Goal: Complete application form: Complete application form

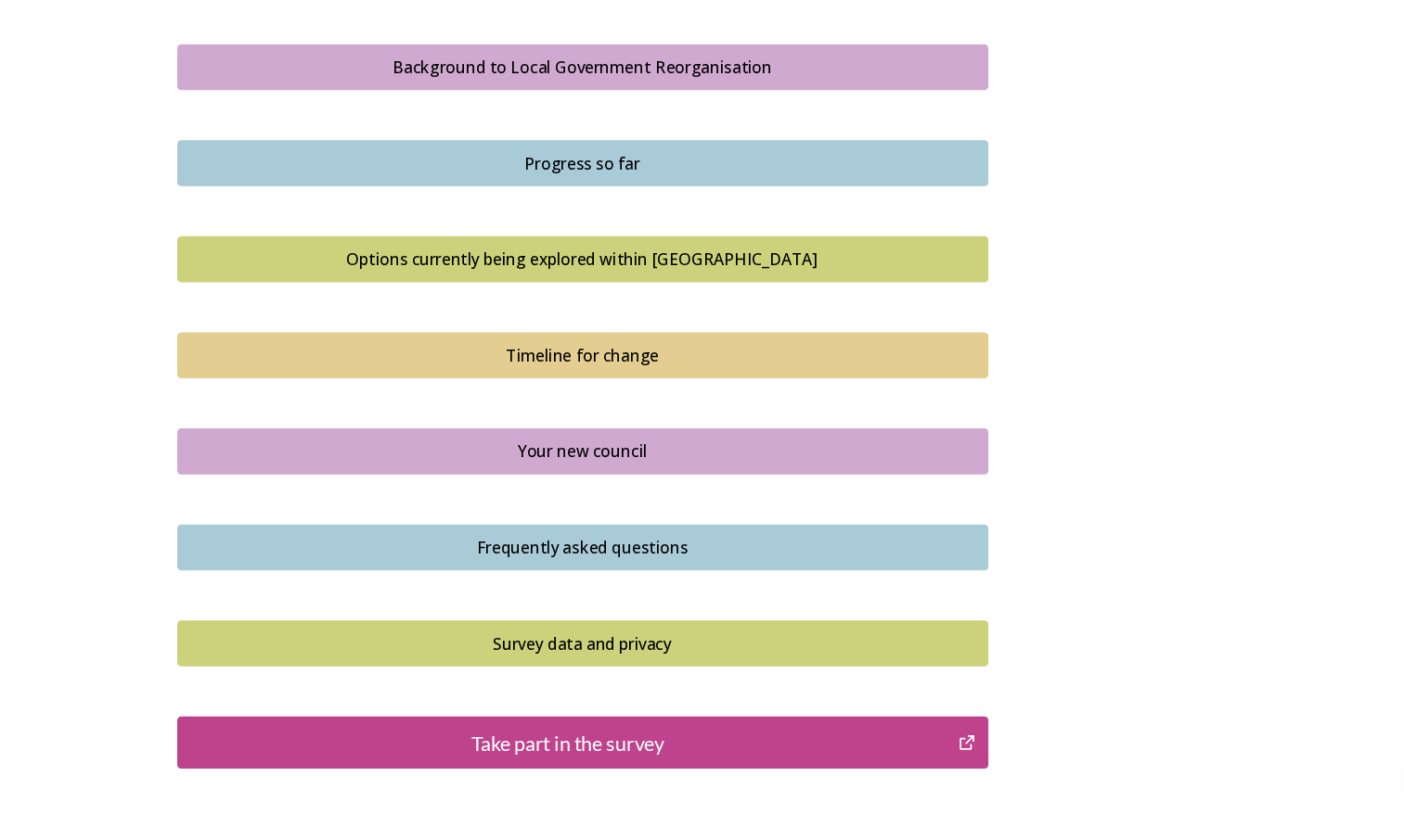
scroll to position [1077, 0]
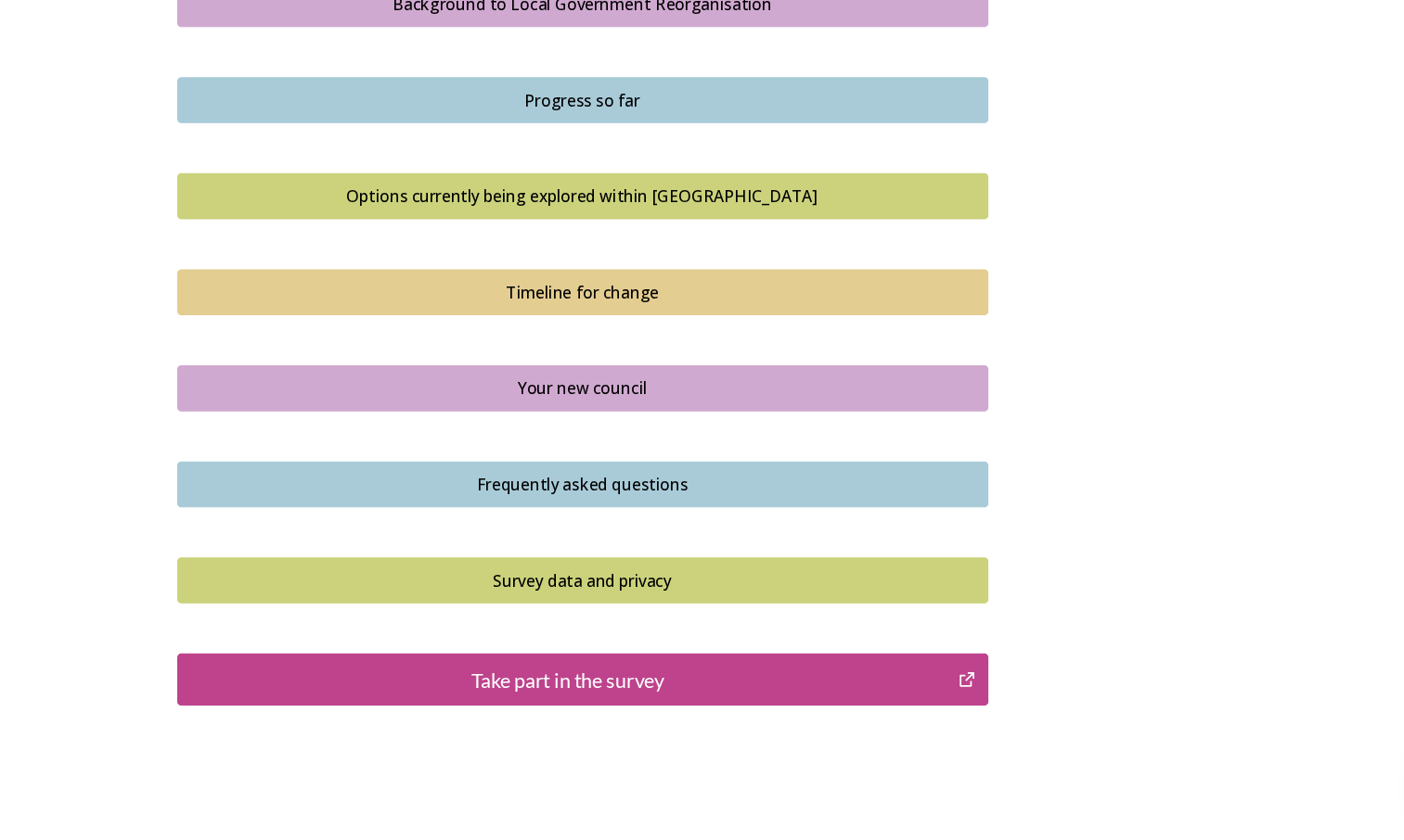
click at [714, 681] on div "Take part in the survey" at bounding box center [526, 690] width 704 height 28
click at [569, 689] on div "Take part in the survey" at bounding box center [526, 690] width 704 height 28
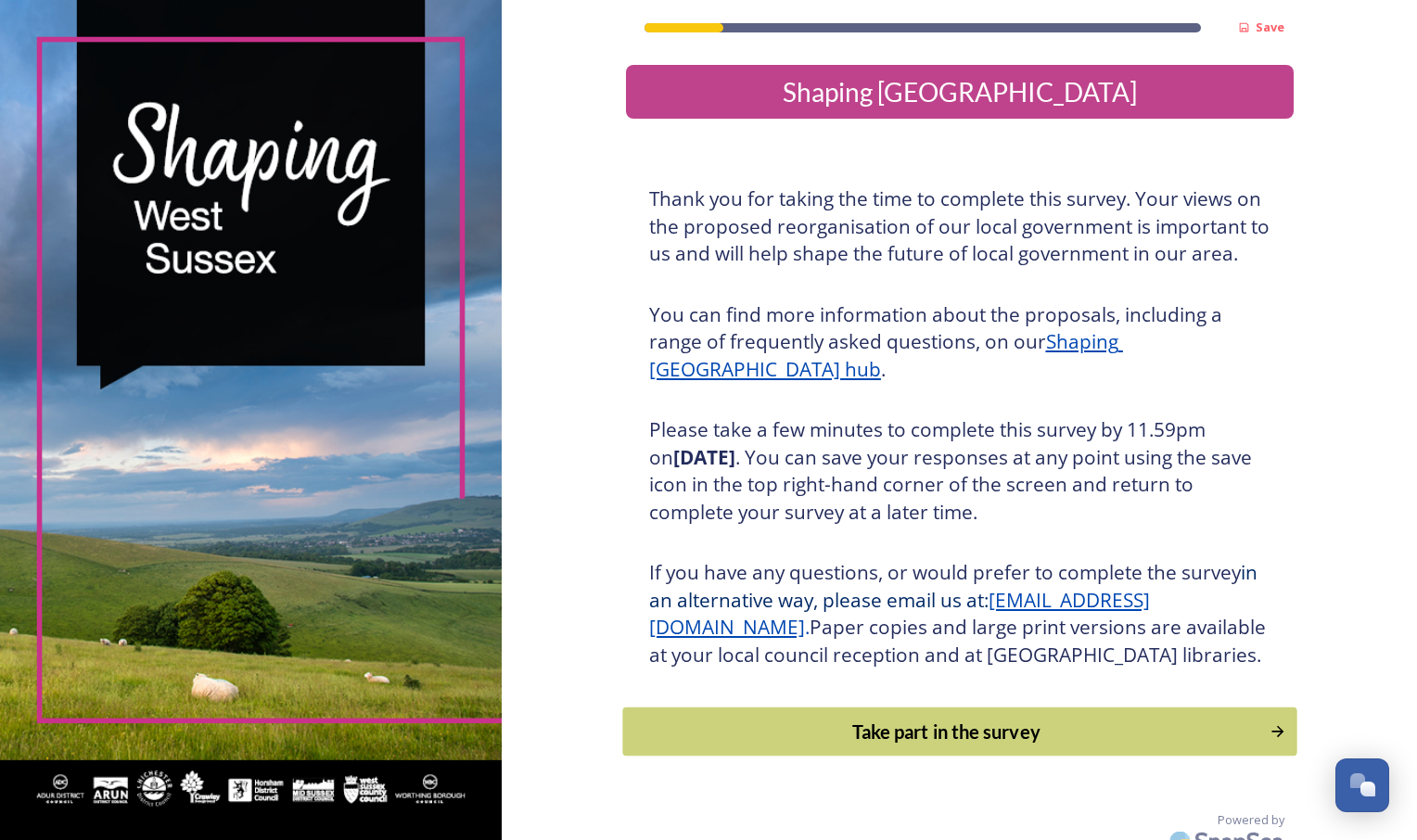
click at [779, 746] on div "Take part in the survey" at bounding box center [946, 732] width 627 height 28
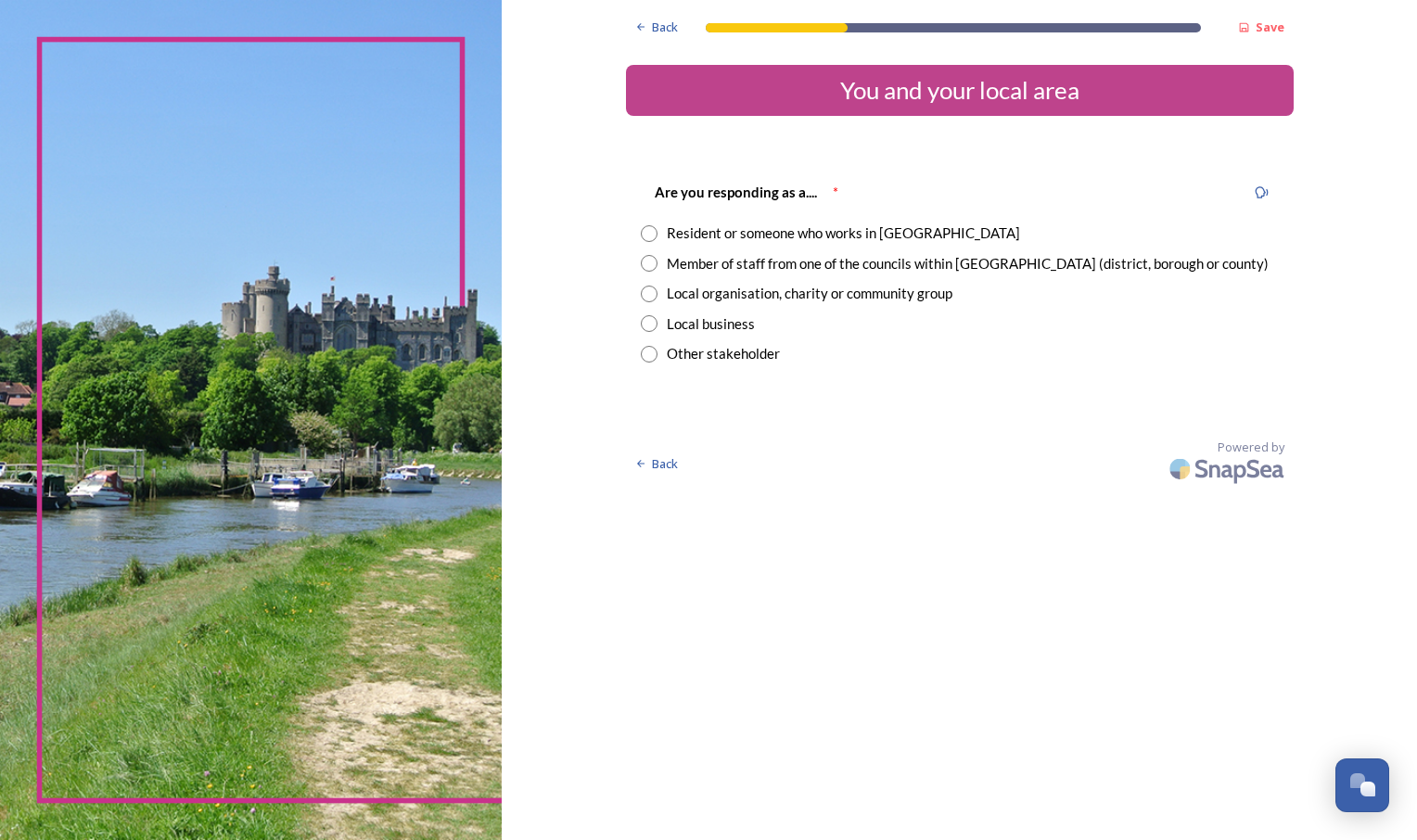
click at [649, 271] on input "radio" at bounding box center [649, 263] width 16 height 16
radio input "true"
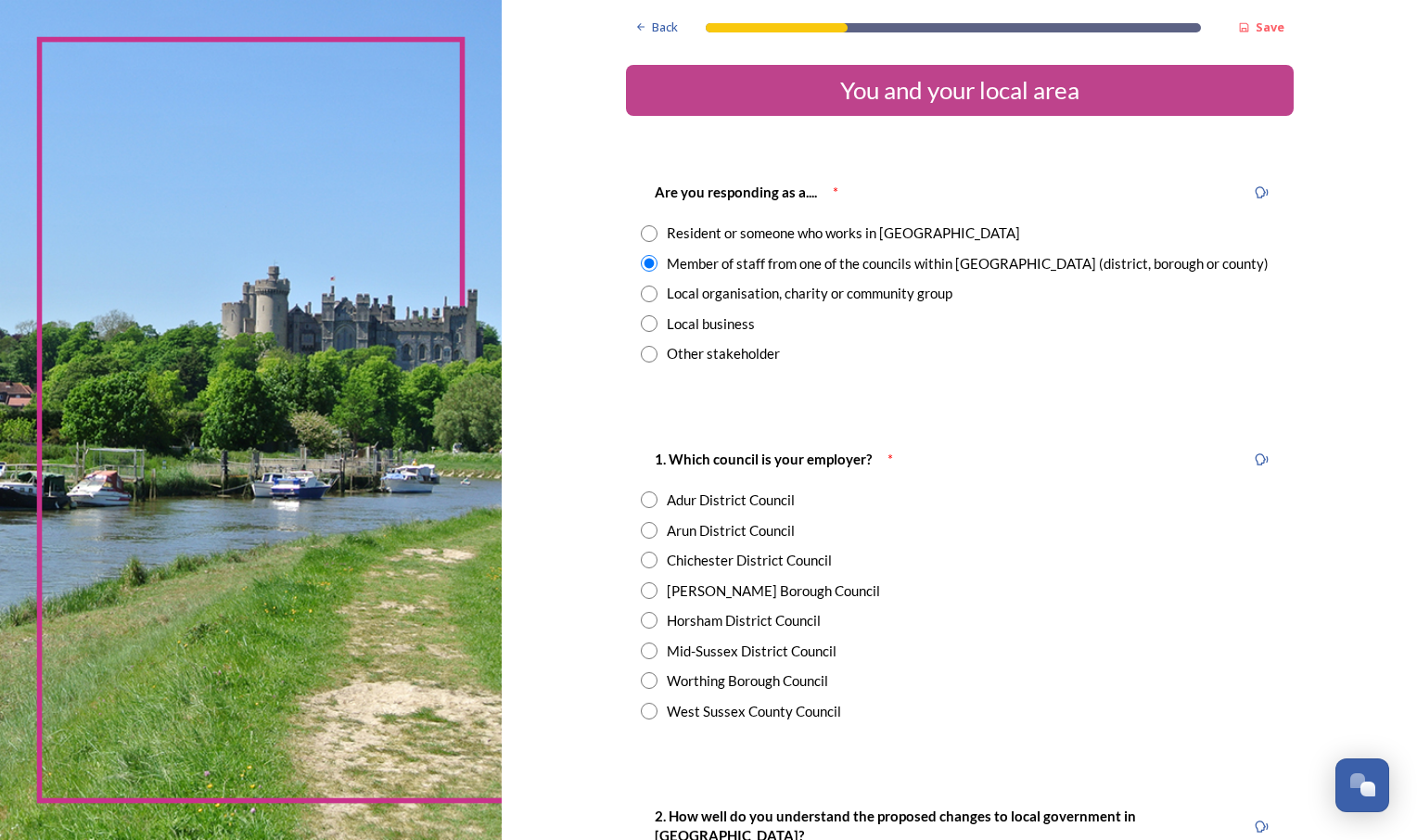
click at [642, 236] on input "radio" at bounding box center [649, 233] width 16 height 16
radio input "true"
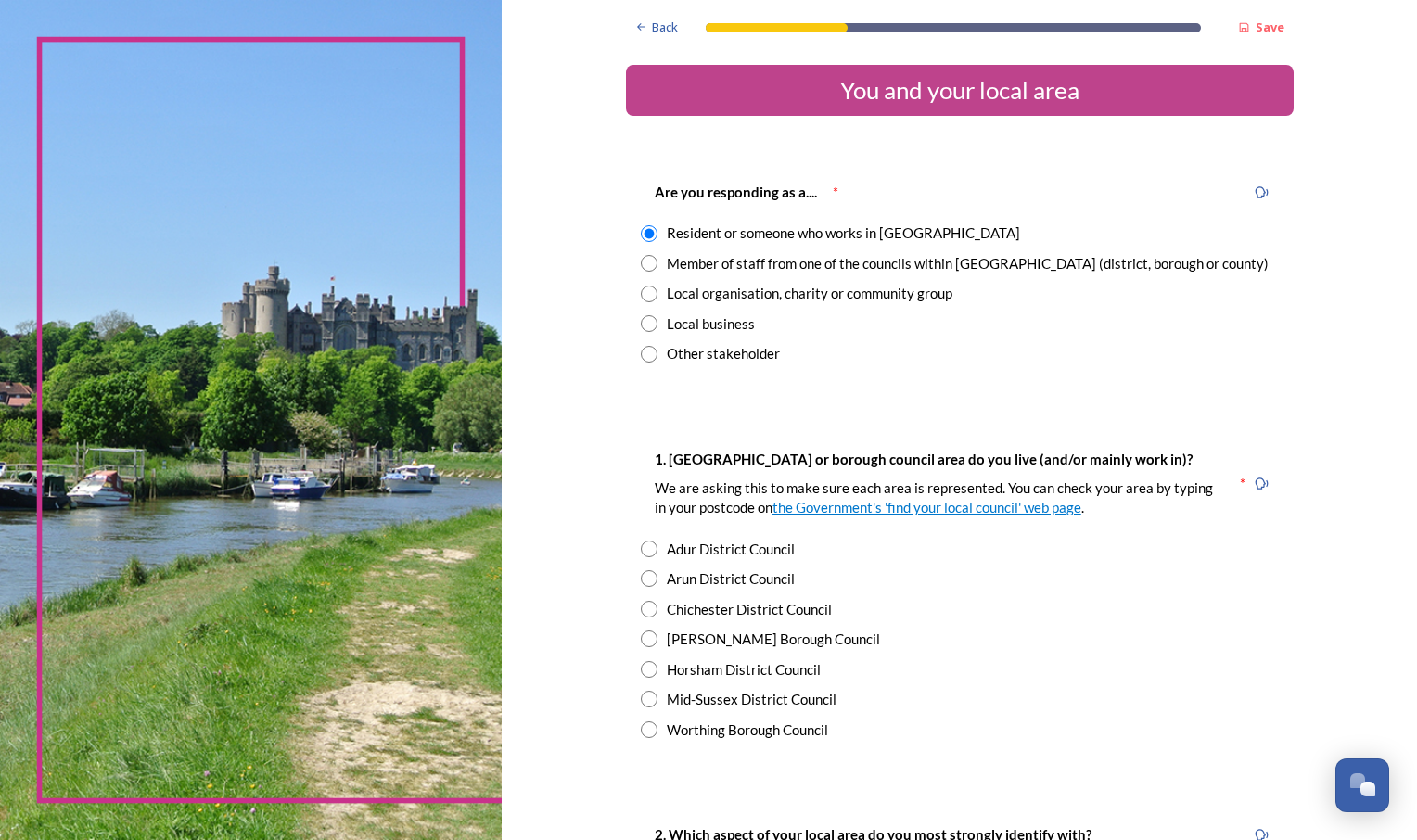
click at [641, 267] on input "radio" at bounding box center [649, 263] width 16 height 16
radio input "true"
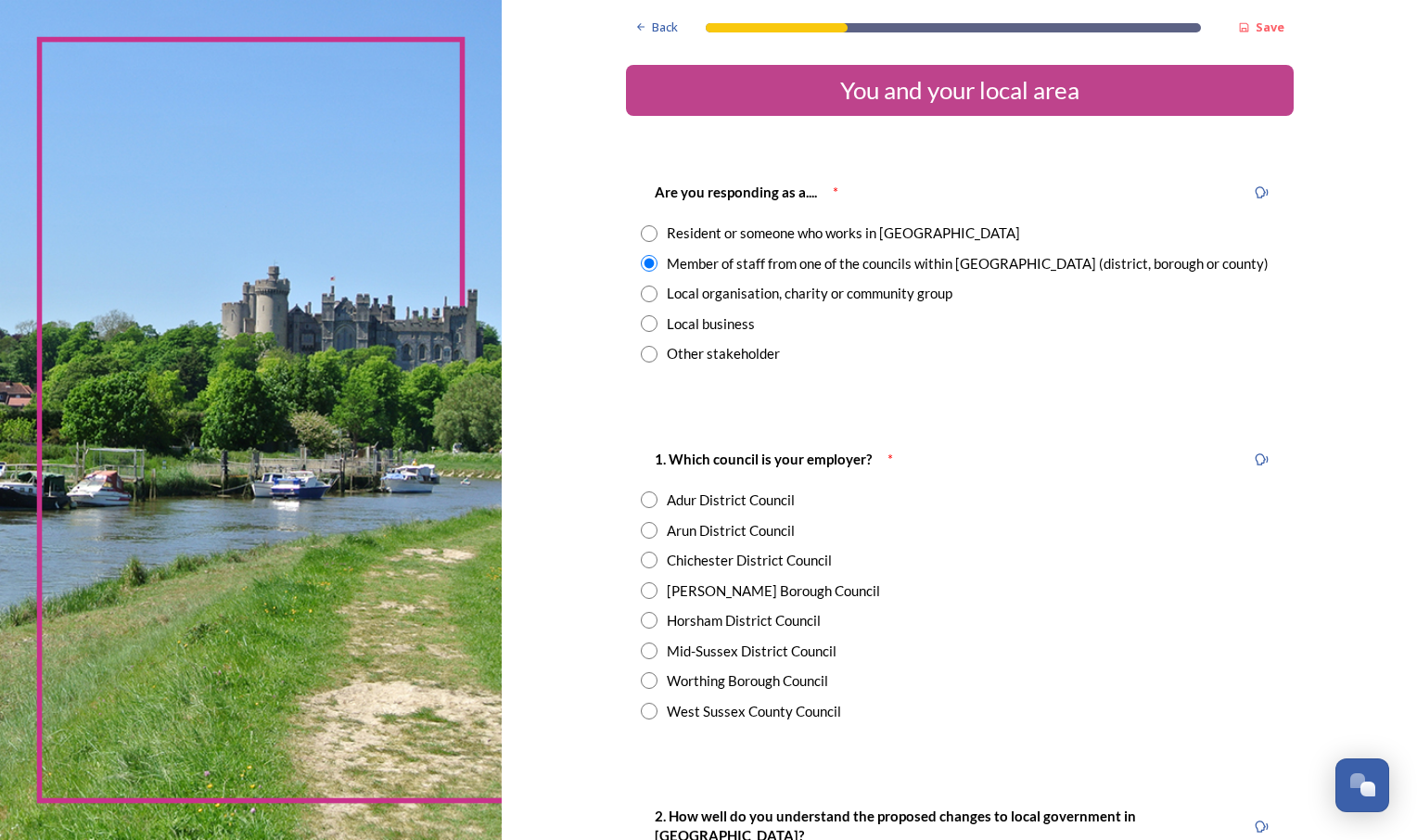
click at [642, 713] on input "radio" at bounding box center [649, 710] width 16 height 16
radio input "true"
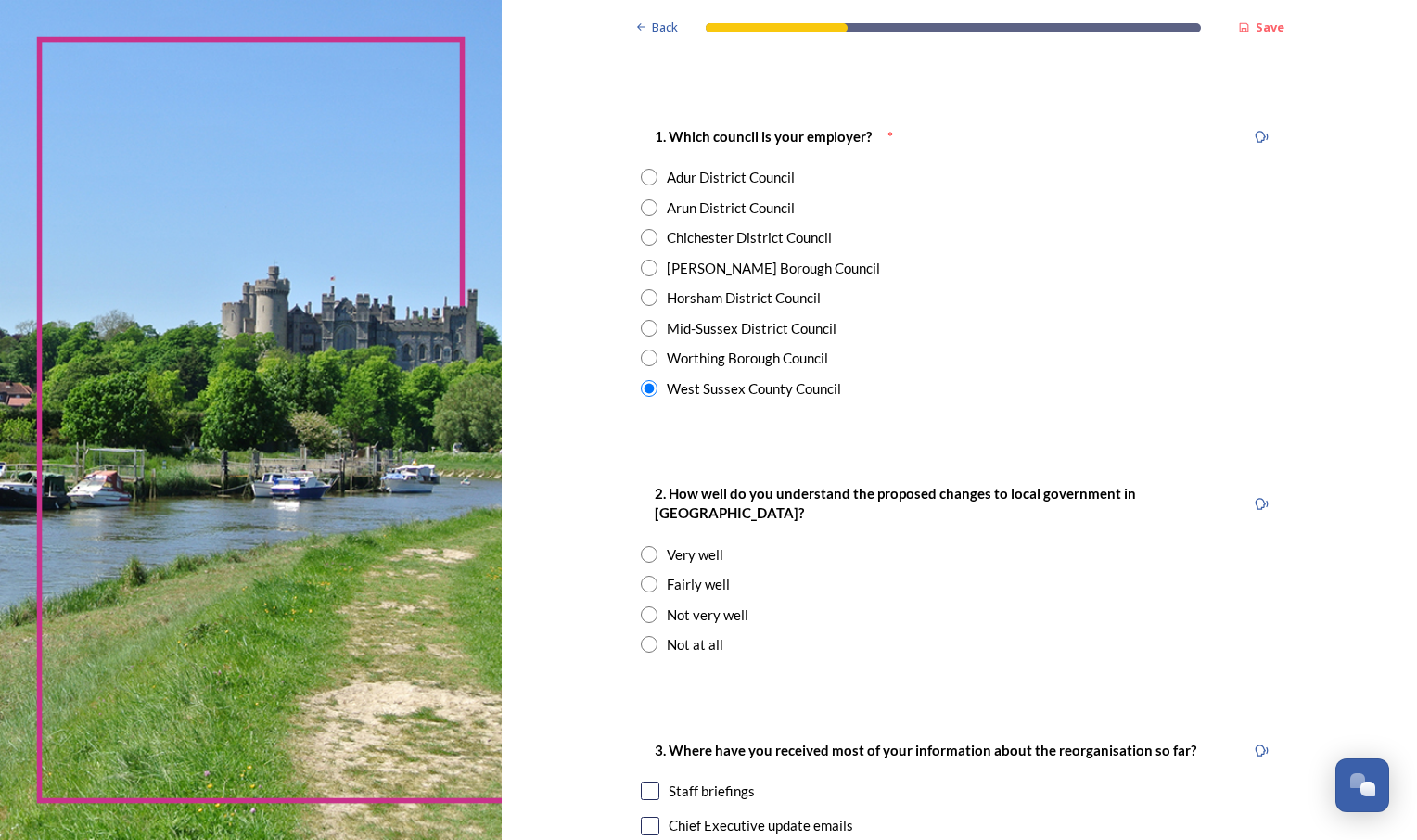
scroll to position [324, 0]
click at [643, 575] on input "radio" at bounding box center [649, 583] width 16 height 16
radio input "true"
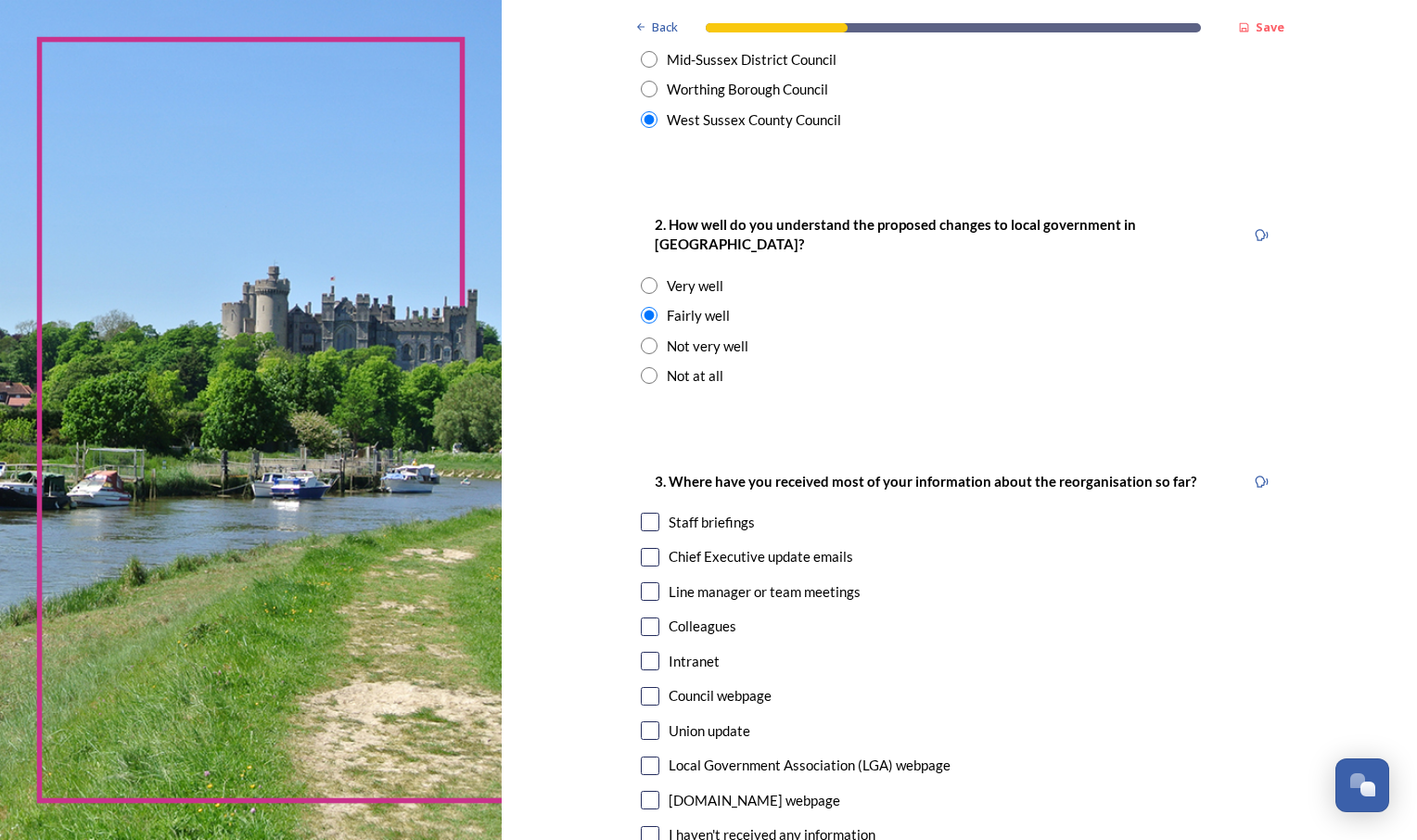
scroll to position [592, 0]
click at [643, 512] on input "checkbox" at bounding box center [650, 520] width 18 height 18
checkbox input "true"
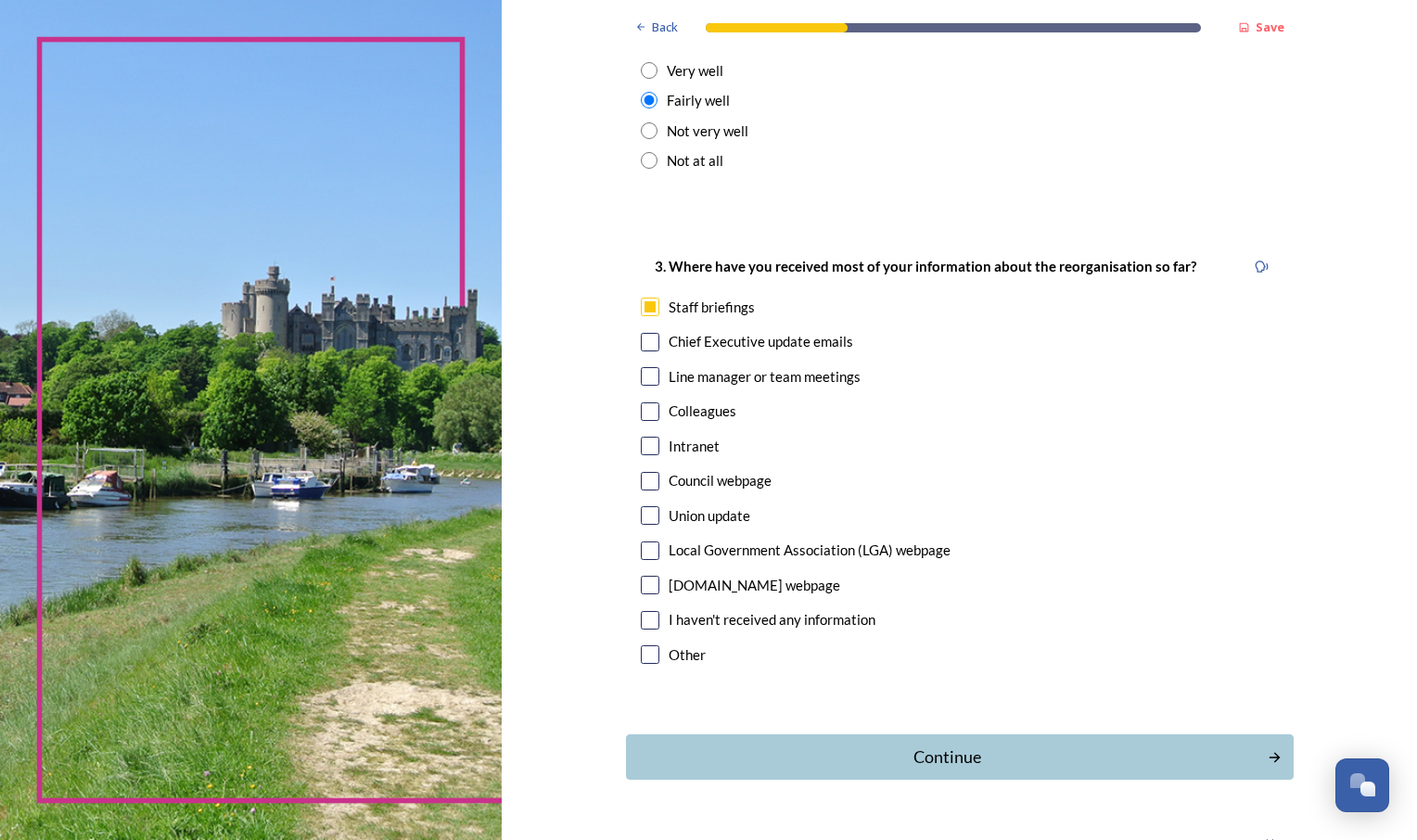
scroll to position [834, 0]
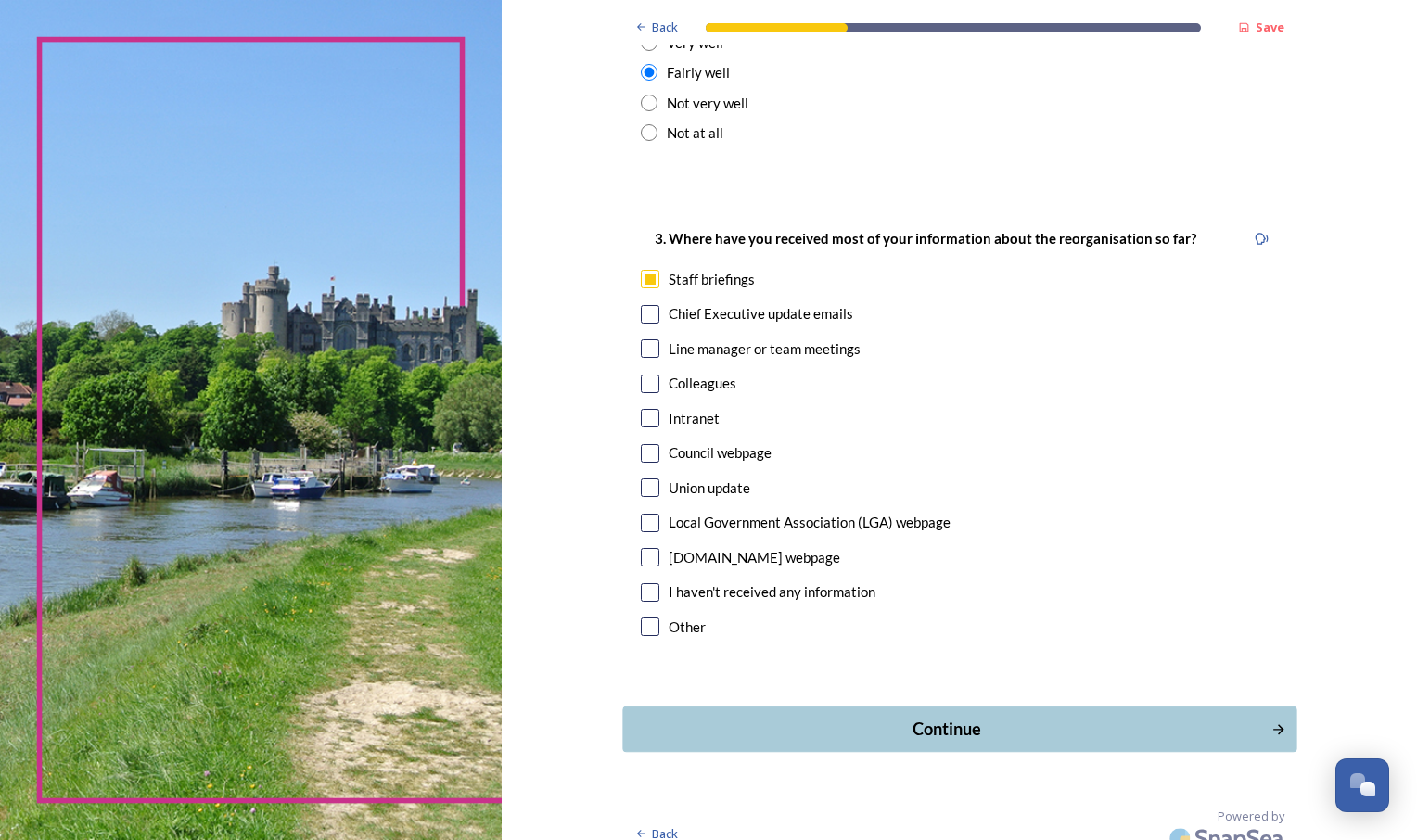
click at [660, 717] on div "Continue" at bounding box center [947, 730] width 628 height 25
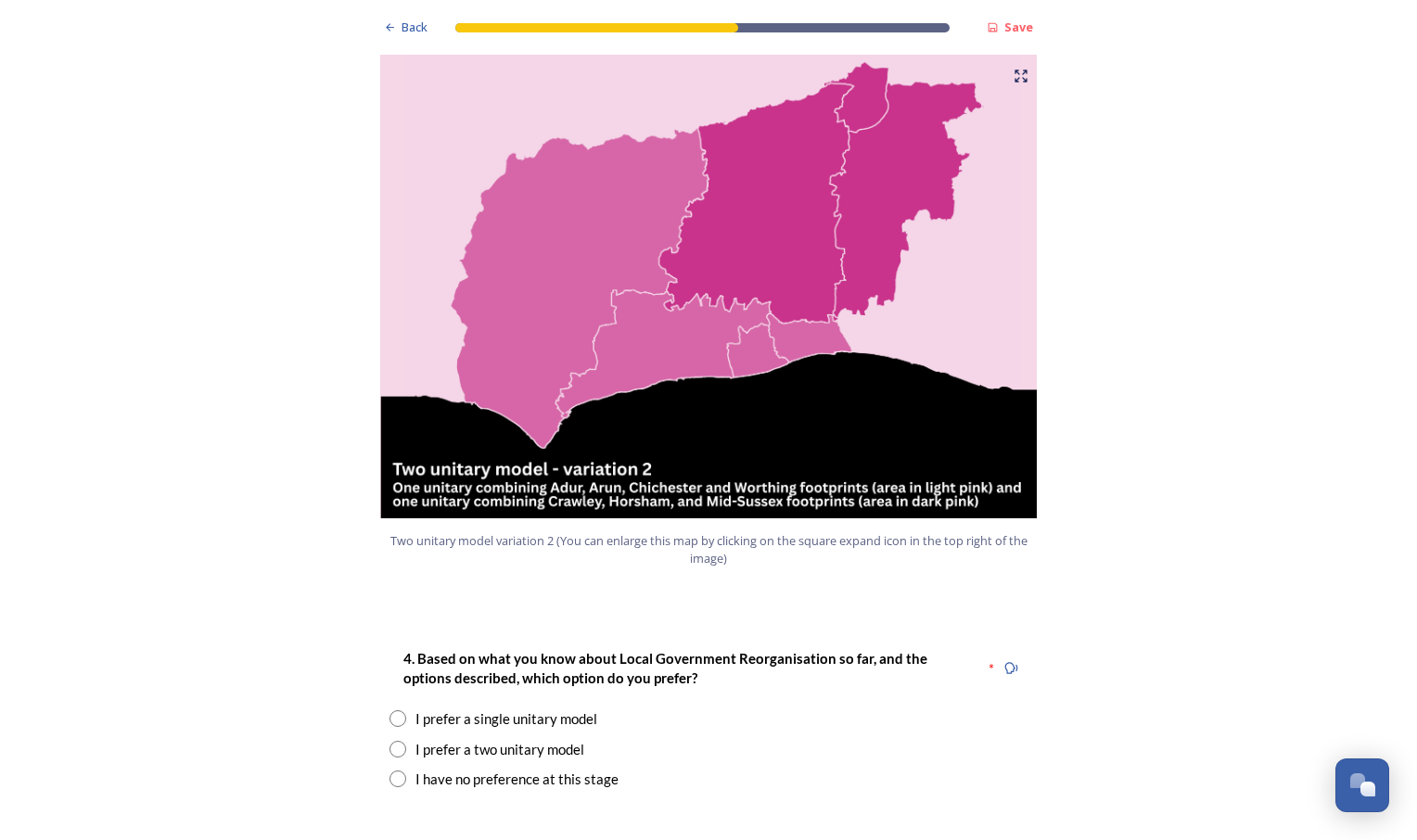
scroll to position [1949, 0]
click at [391, 740] on input "radio" at bounding box center [397, 748] width 16 height 16
radio input "true"
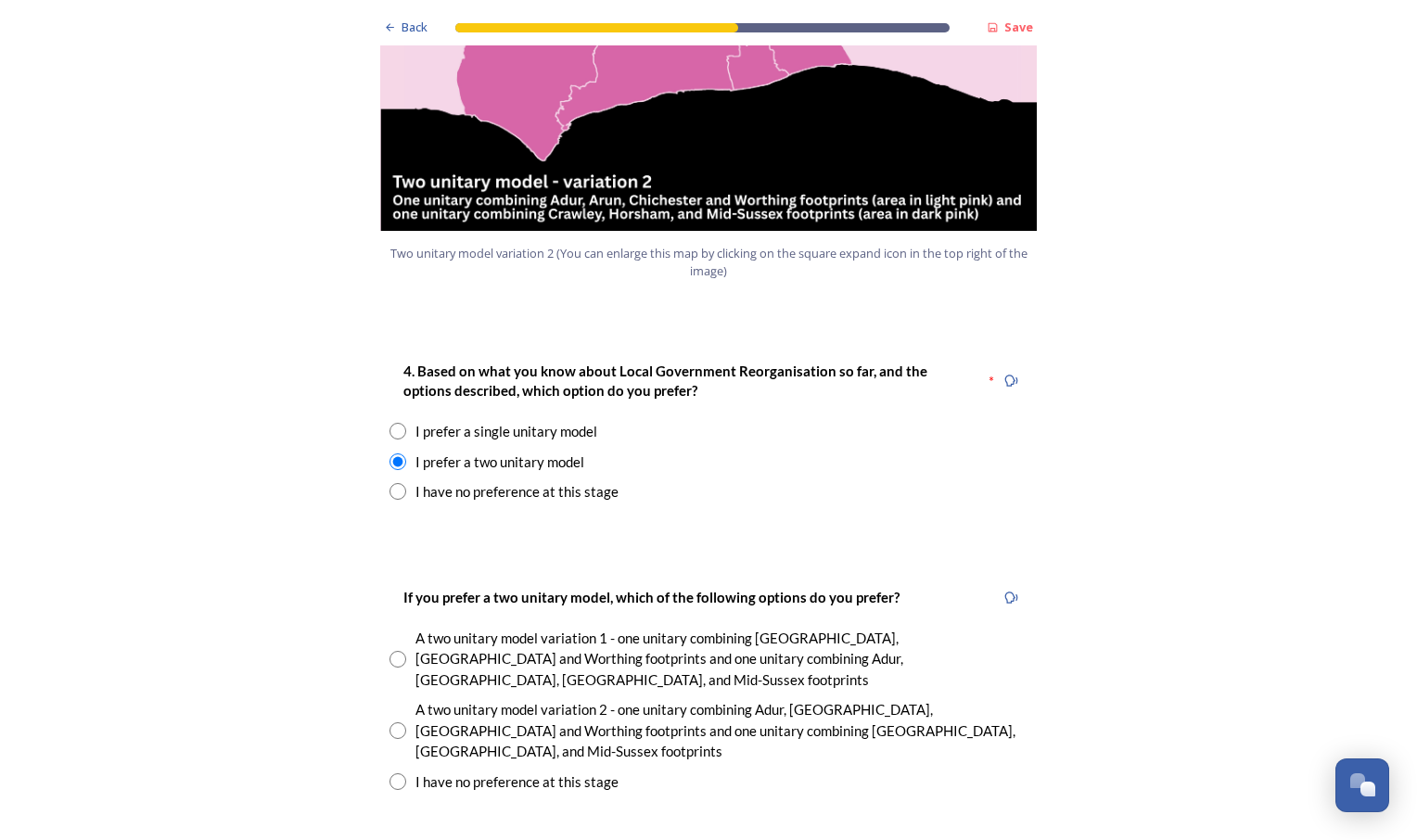
scroll to position [2236, 0]
click at [392, 722] on input "radio" at bounding box center [397, 730] width 16 height 16
radio input "true"
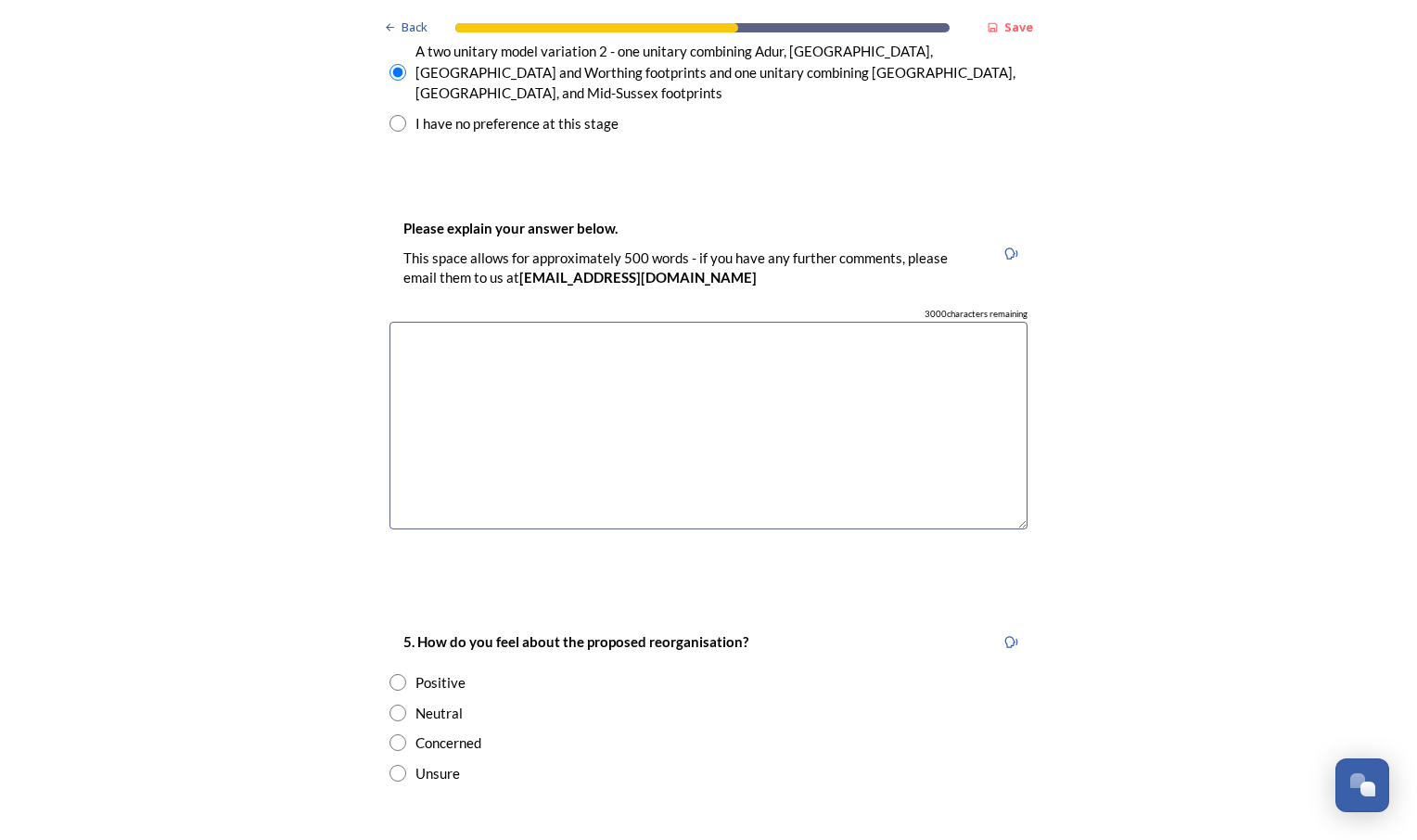
scroll to position [2897, 0]
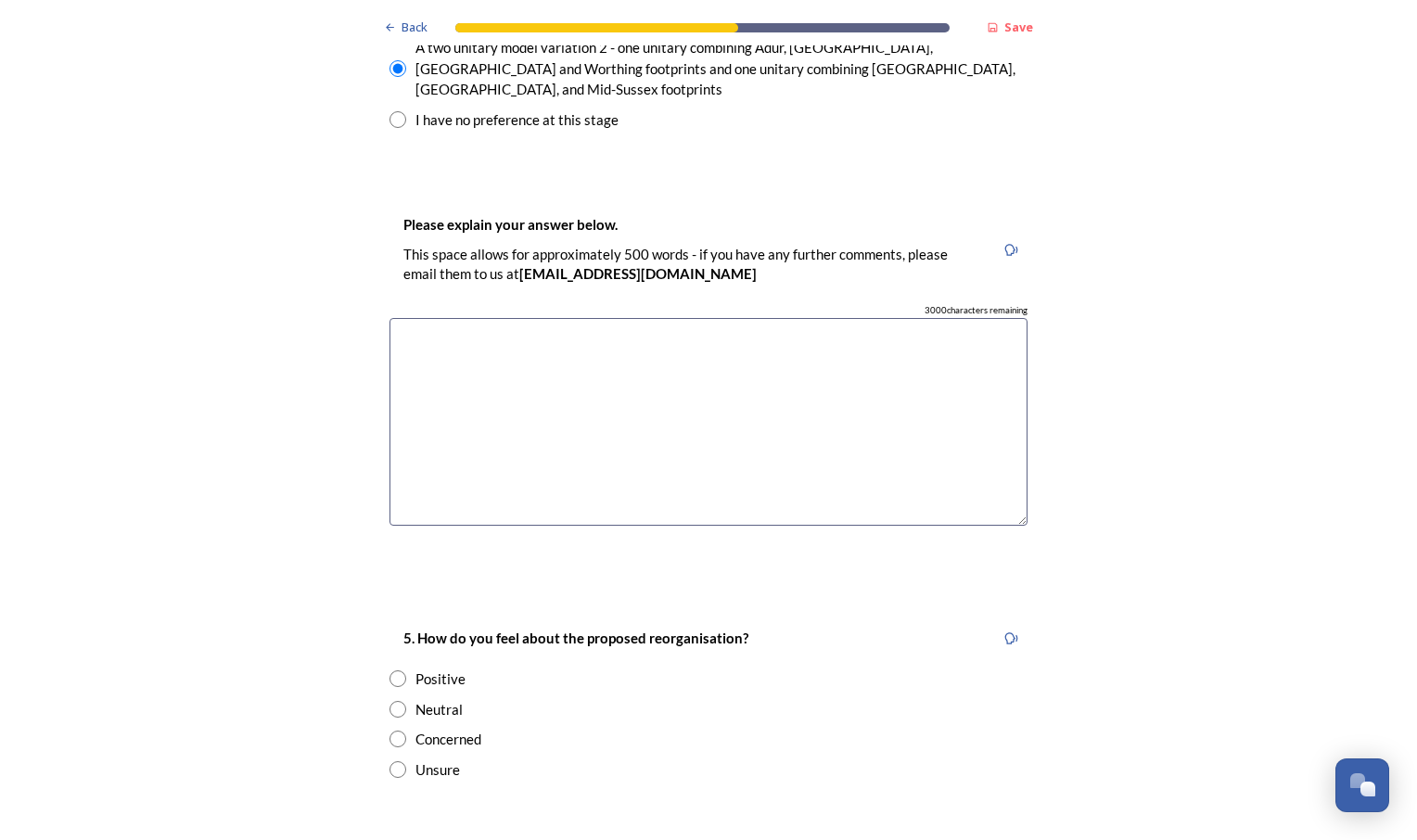
click at [395, 701] on input "radio" at bounding box center [397, 708] width 16 height 16
radio input "true"
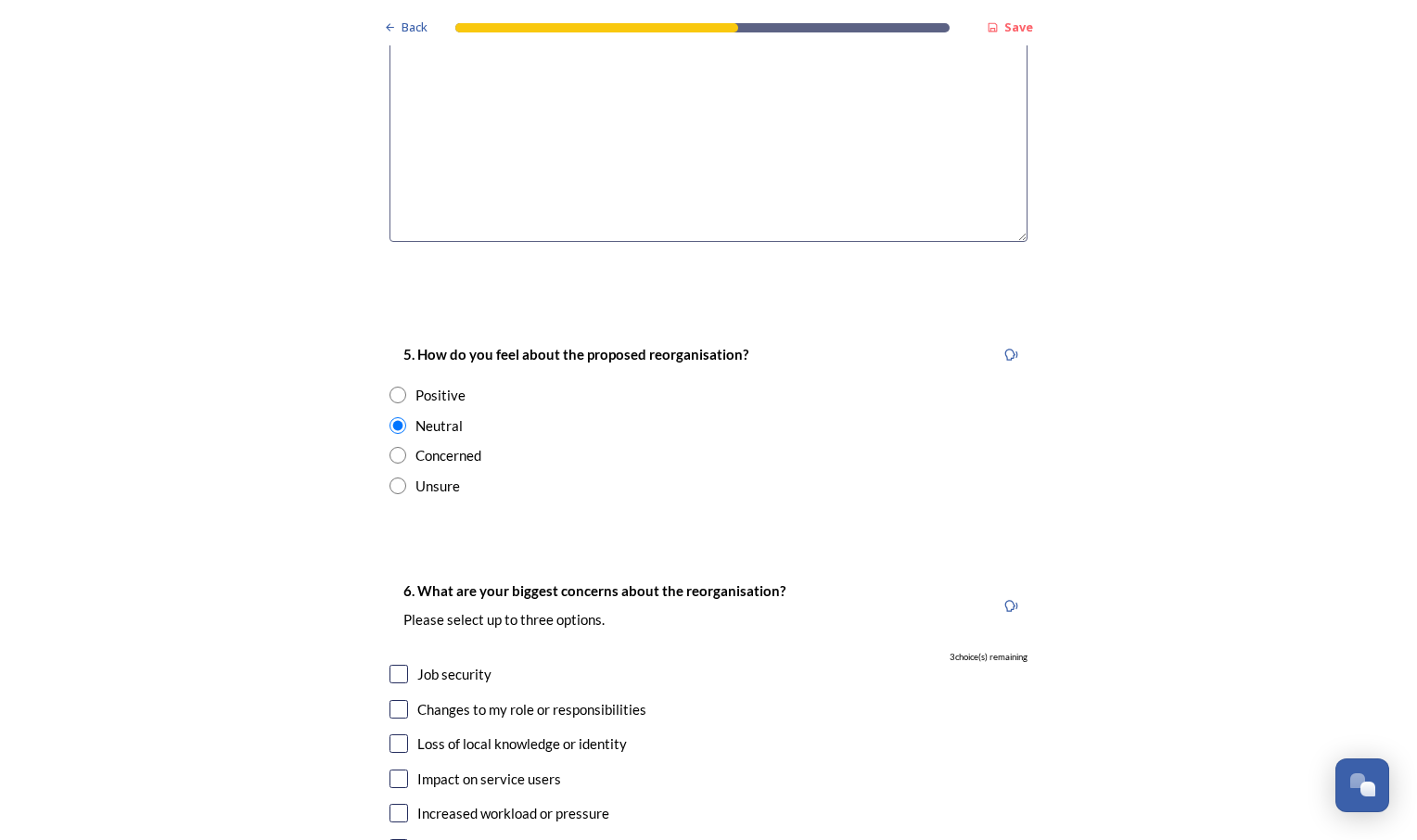
scroll to position [3184, 0]
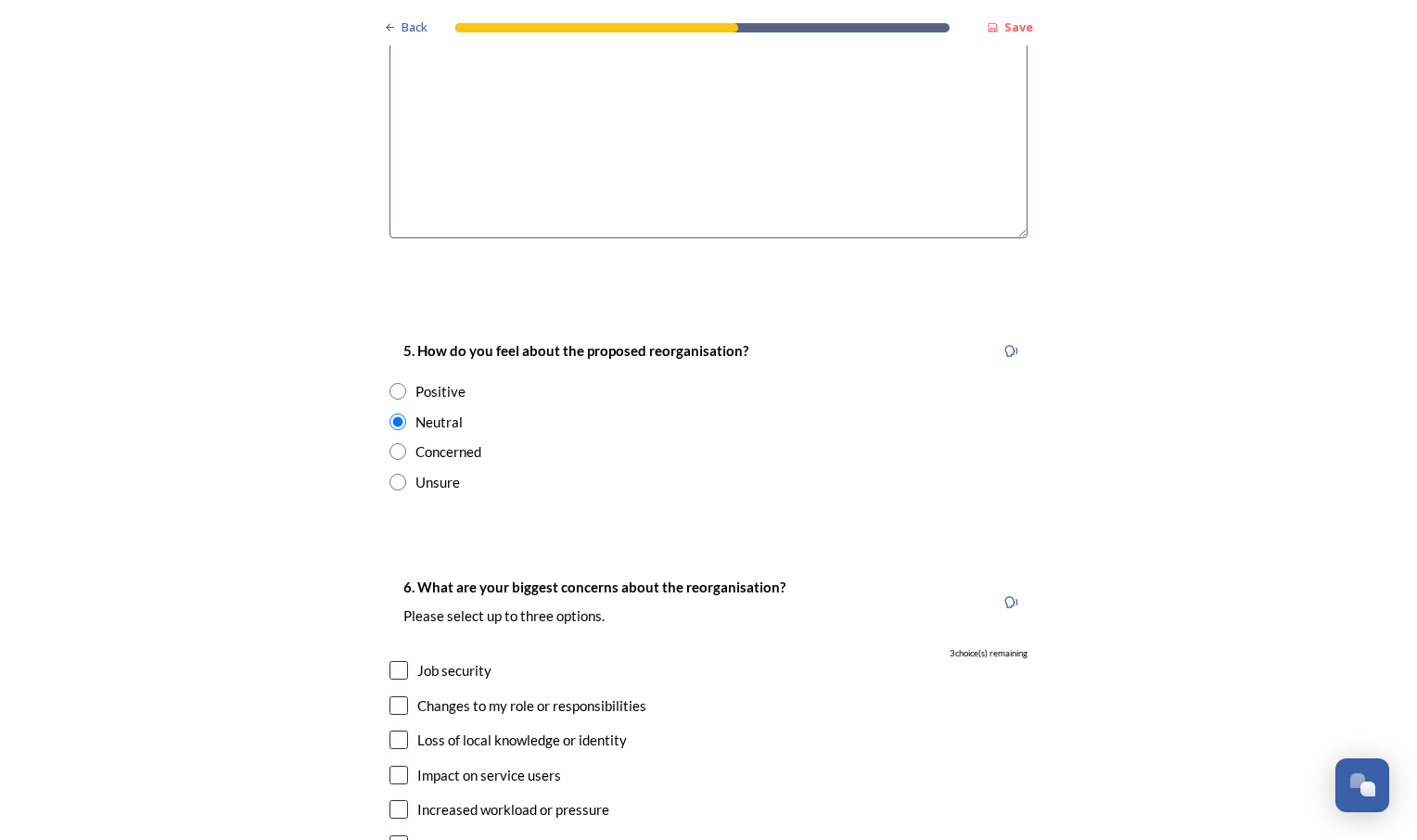
click at [396, 661] on input "checkbox" at bounding box center [398, 670] width 18 height 18
checkbox input "true"
click at [397, 697] on input "checkbox" at bounding box center [398, 706] width 18 height 18
checkbox input "false"
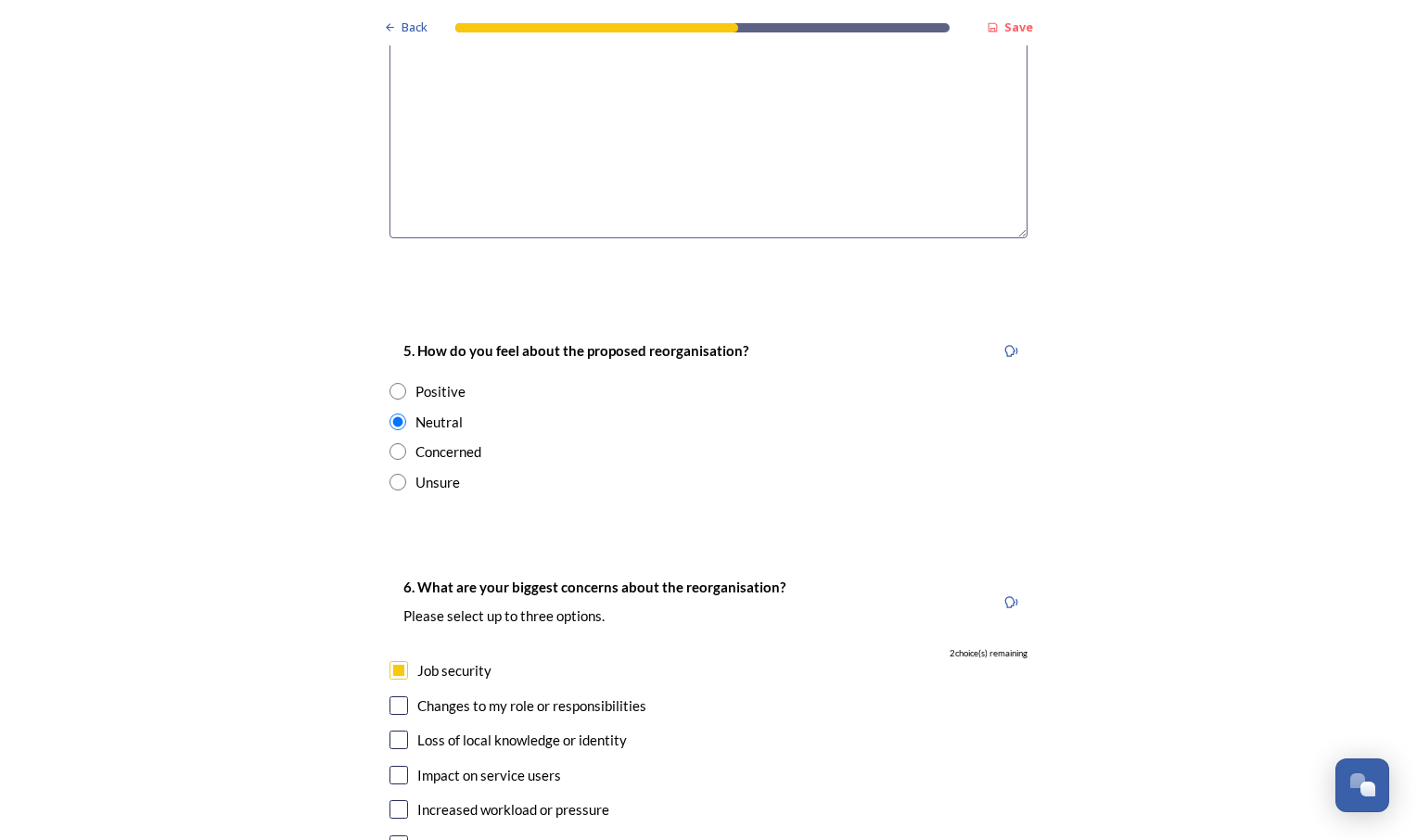
click at [398, 766] on input "checkbox" at bounding box center [398, 775] width 18 height 18
checkbox input "true"
click at [396, 731] on input "checkbox" at bounding box center [398, 739] width 18 height 18
checkbox input "true"
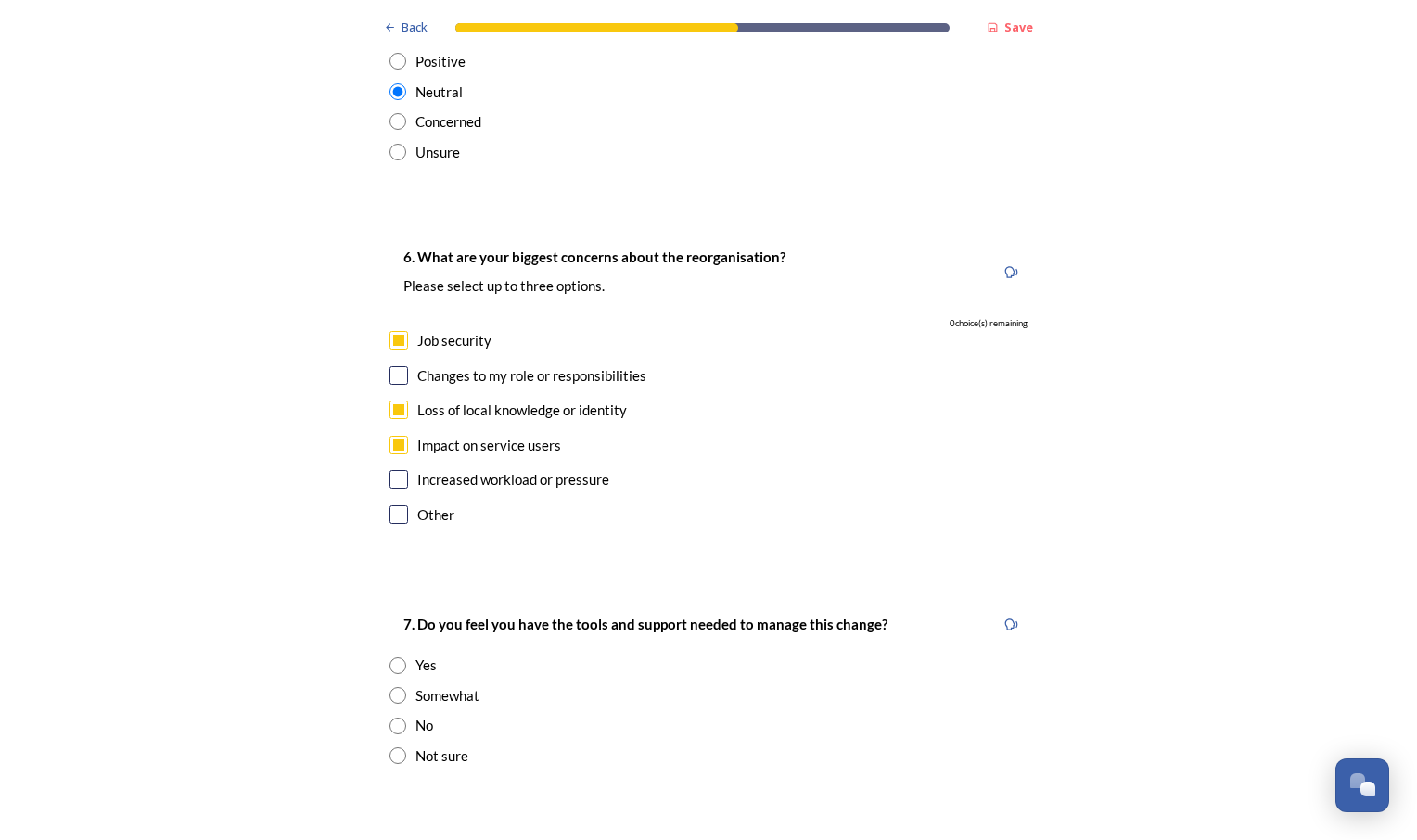
scroll to position [3536, 0]
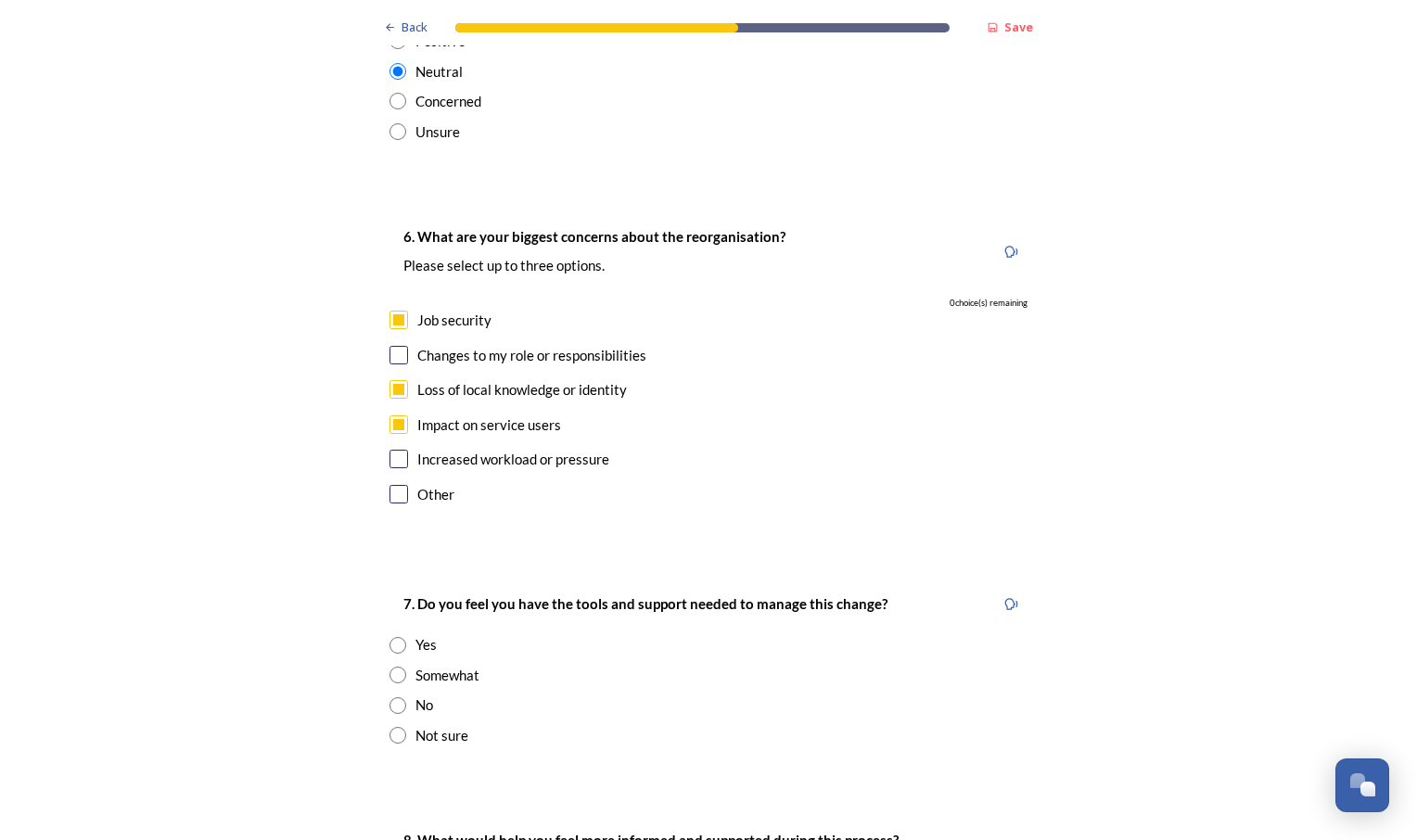
click at [390, 667] on input "radio" at bounding box center [397, 675] width 16 height 16
radio input "true"
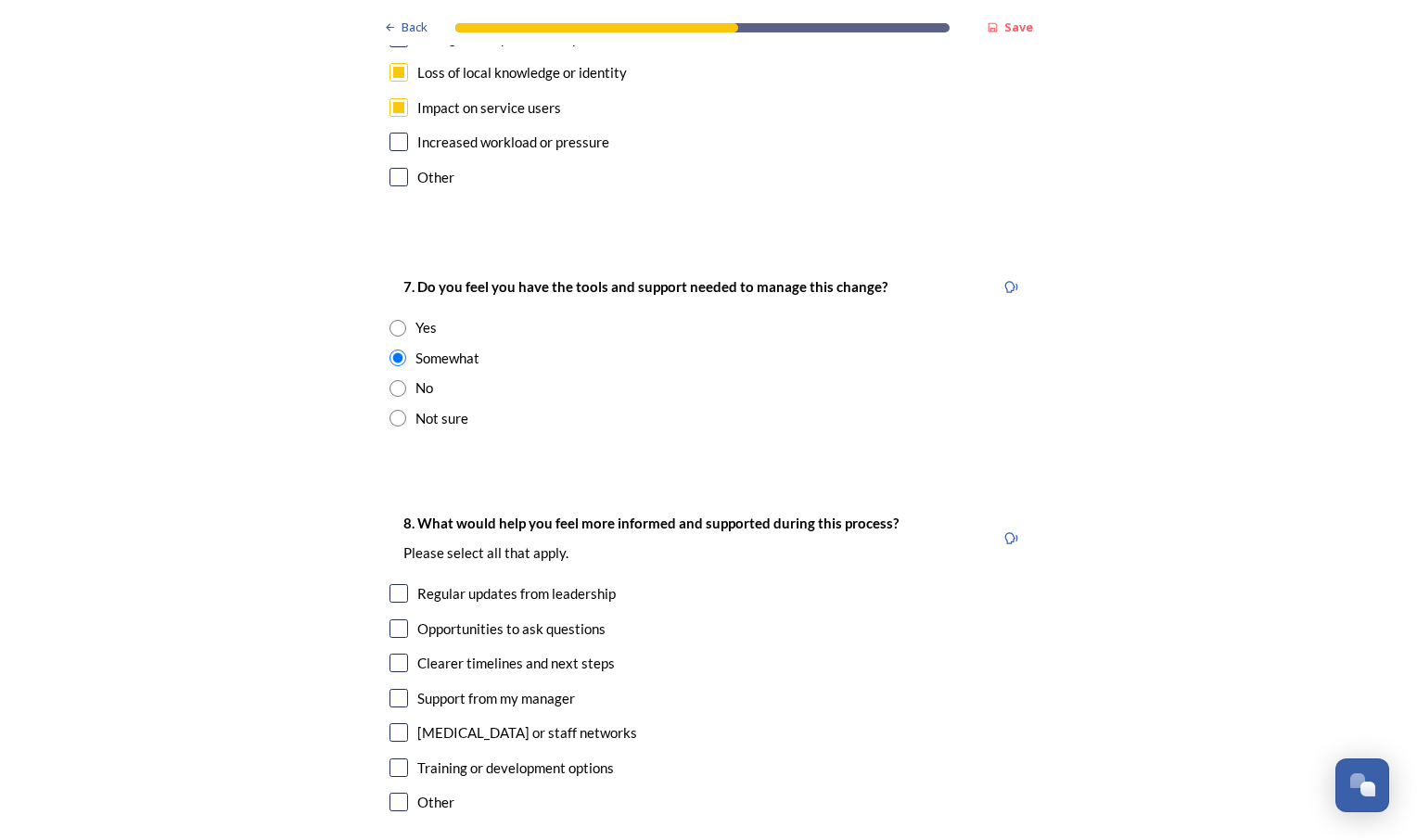
scroll to position [3853, 0]
click at [394, 653] on input "checkbox" at bounding box center [398, 661] width 18 height 18
checkbox input "true"
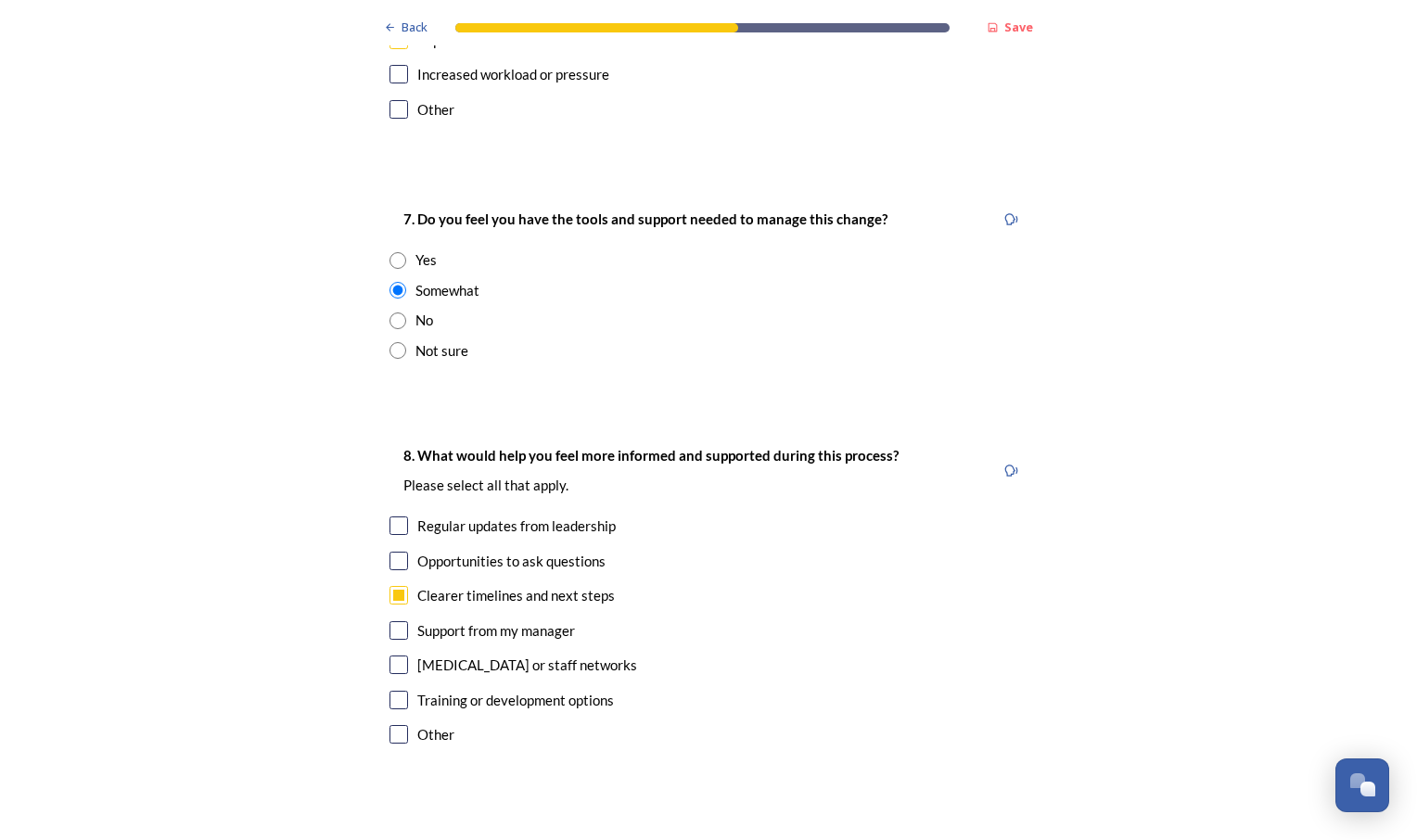
scroll to position [3921, 0]
click at [390, 690] on input "checkbox" at bounding box center [398, 699] width 18 height 18
checkbox input "true"
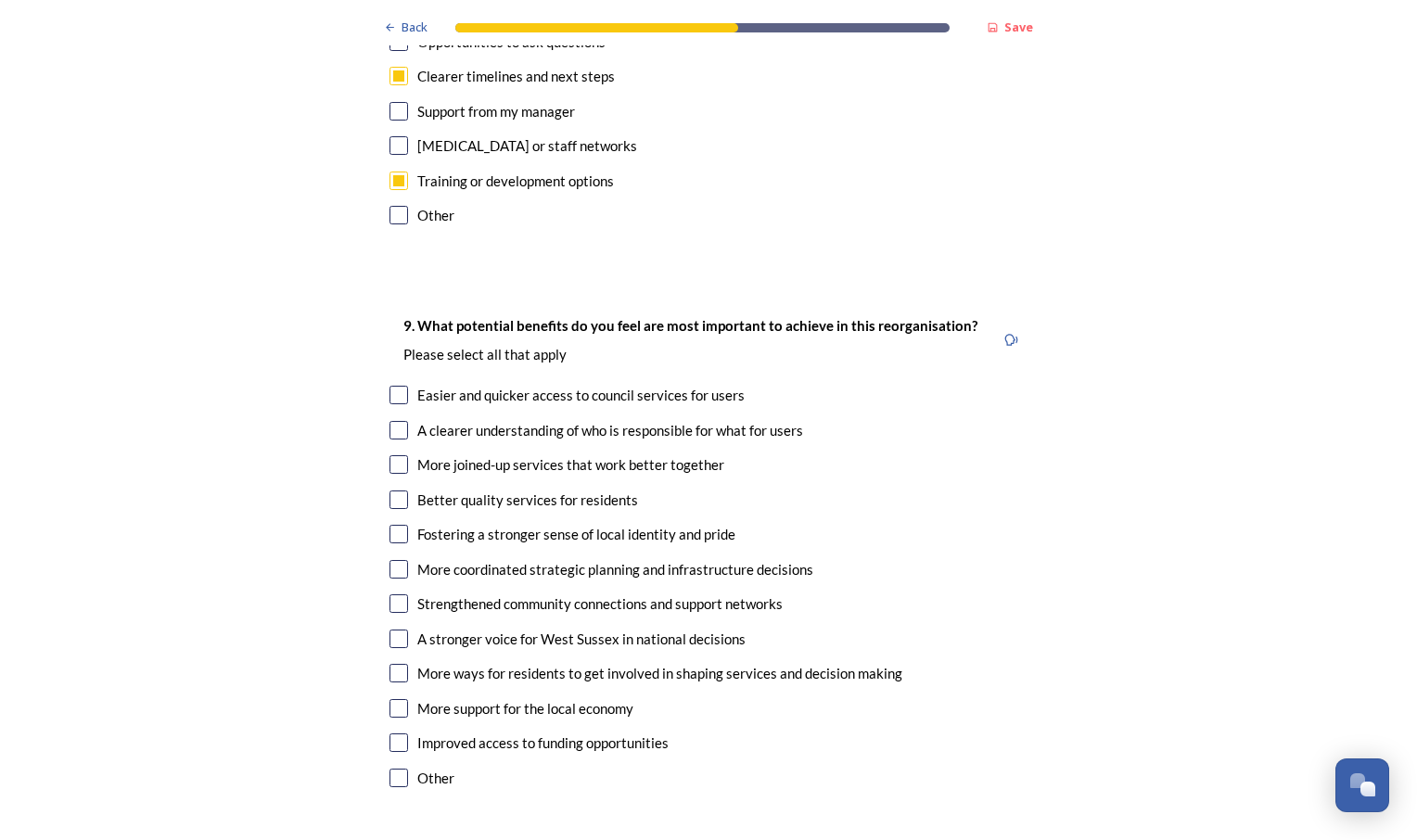
scroll to position [4440, 0]
click at [390, 385] on input "checkbox" at bounding box center [398, 394] width 18 height 18
checkbox input "true"
click at [390, 420] on input "checkbox" at bounding box center [398, 429] width 18 height 18
checkbox input "true"
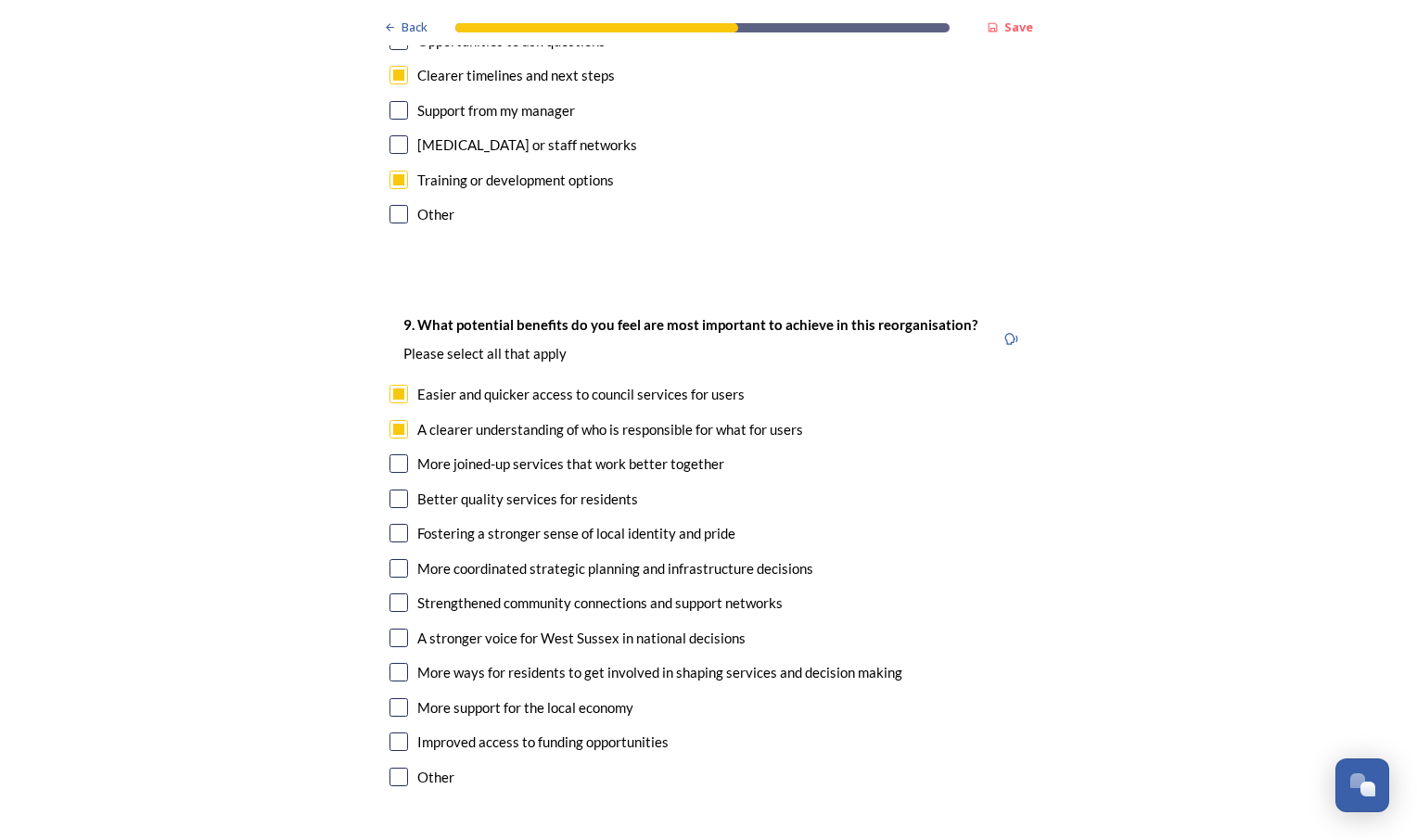
click at [394, 454] on input "checkbox" at bounding box center [398, 463] width 18 height 18
checkbox input "true"
click at [396, 415] on div "9. What potential benefits do you feel are most important to achieve in this re…" at bounding box center [708, 553] width 668 height 516
click at [394, 490] on input "checkbox" at bounding box center [398, 498] width 18 height 18
checkbox input "true"
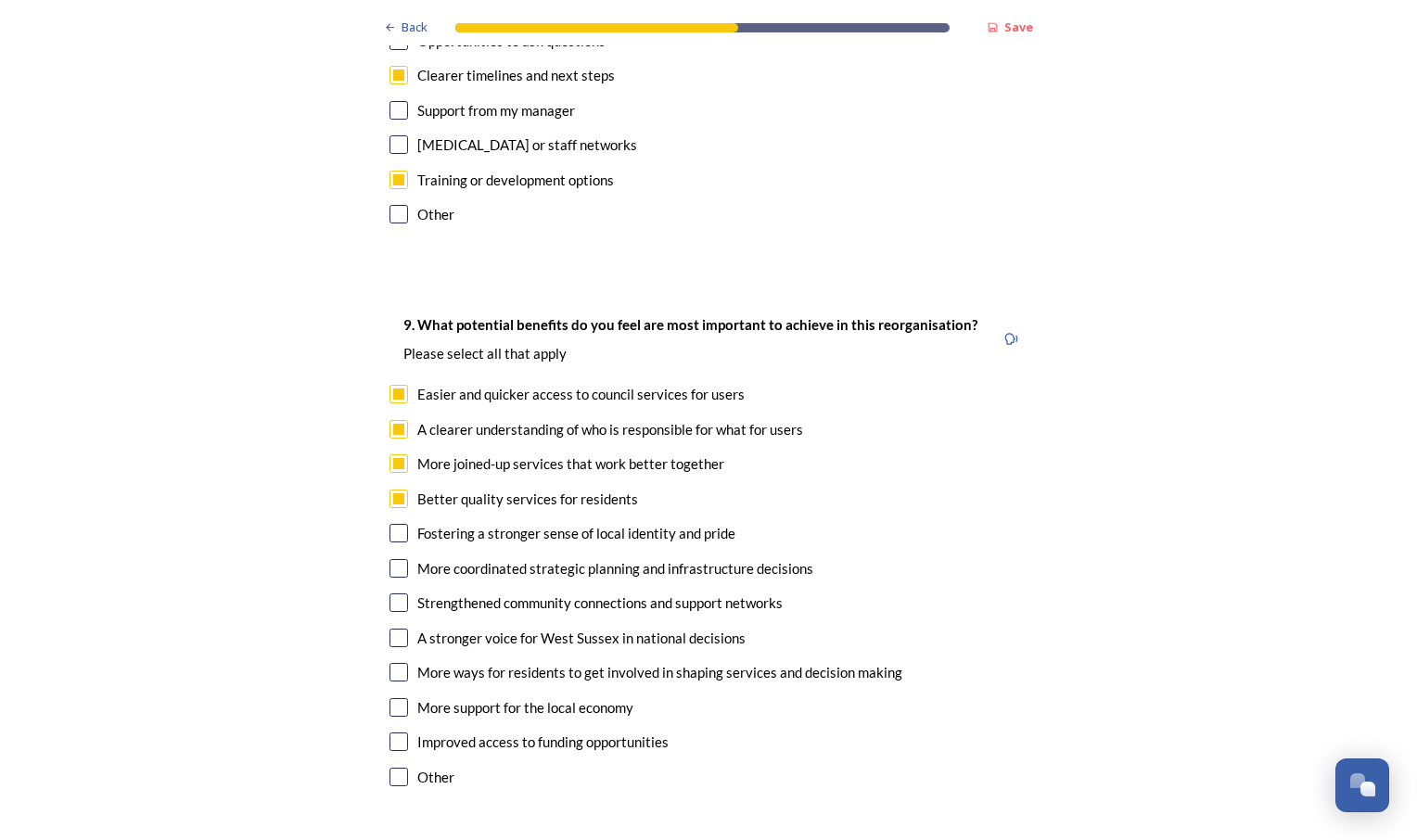
click at [396, 560] on input "checkbox" at bounding box center [398, 568] width 18 height 18
checkbox input "true"
click at [397, 593] on input "checkbox" at bounding box center [398, 602] width 18 height 18
checkbox input "true"
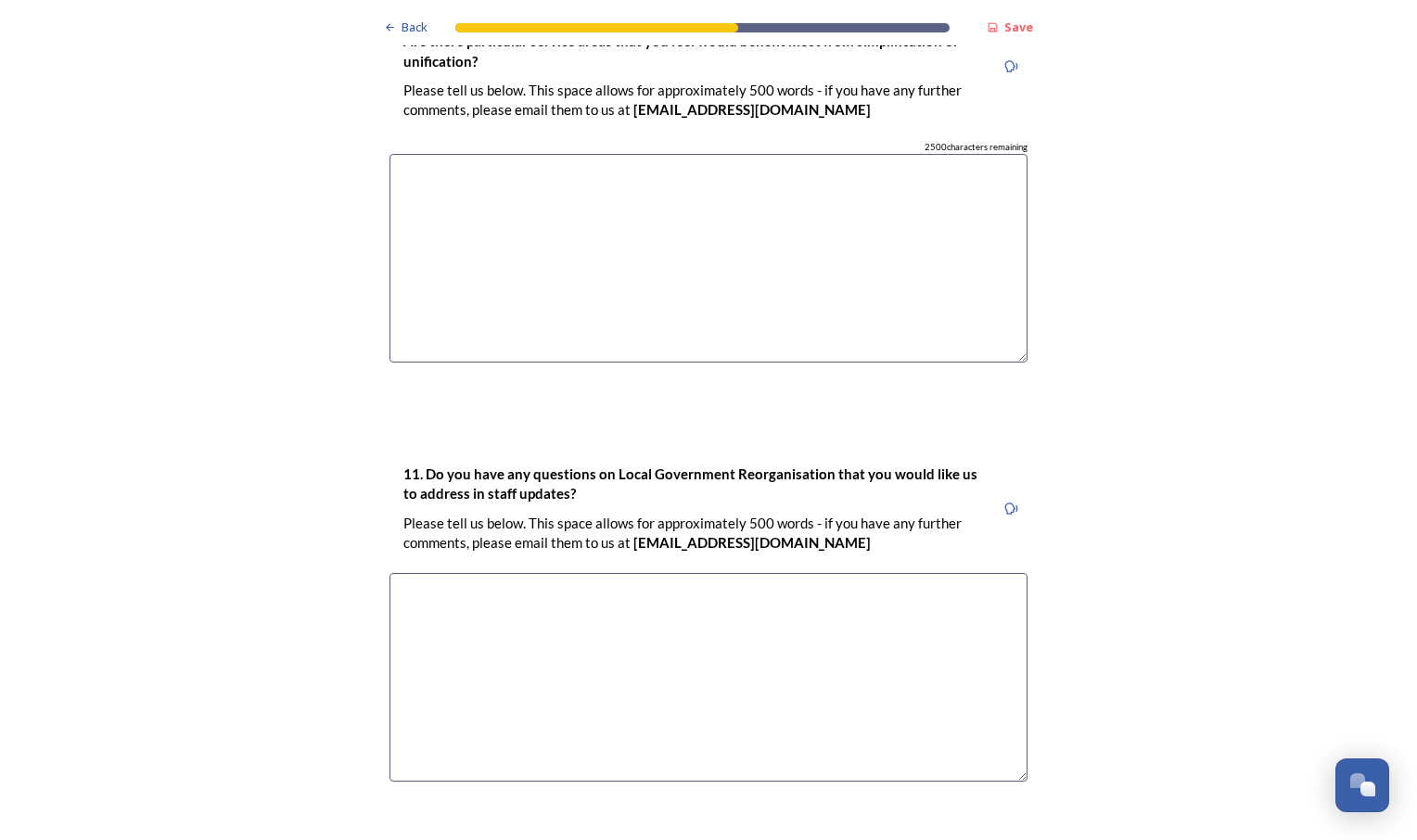
scroll to position [5307, 0]
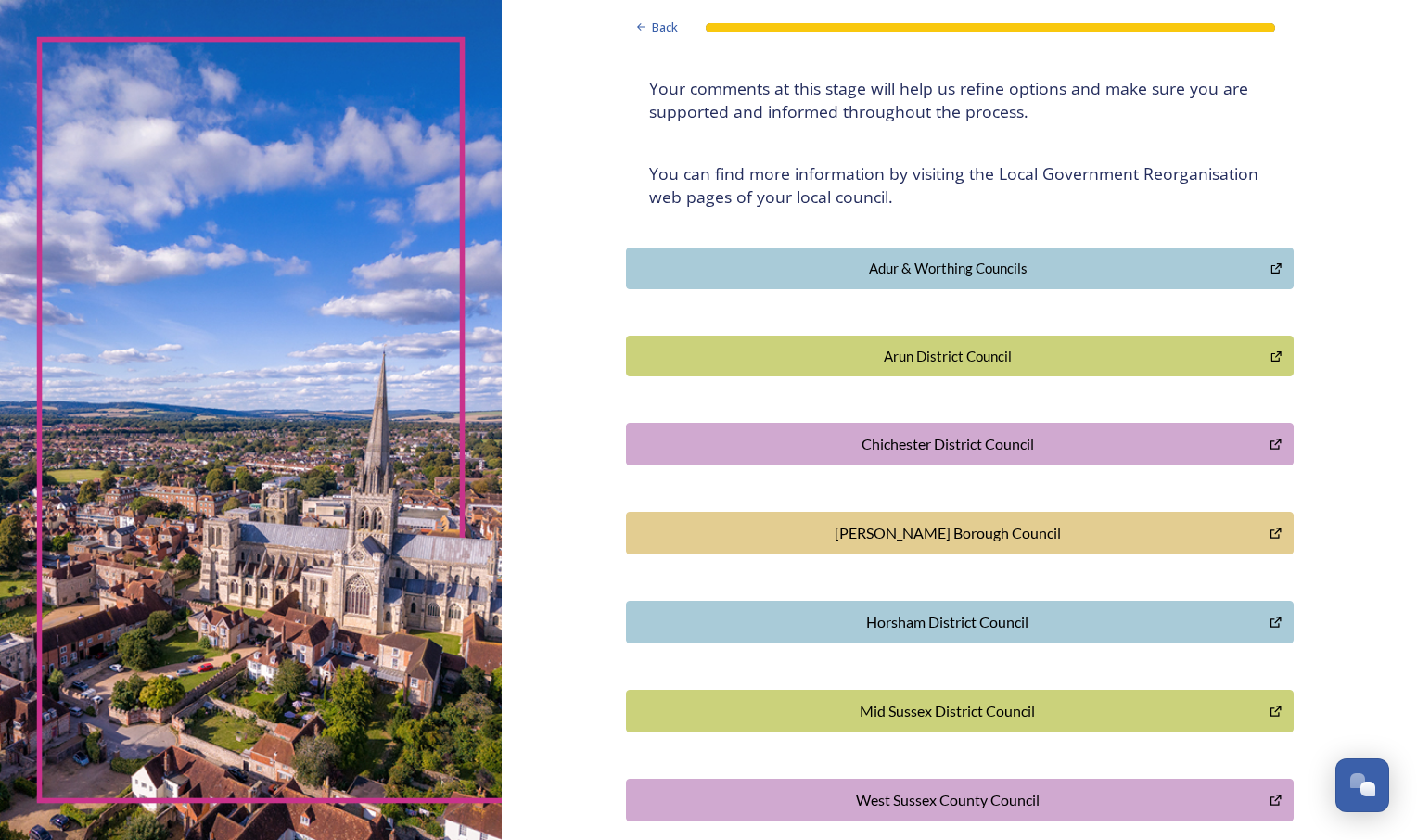
scroll to position [354, 0]
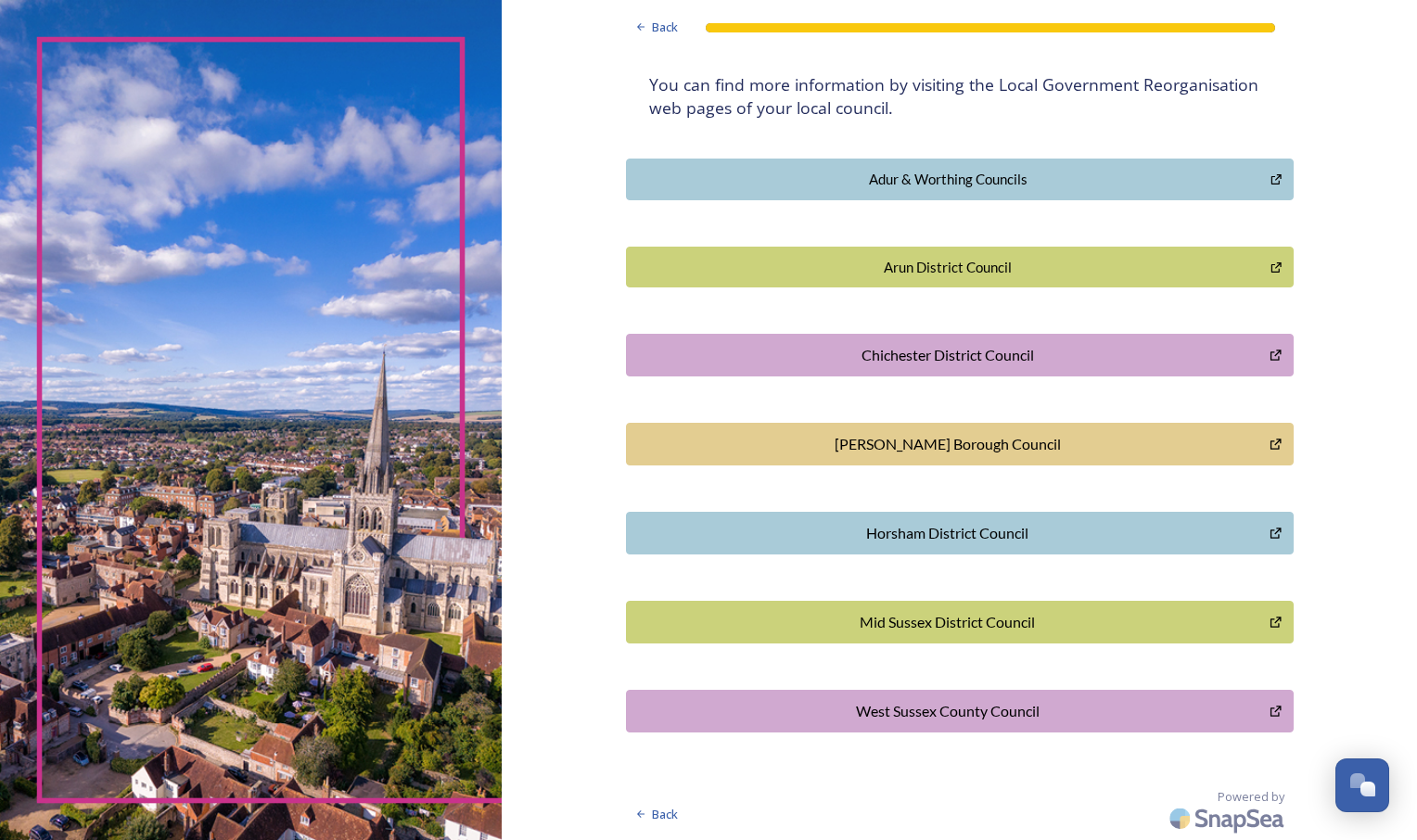
click at [749, 721] on div "West Sussex County Council" at bounding box center [949, 710] width 624 height 22
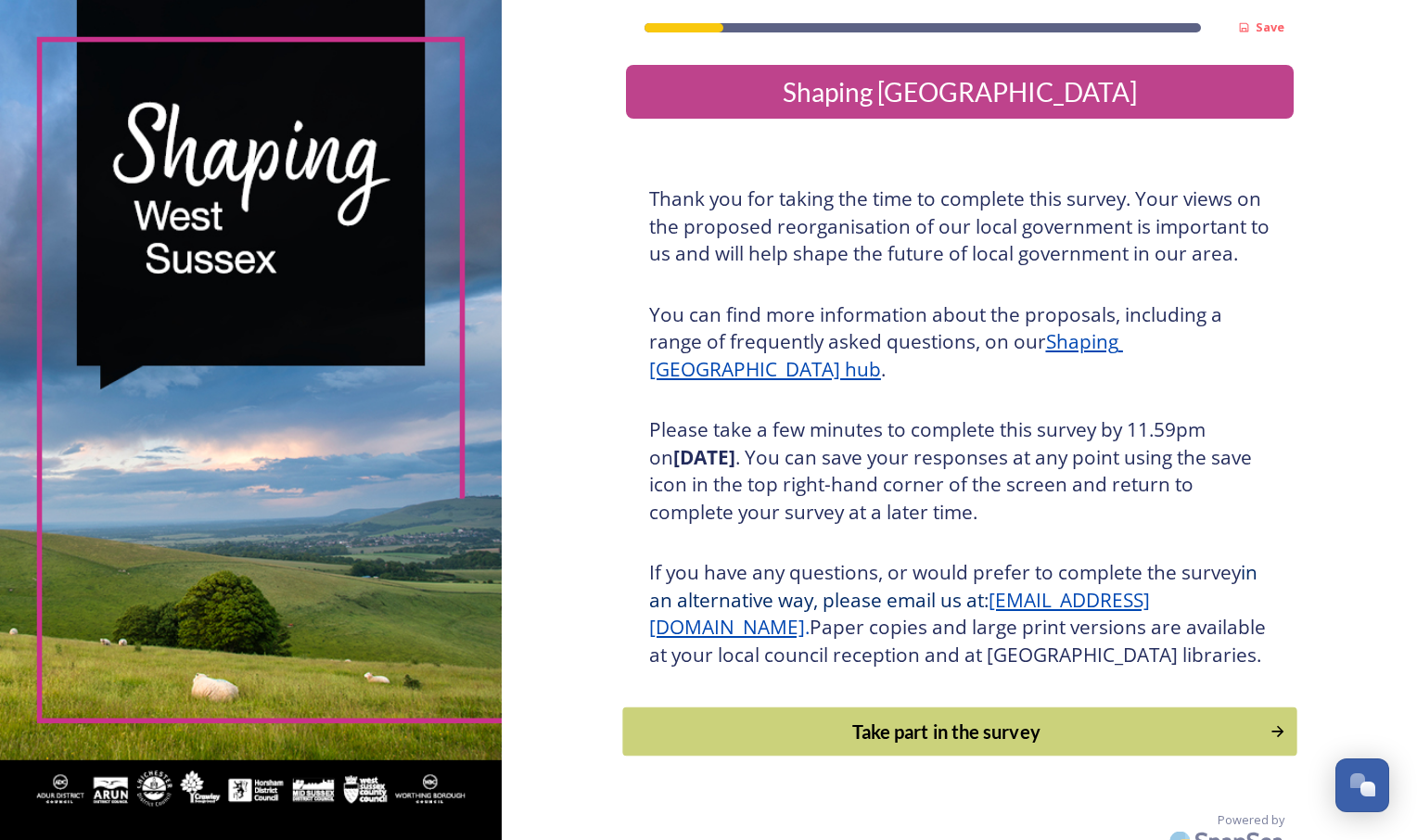
click at [805, 746] on div "Take part in the survey" at bounding box center [946, 732] width 627 height 28
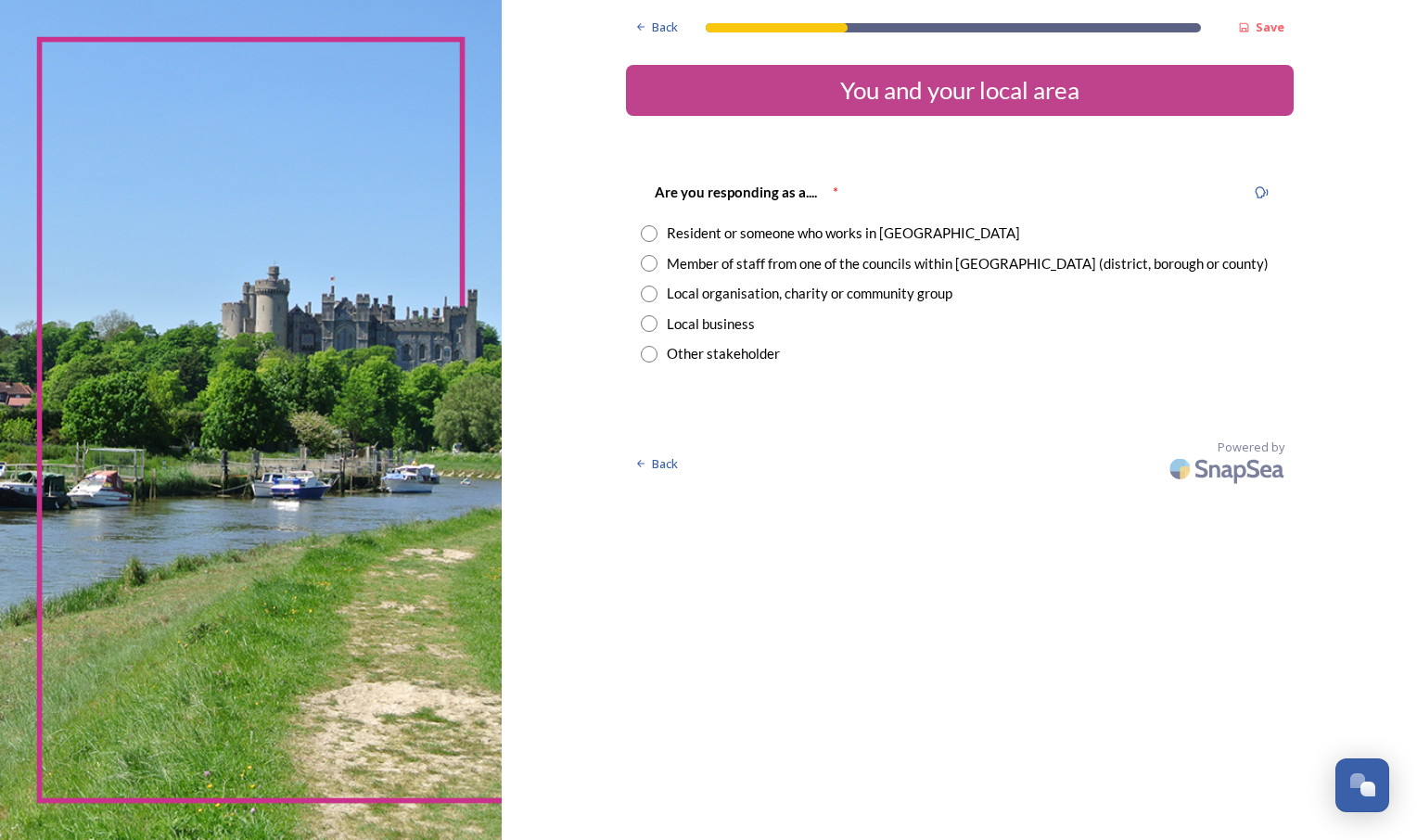
click at [653, 232] on input "radio" at bounding box center [649, 233] width 16 height 16
radio input "true"
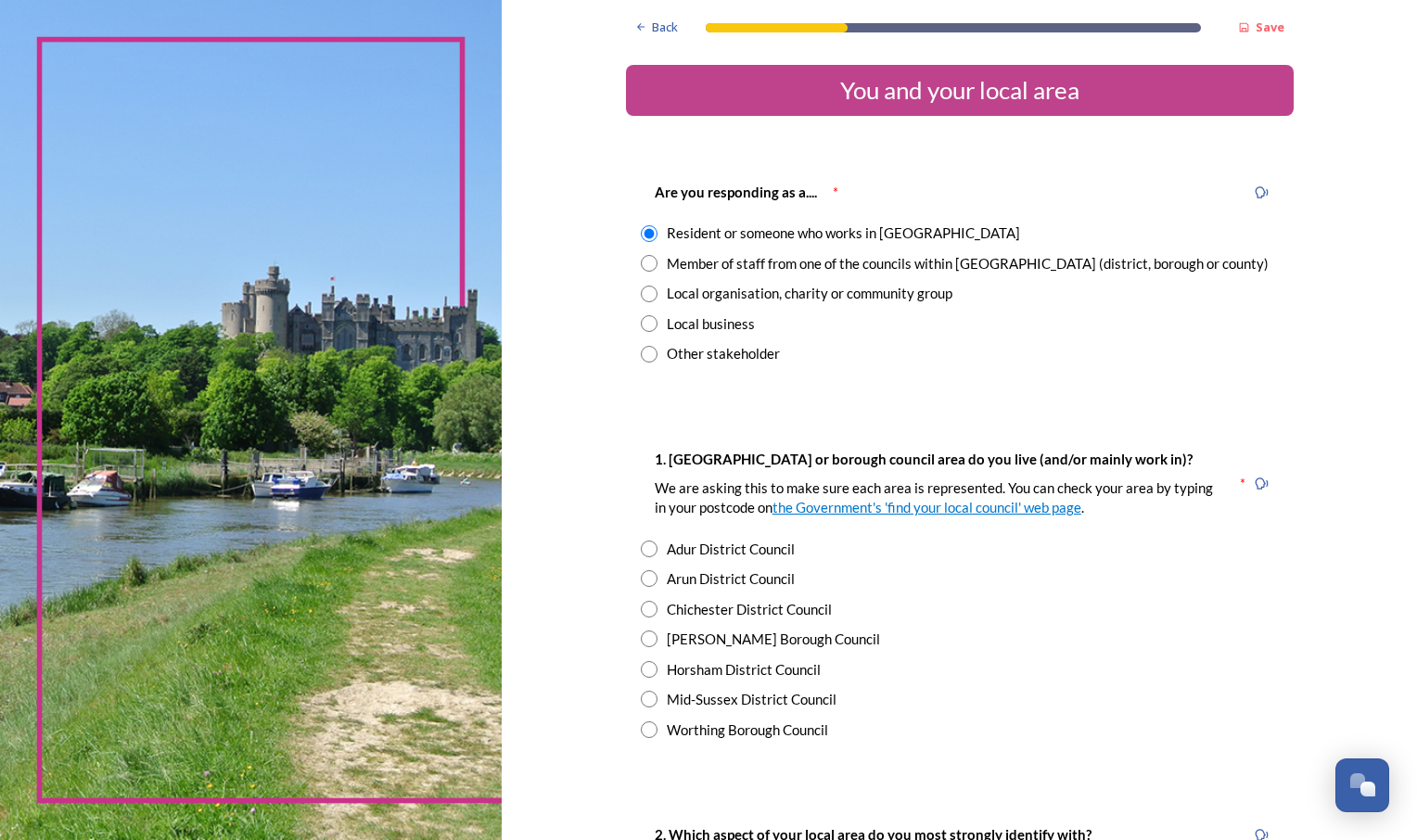
click at [642, 583] on input "radio" at bounding box center [649, 578] width 16 height 16
radio input "true"
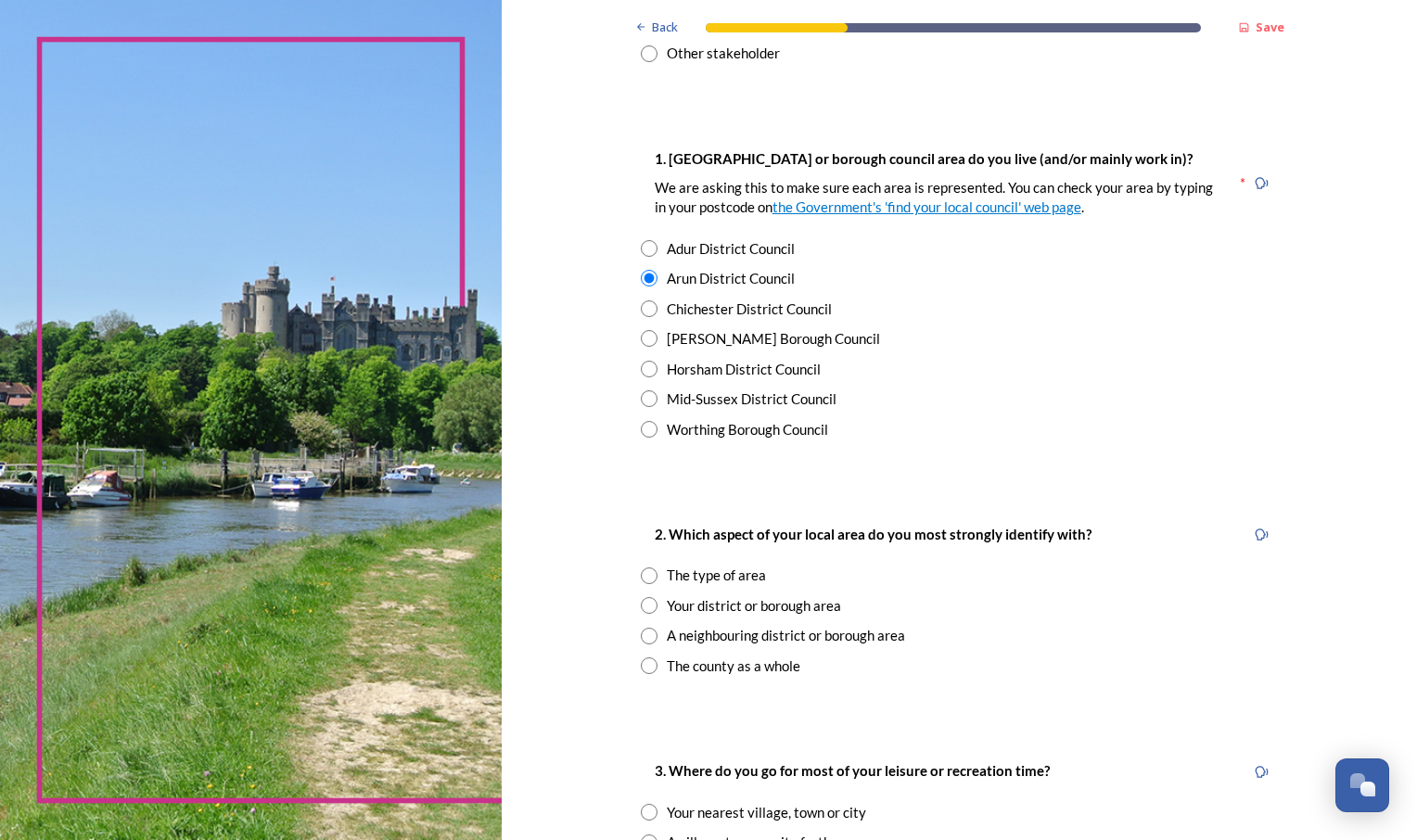
scroll to position [301, 0]
click at [644, 573] on input "radio" at bounding box center [649, 574] width 16 height 16
radio input "true"
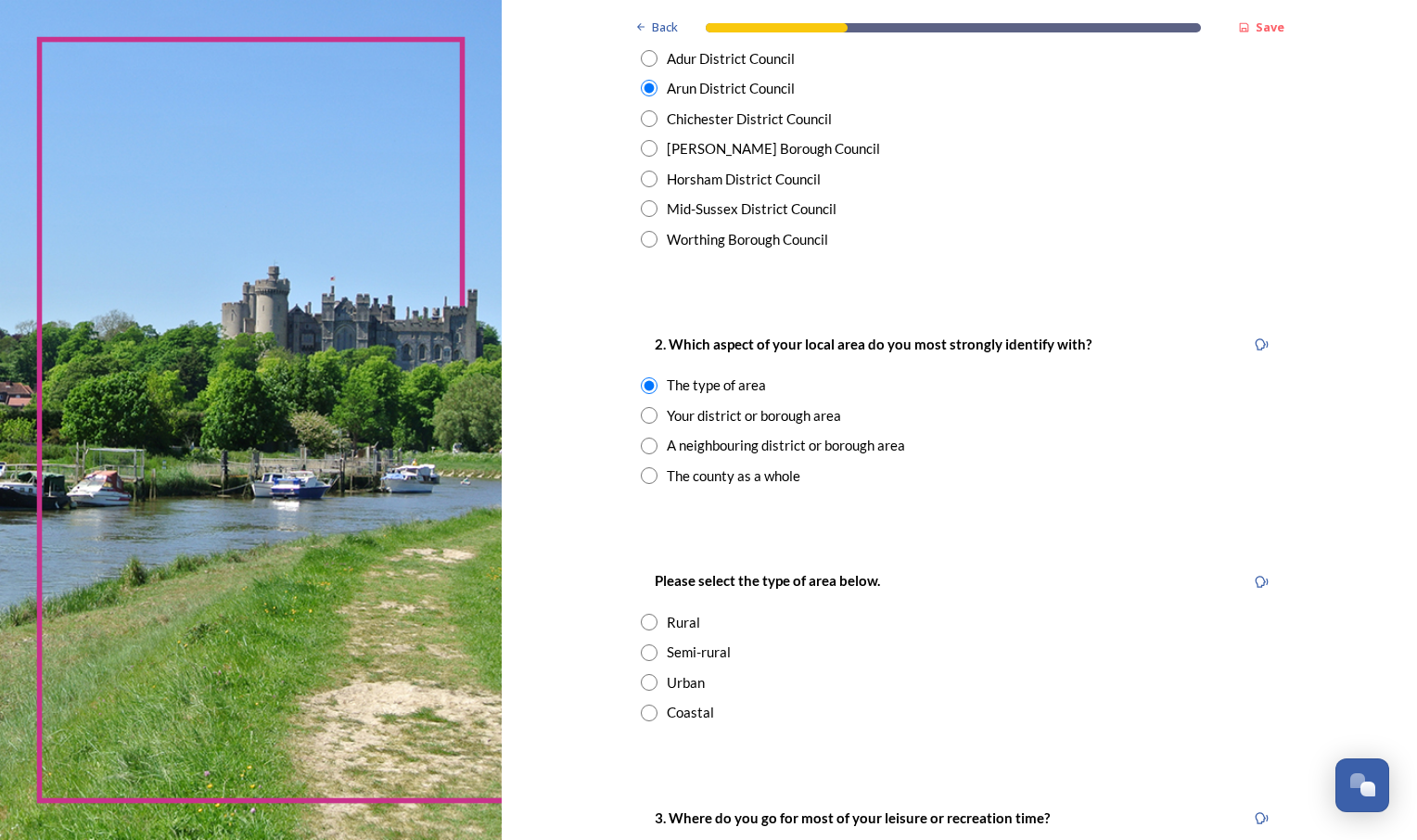
scroll to position [492, 0]
click at [644, 710] on input "radio" at bounding box center [649, 711] width 16 height 16
radio input "true"
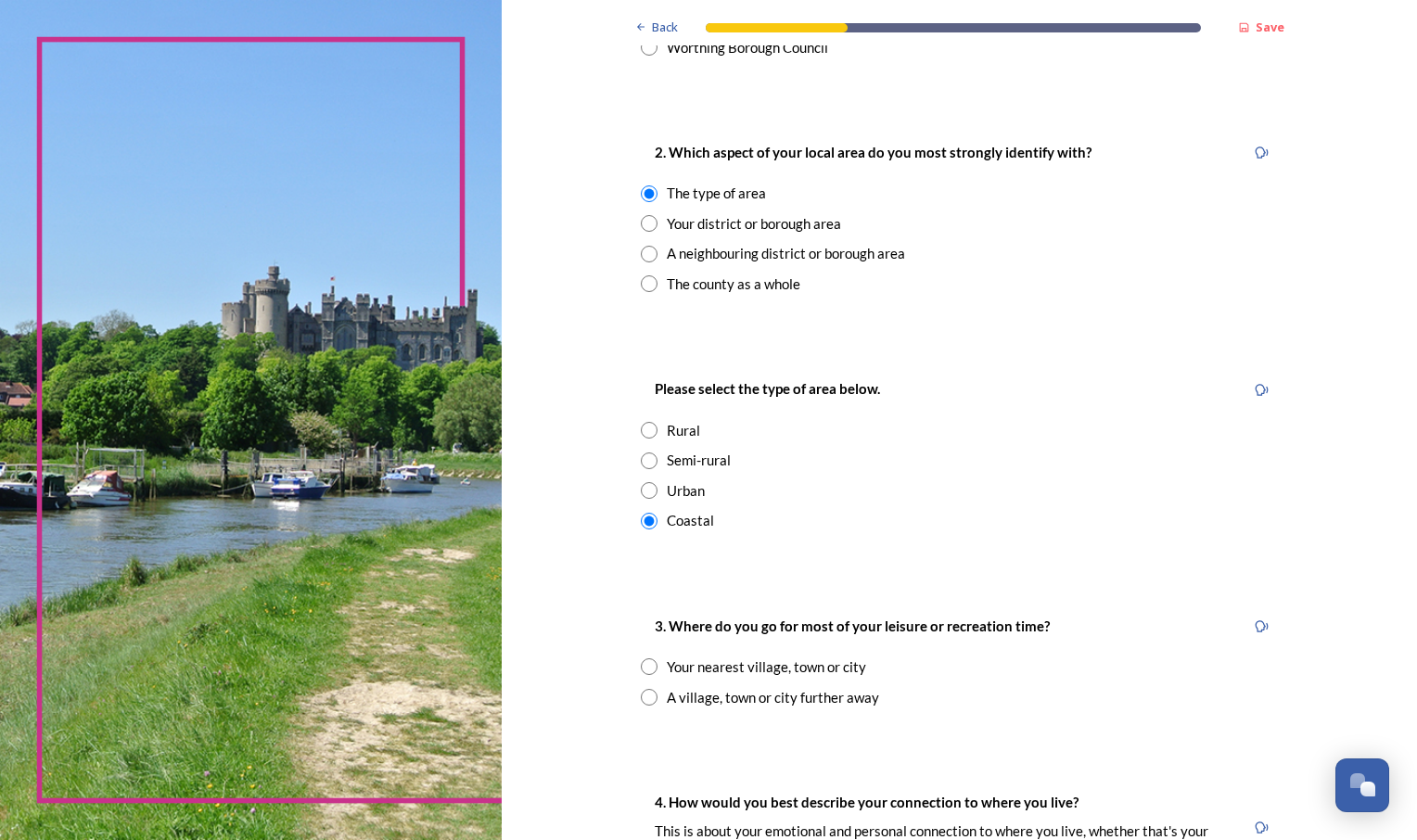
scroll to position [684, 0]
click at [645, 702] on input "radio" at bounding box center [649, 696] width 16 height 16
radio input "true"
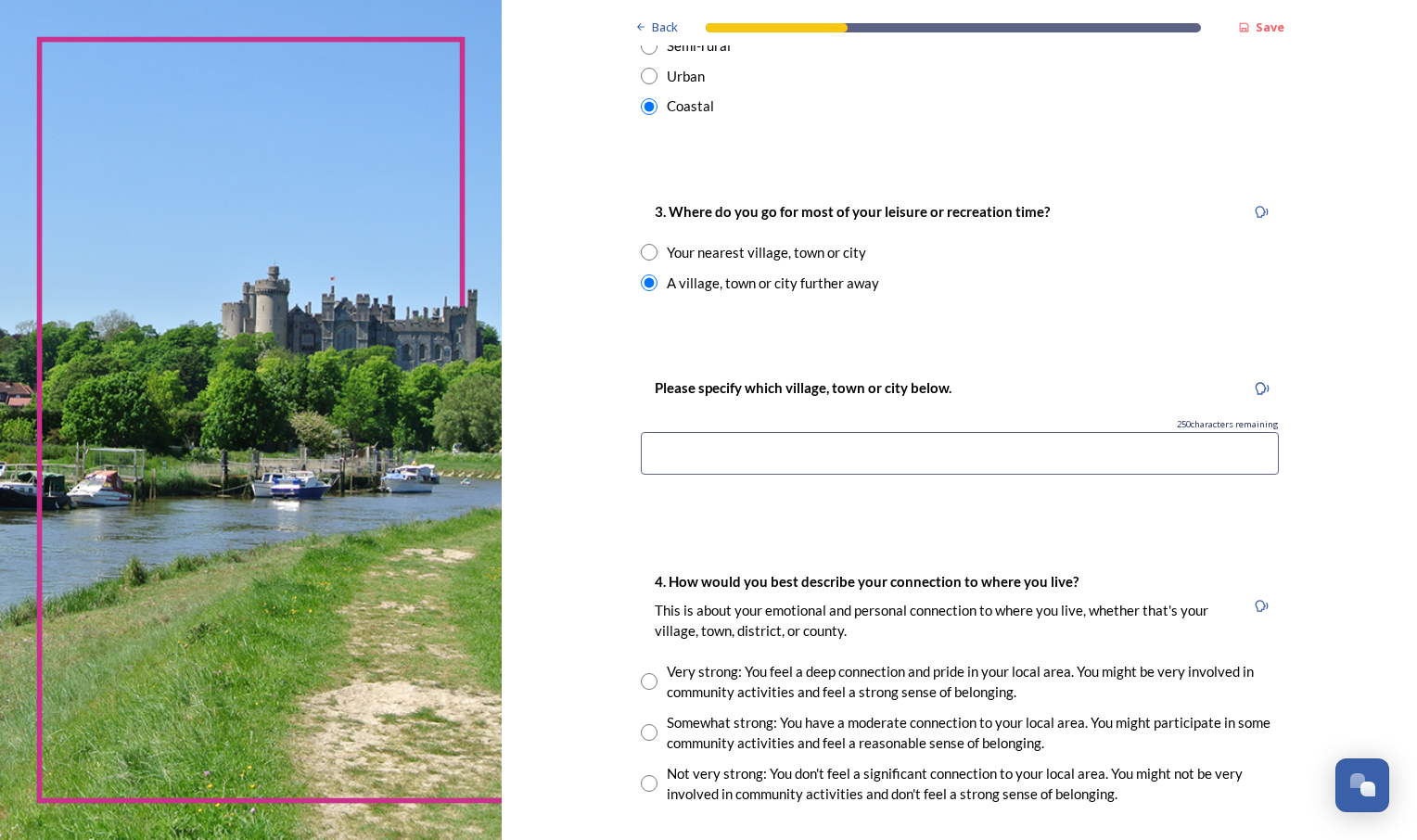
scroll to position [1098, 0]
click at [642, 782] on input "radio" at bounding box center [649, 782] width 16 height 16
radio input "true"
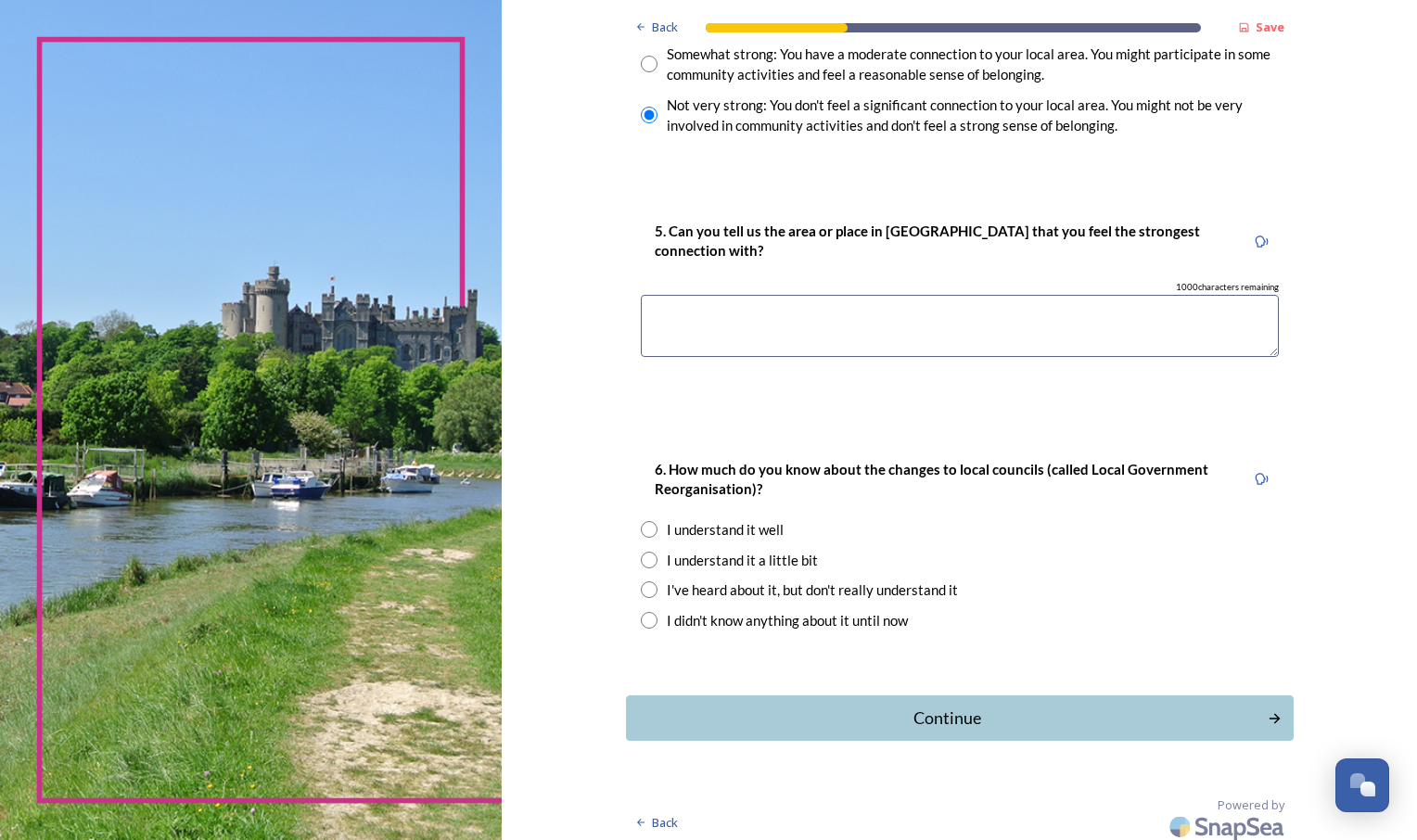
scroll to position [1766, 0]
click at [641, 564] on input "radio" at bounding box center [649, 559] width 16 height 16
radio input "true"
click at [817, 725] on div "Continue" at bounding box center [947, 717] width 628 height 25
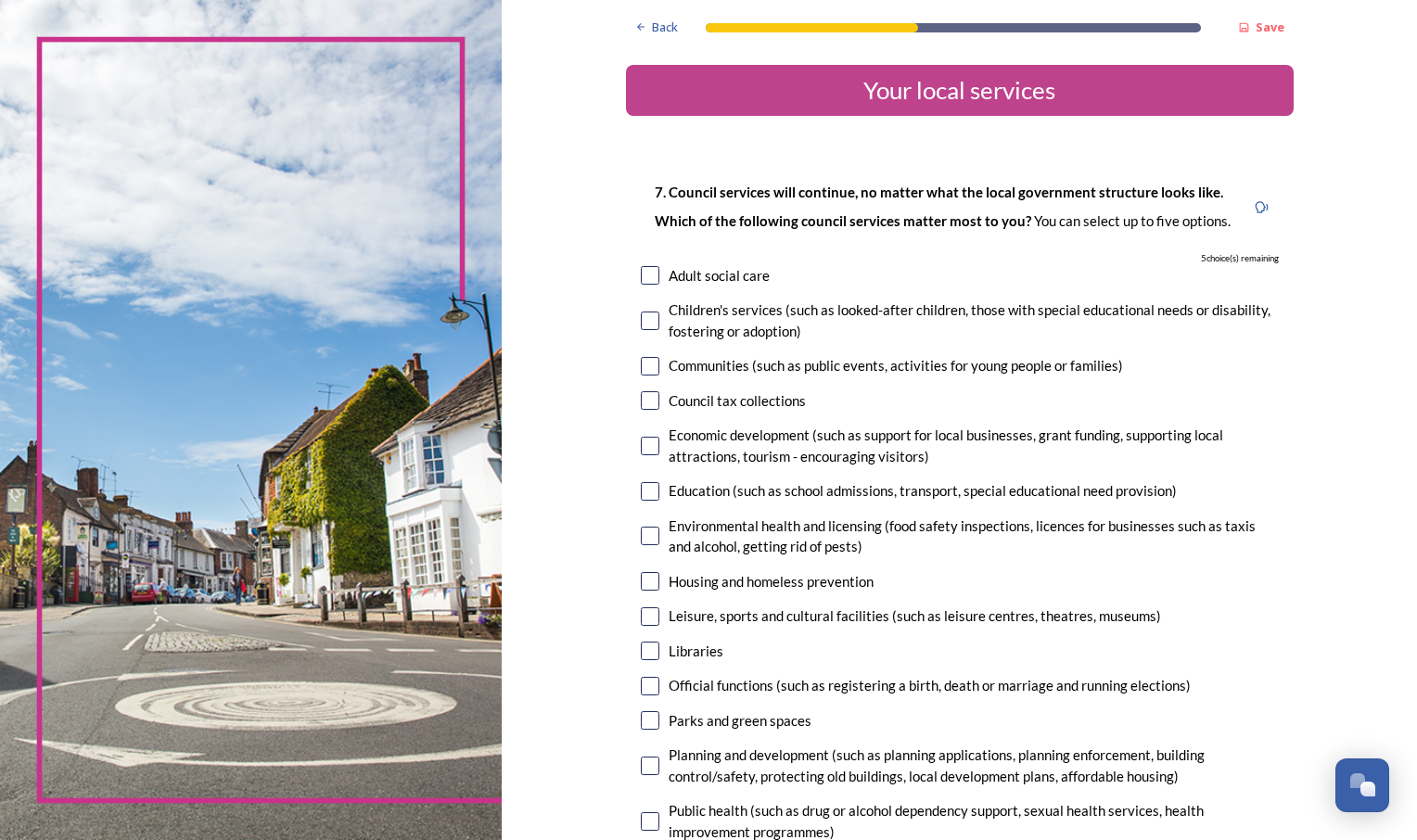
click at [648, 323] on input "checkbox" at bounding box center [650, 321] width 18 height 18
checkbox input "true"
click at [647, 378] on div "7. Council services will continue, no matter what the local government structur…" at bounding box center [960, 601] width 668 height 877
click at [645, 372] on input "checkbox" at bounding box center [650, 366] width 18 height 18
checkbox input "true"
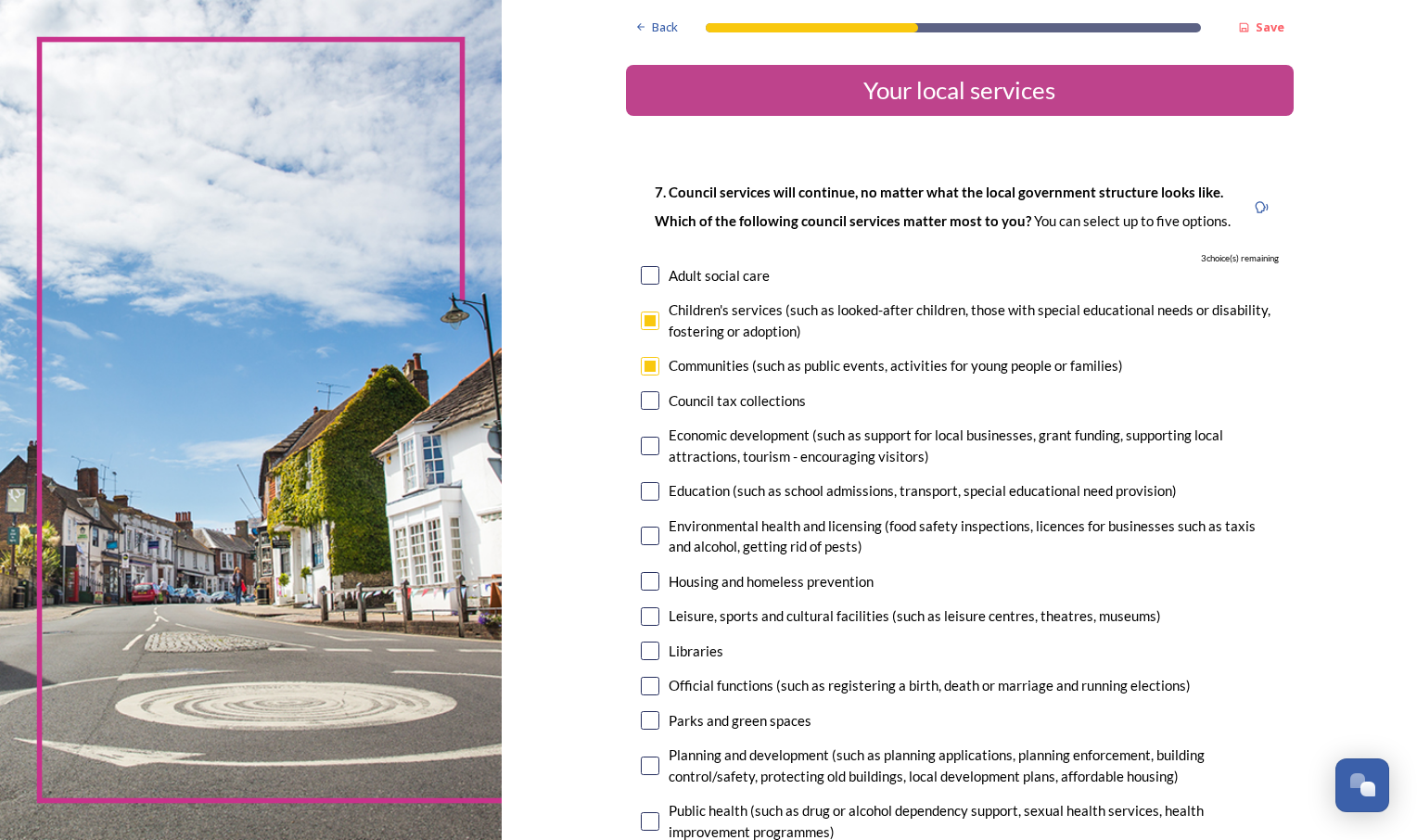
click at [649, 493] on input "checkbox" at bounding box center [650, 491] width 18 height 18
checkbox input "true"
click at [645, 620] on input "checkbox" at bounding box center [650, 616] width 18 height 18
checkbox input "true"
click at [647, 655] on input "checkbox" at bounding box center [650, 651] width 18 height 18
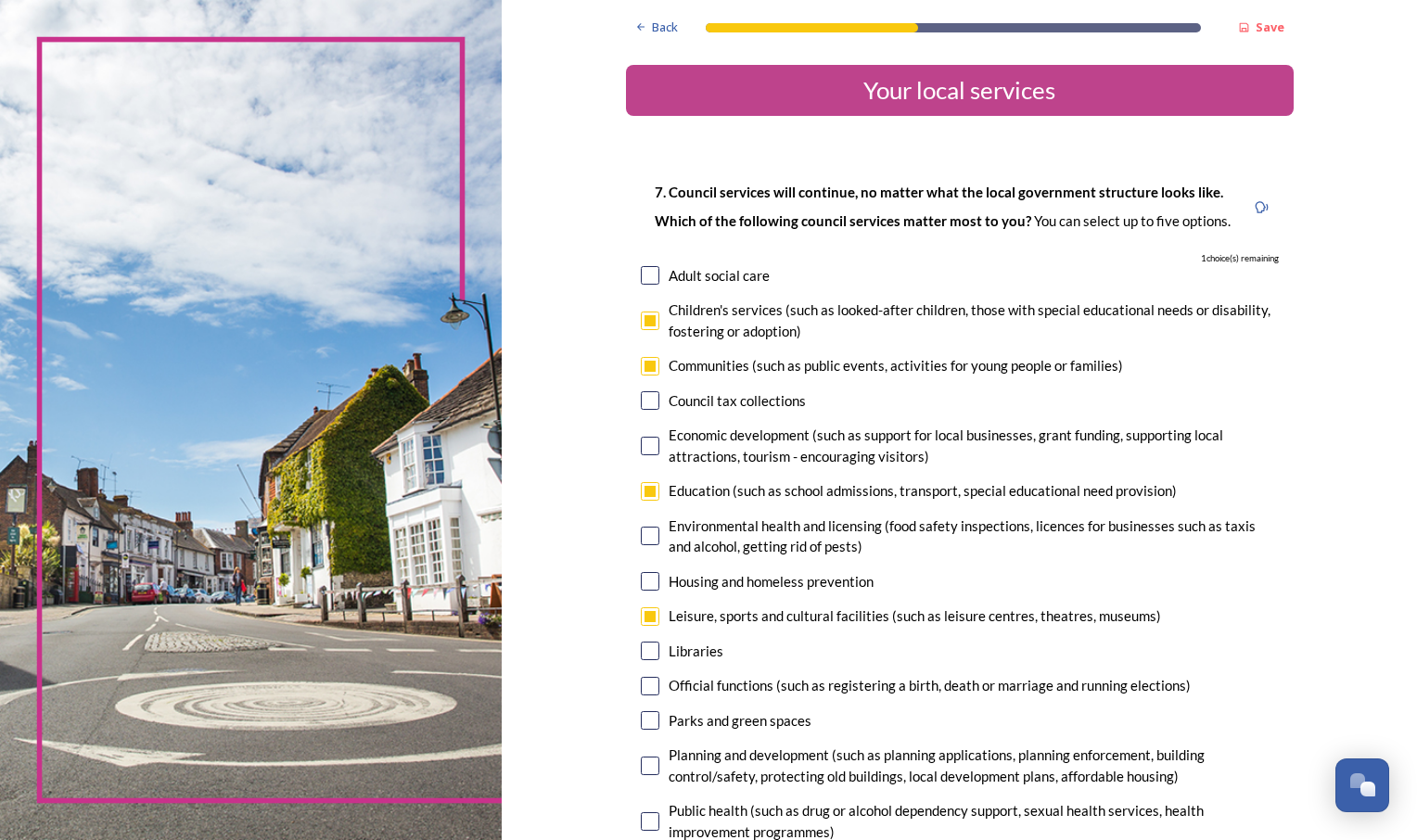
checkbox input "true"
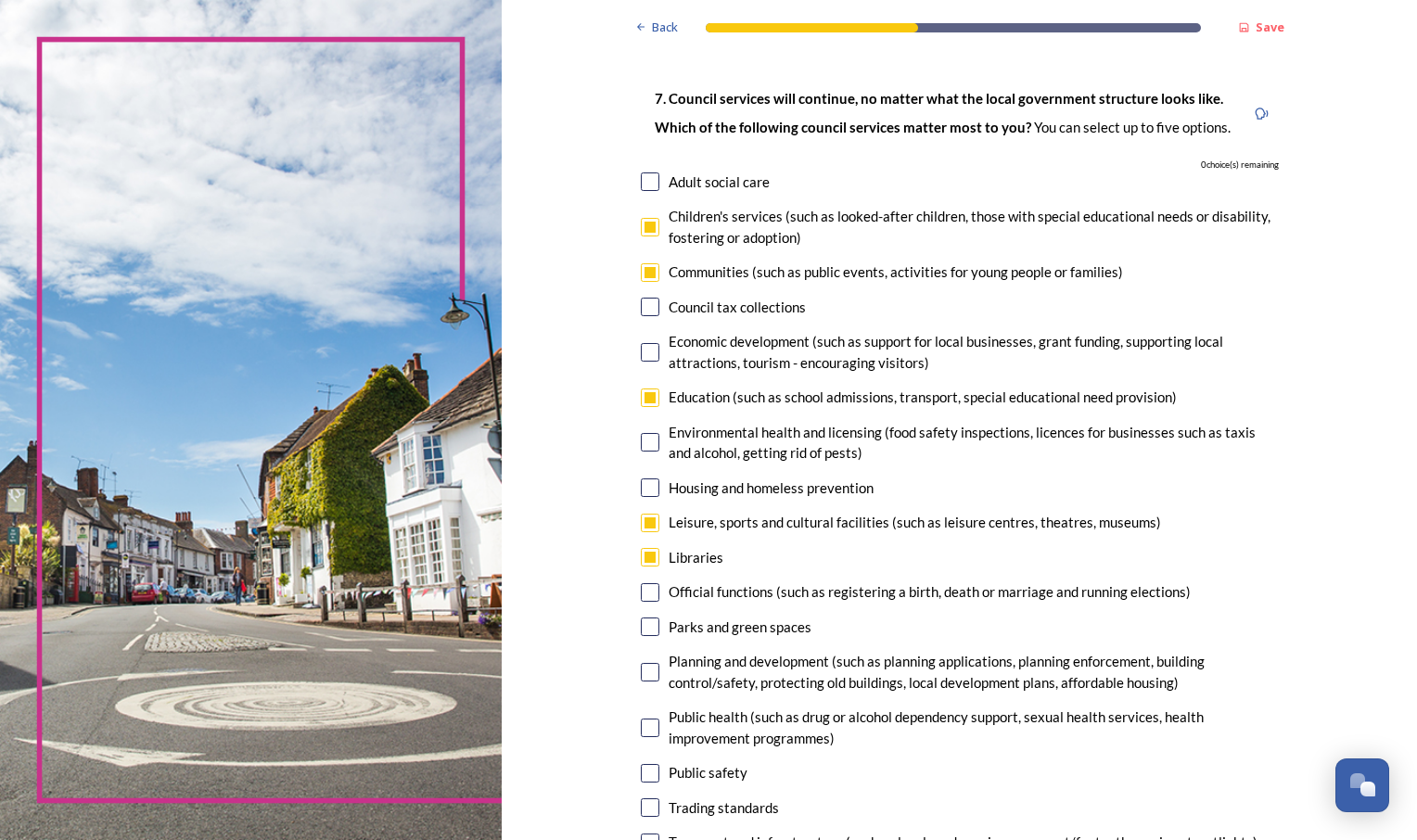
scroll to position [95, 0]
click at [644, 631] on input "checkbox" at bounding box center [650, 625] width 18 height 18
click at [645, 622] on input "checkbox" at bounding box center [650, 625] width 18 height 18
checkbox input "false"
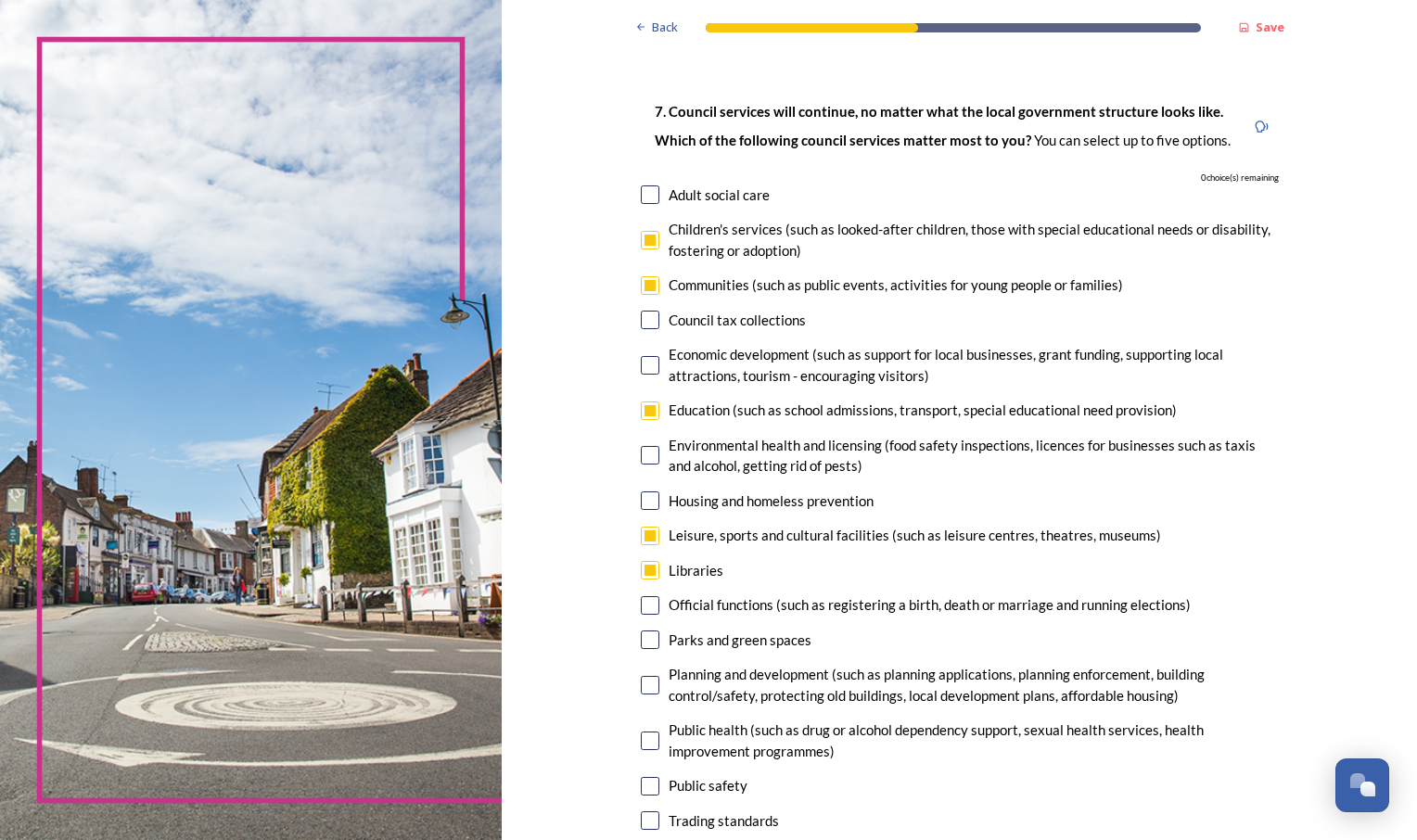
scroll to position [78, 0]
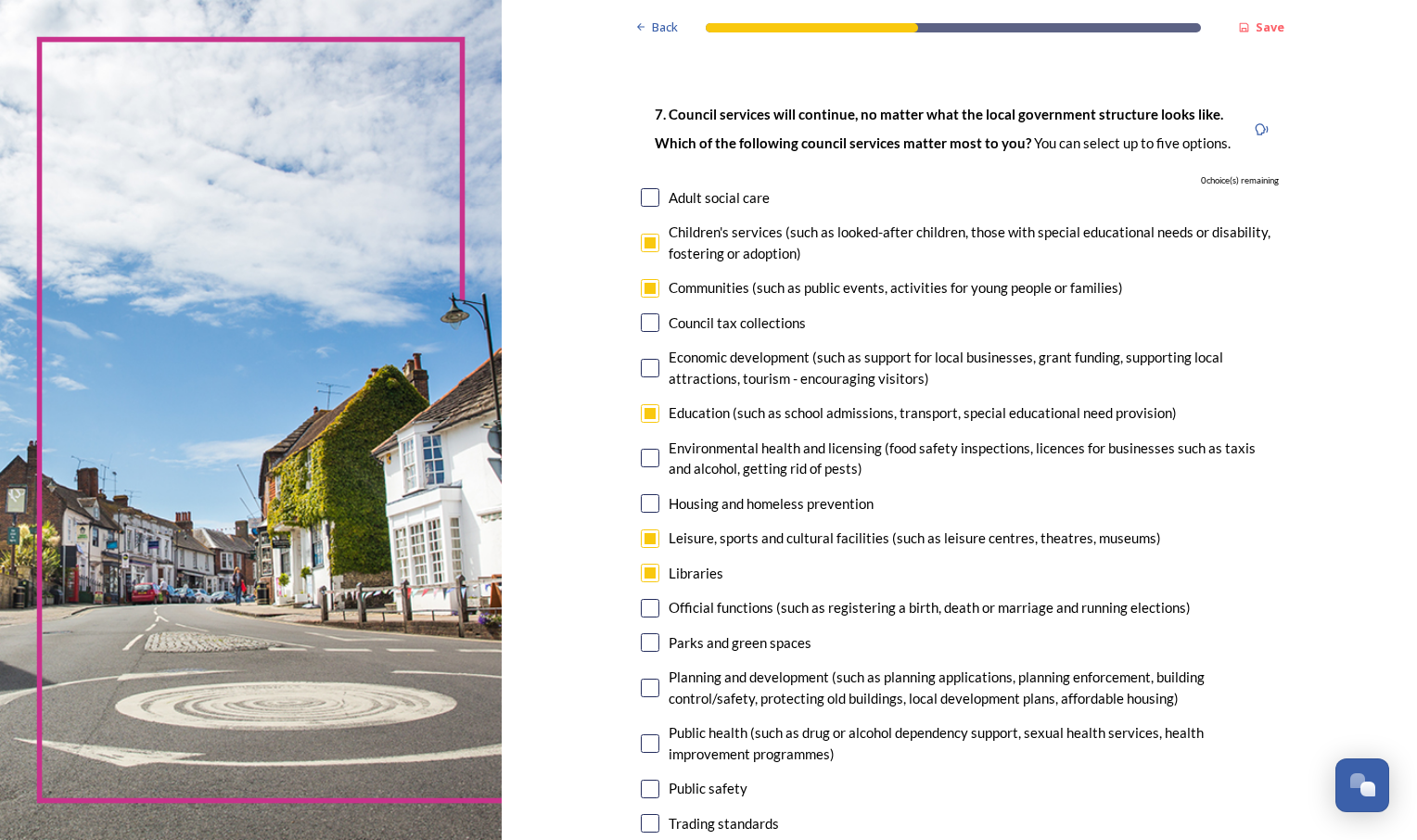
click at [648, 284] on input "checkbox" at bounding box center [650, 288] width 18 height 18
checkbox input "false"
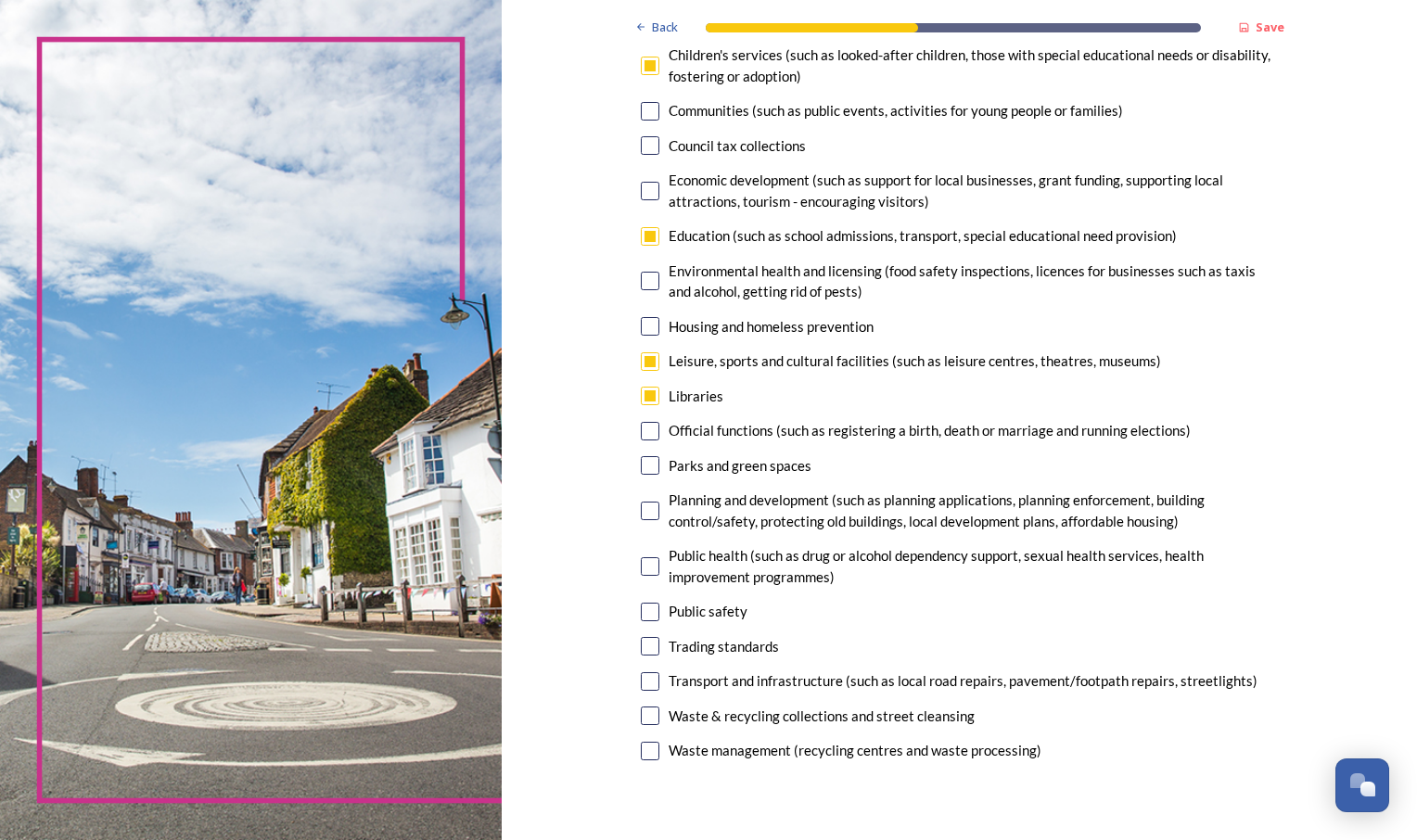
scroll to position [256, 0]
click at [647, 719] on input "checkbox" at bounding box center [650, 714] width 18 height 18
checkbox input "true"
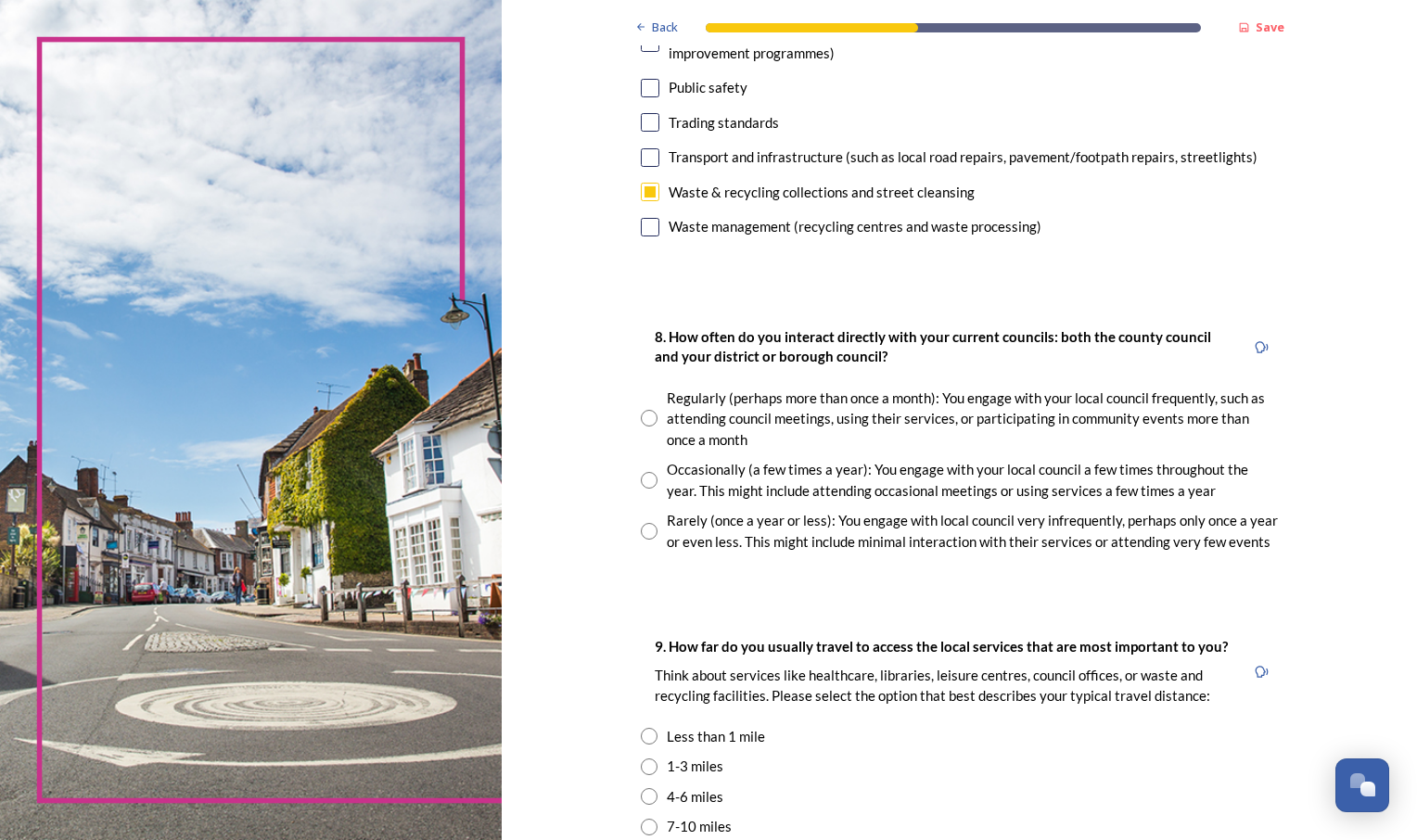
scroll to position [780, 0]
click at [646, 420] on input "radio" at bounding box center [649, 417] width 16 height 16
radio input "true"
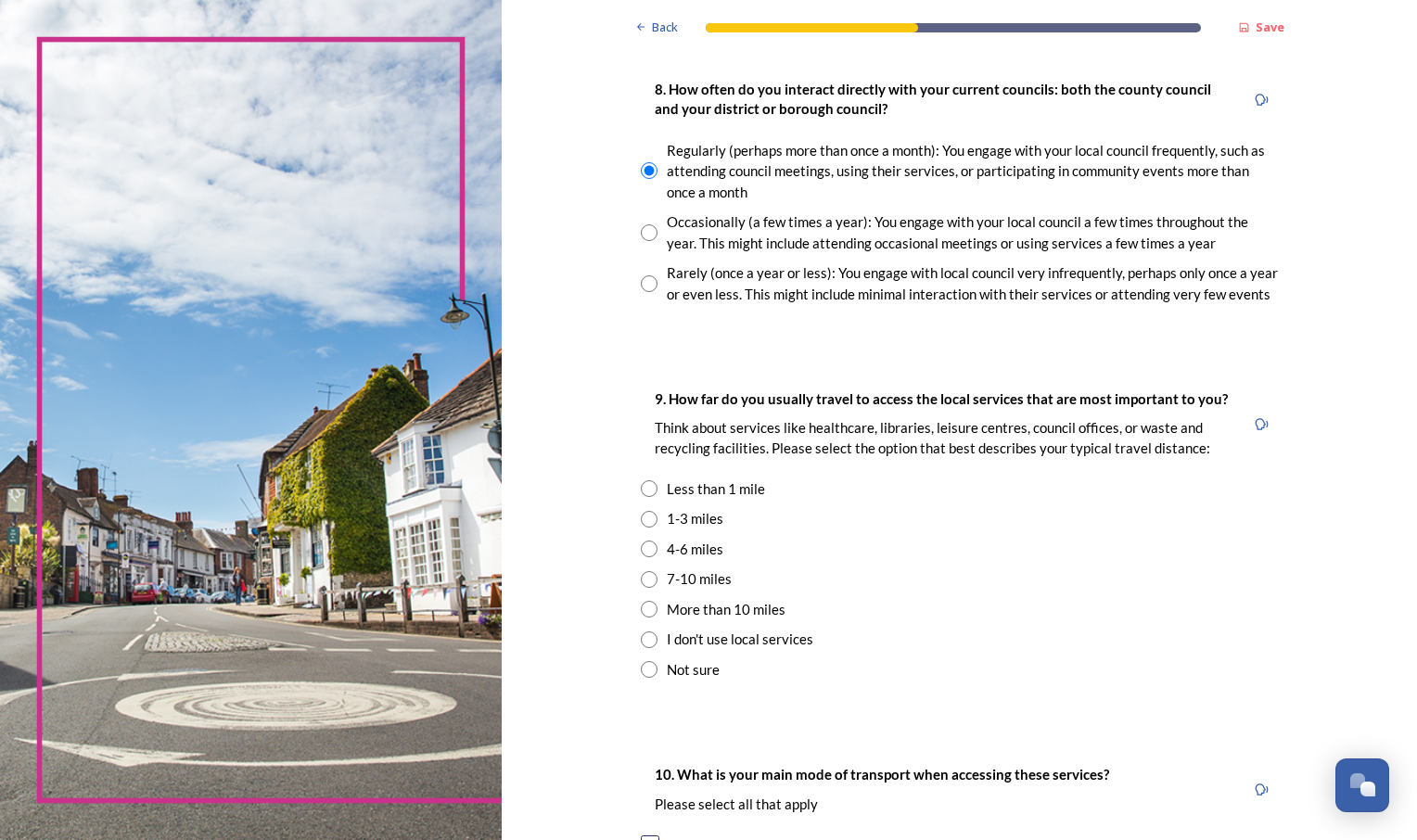
scroll to position [1027, 0]
click at [642, 485] on input "radio" at bounding box center [649, 487] width 16 height 16
radio input "true"
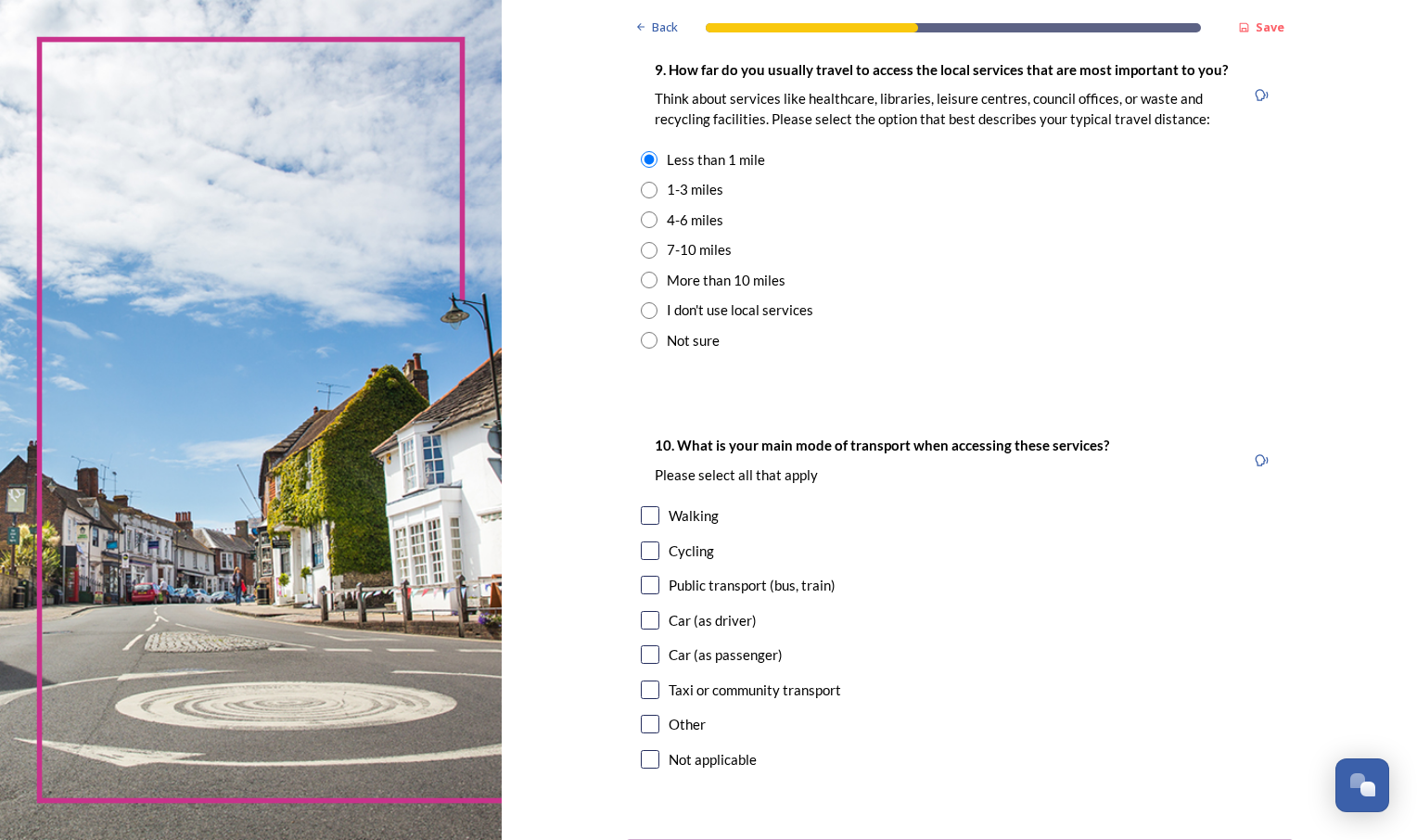
scroll to position [1356, 0]
click at [645, 518] on input "checkbox" at bounding box center [650, 515] width 18 height 18
checkbox input "true"
drag, startPoint x: 645, startPoint y: 518, endPoint x: 926, endPoint y: 609, distance: 295.4
click at [926, 609] on div "10. What is your main mode of transport when accessing these services? Please s…" at bounding box center [960, 603] width 668 height 377
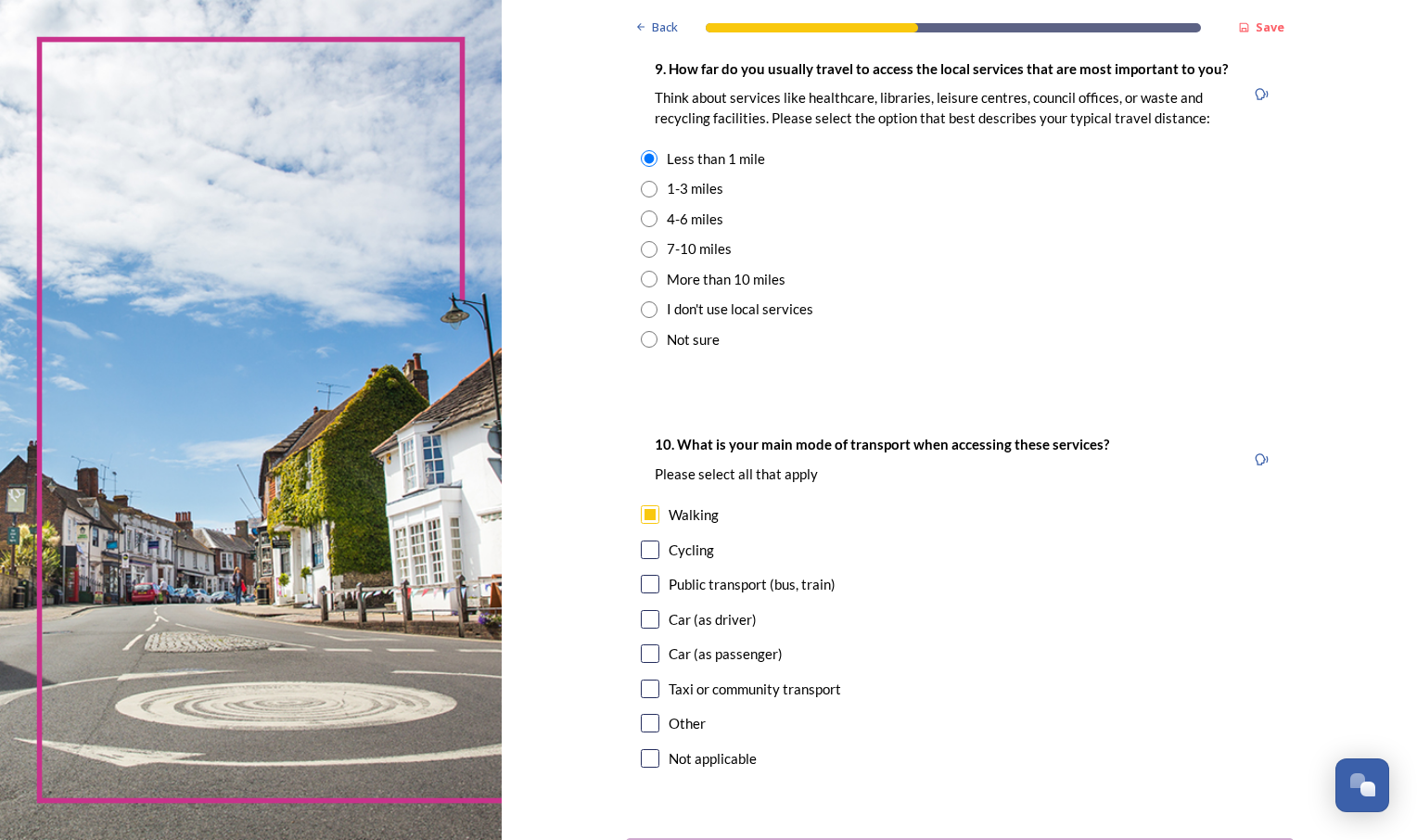
scroll to position [1508, 0]
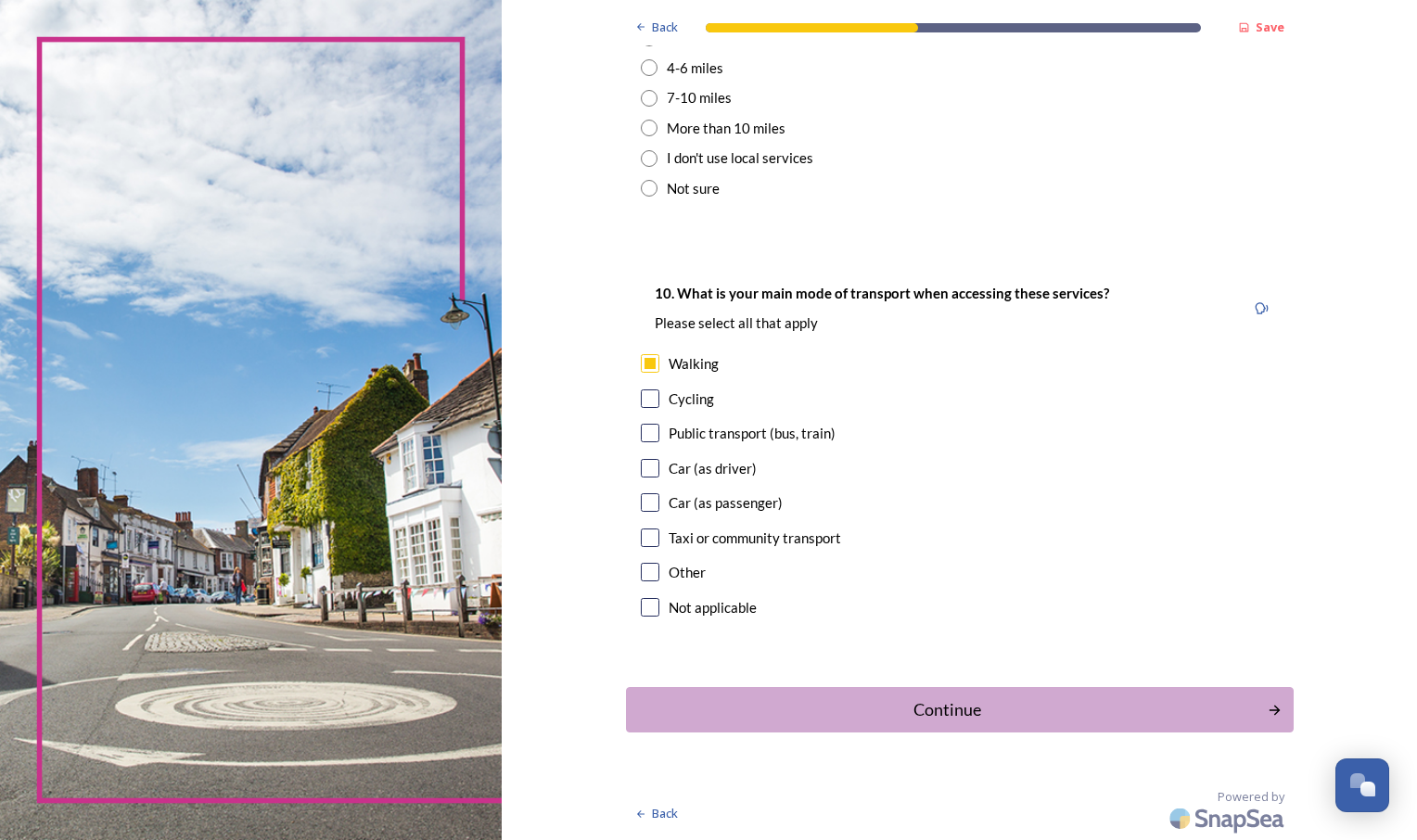
click at [644, 481] on div "10. What is your main mode of transport when accessing these services? Please s…" at bounding box center [960, 451] width 668 height 377
click at [641, 475] on input "checkbox" at bounding box center [650, 468] width 18 height 18
checkbox input "true"
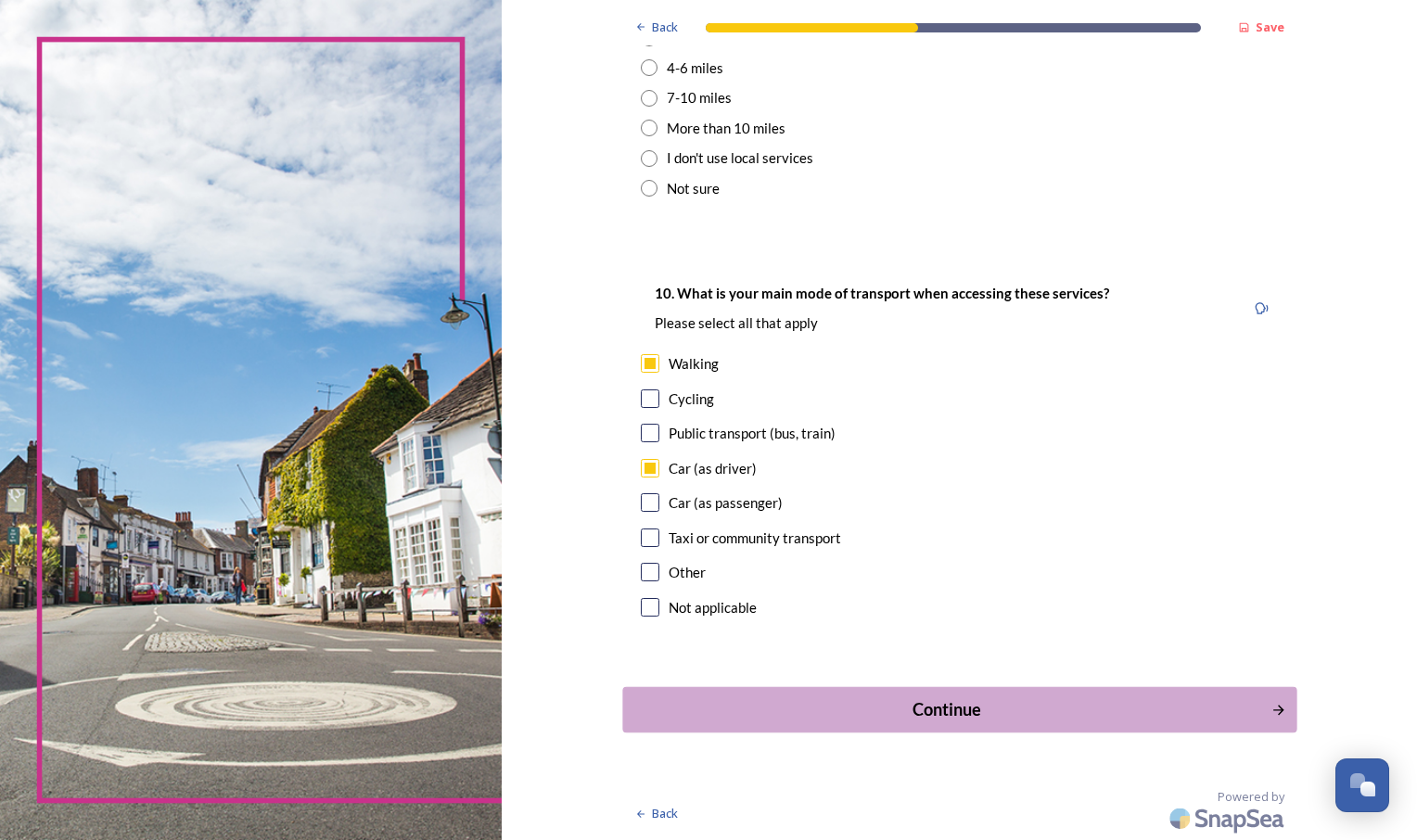
click at [925, 696] on button "Continue" at bounding box center [959, 709] width 674 height 45
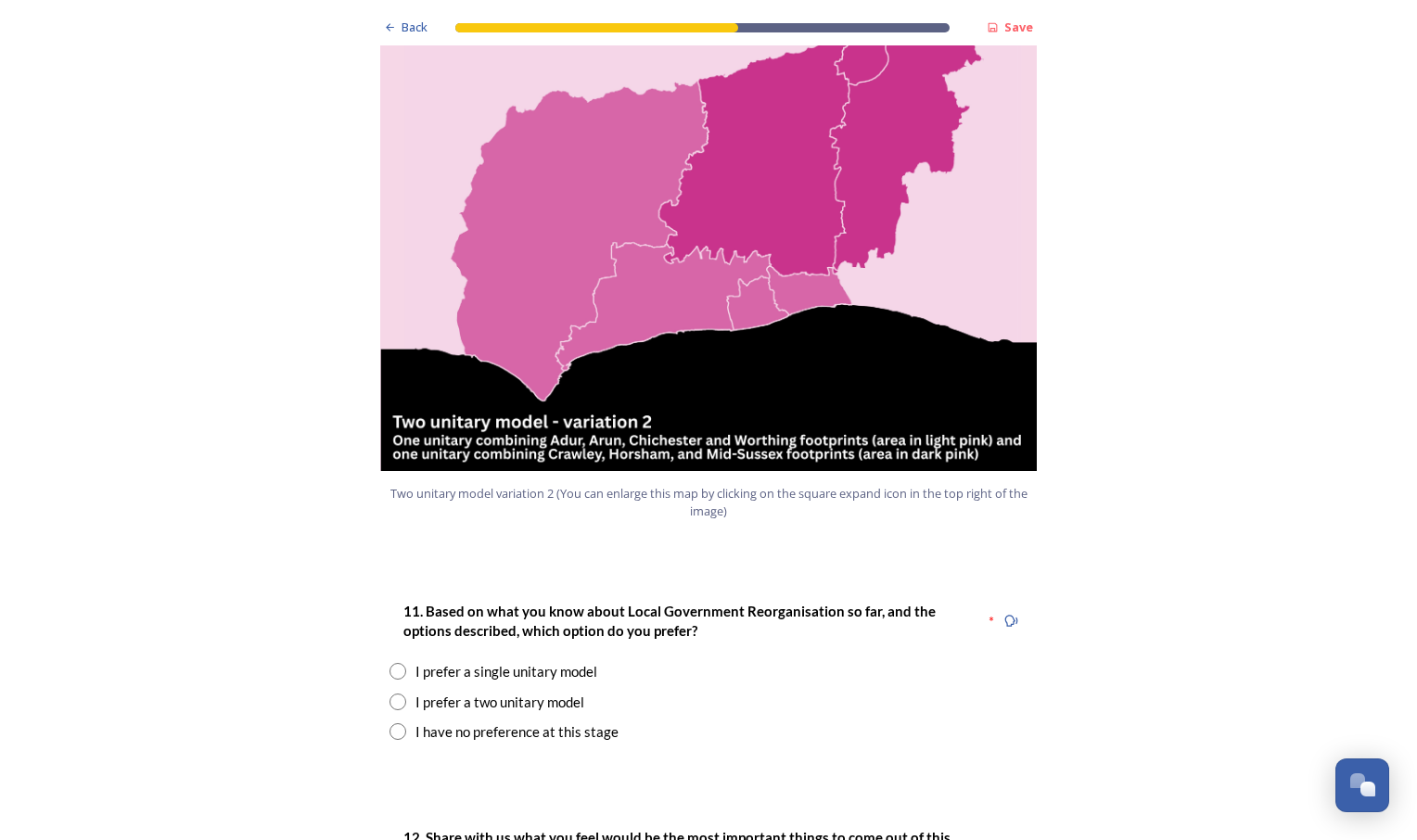
scroll to position [1996, 0]
click at [392, 693] on input "radio" at bounding box center [397, 701] width 16 height 16
radio input "true"
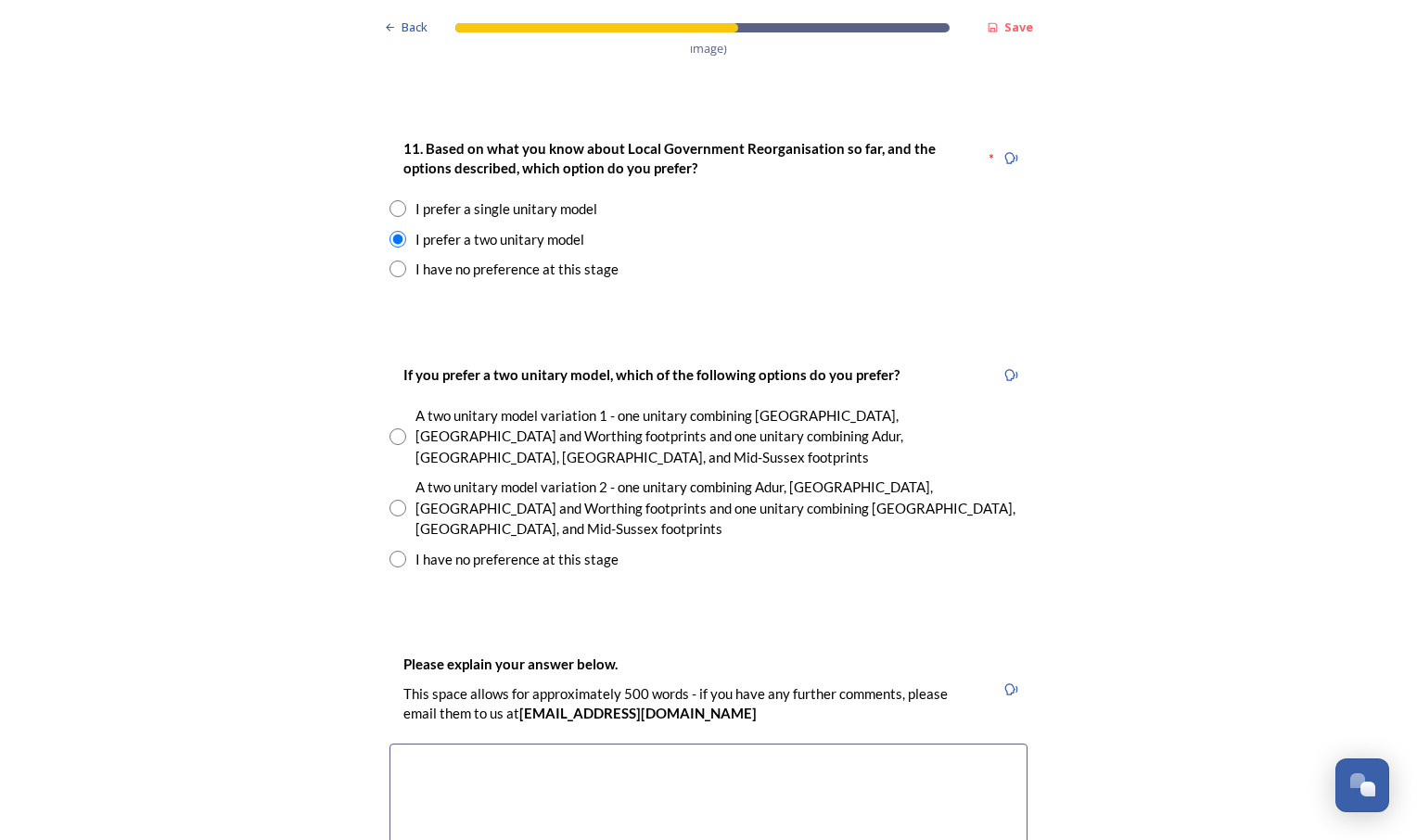
scroll to position [2460, 0]
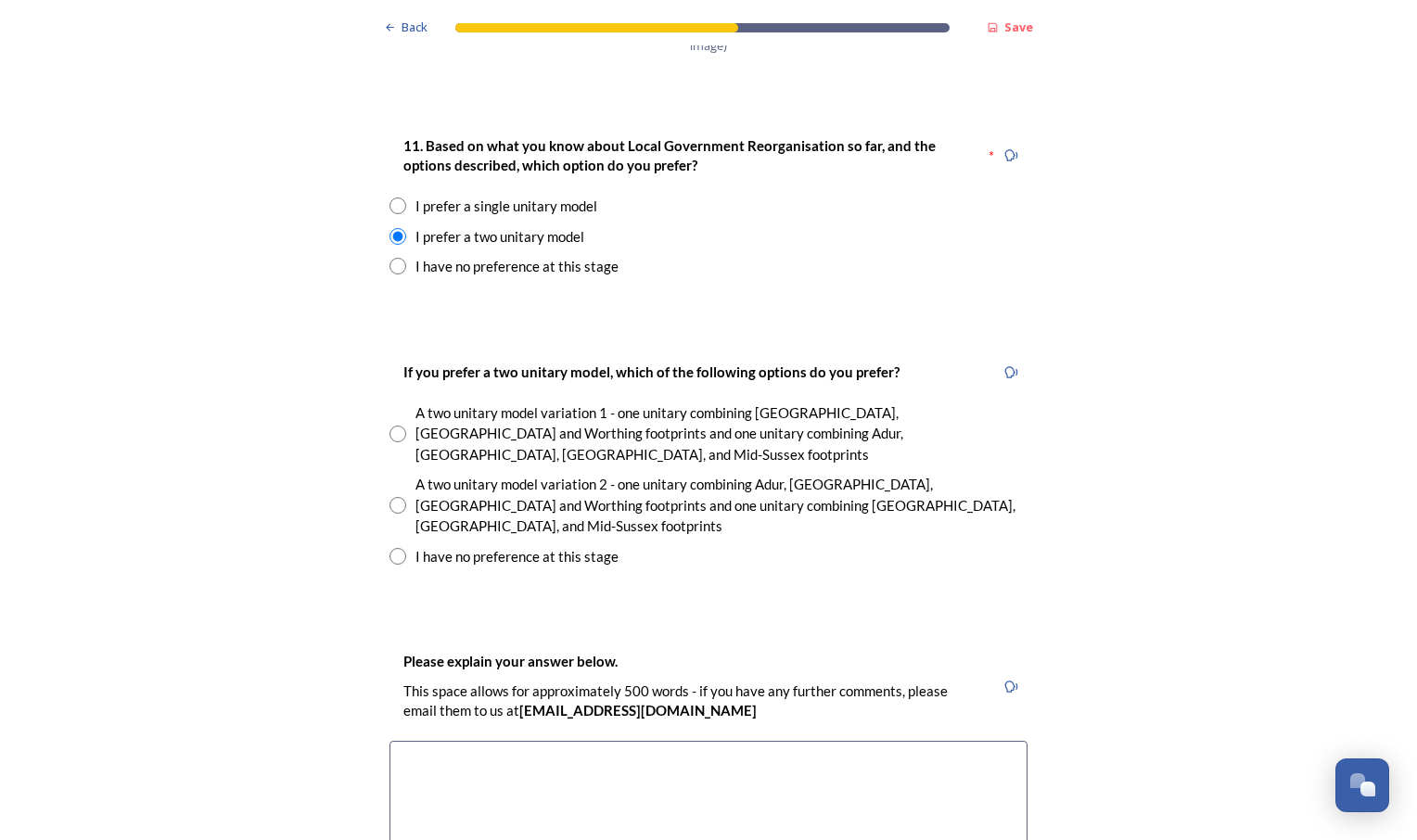
click at [398, 497] on input "radio" at bounding box center [397, 505] width 16 height 16
radio input "true"
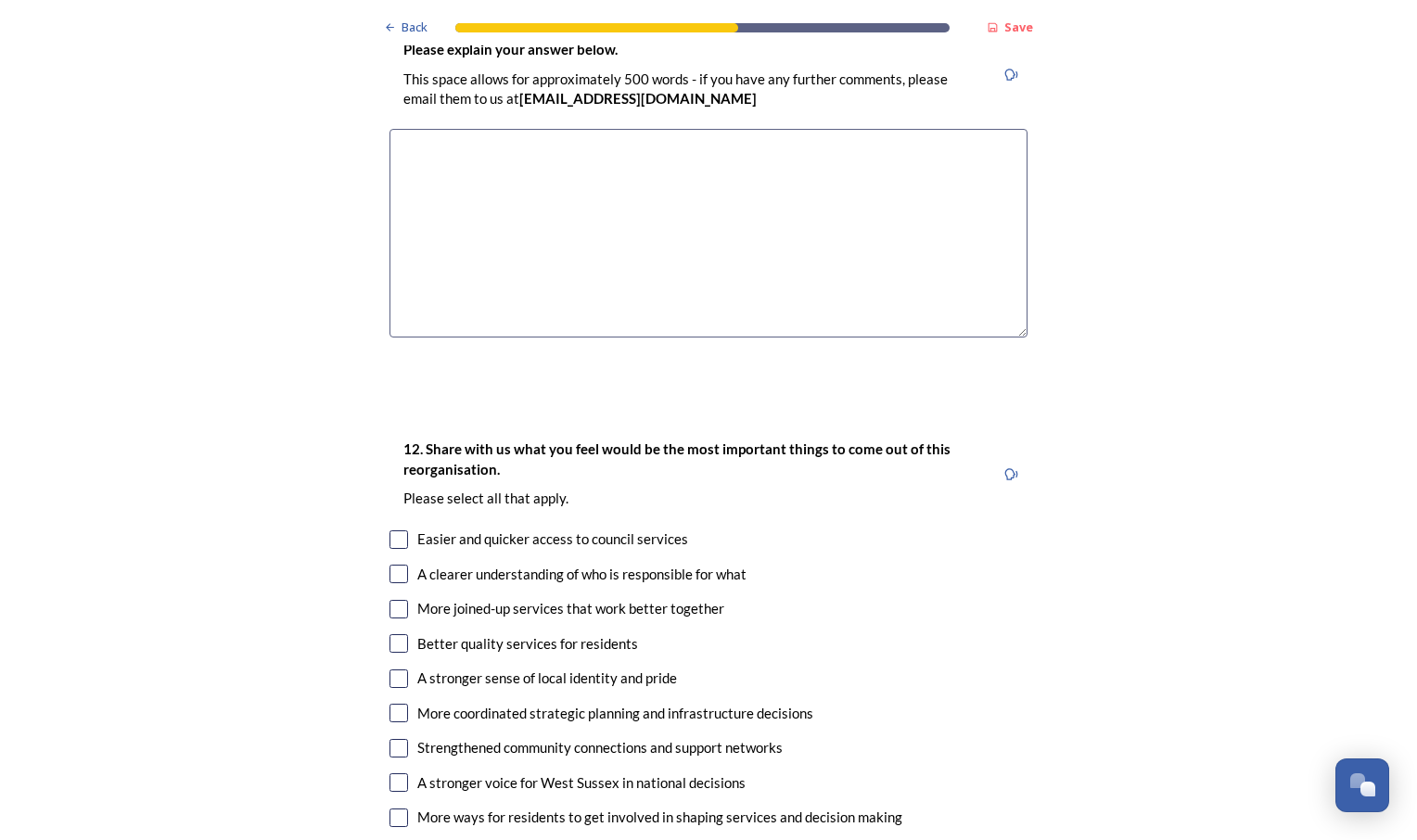
scroll to position [3074, 0]
click at [397, 564] on input "checkbox" at bounding box center [398, 572] width 18 height 18
checkbox input "true"
click at [397, 530] on input "checkbox" at bounding box center [398, 539] width 18 height 18
checkbox input "true"
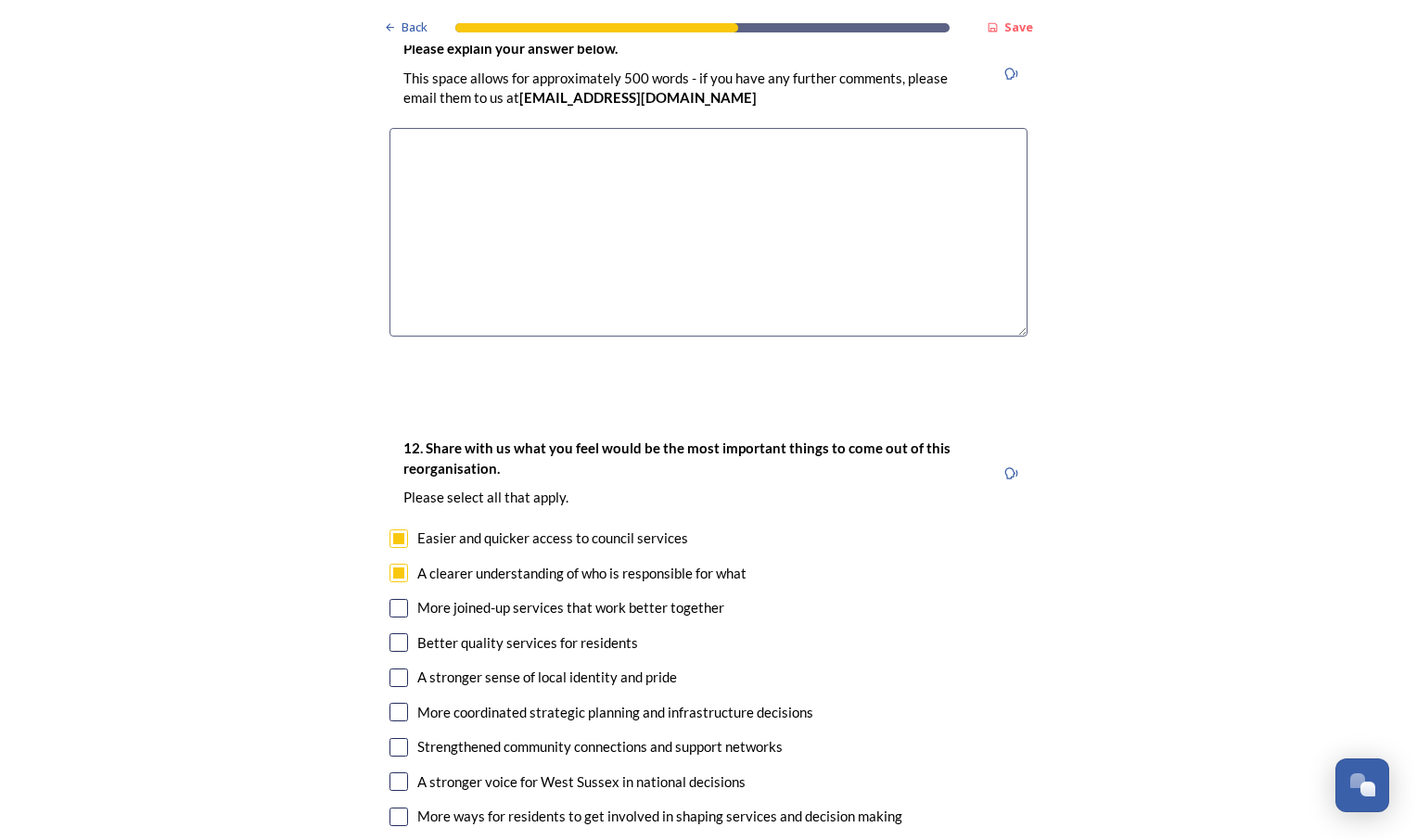
click at [404, 597] on div "More joined-up services that work better together" at bounding box center [708, 608] width 638 height 21
checkbox input "true"
click at [398, 634] on input "checkbox" at bounding box center [398, 642] width 18 height 18
checkbox input "true"
click at [399, 703] on input "checkbox" at bounding box center [398, 711] width 18 height 18
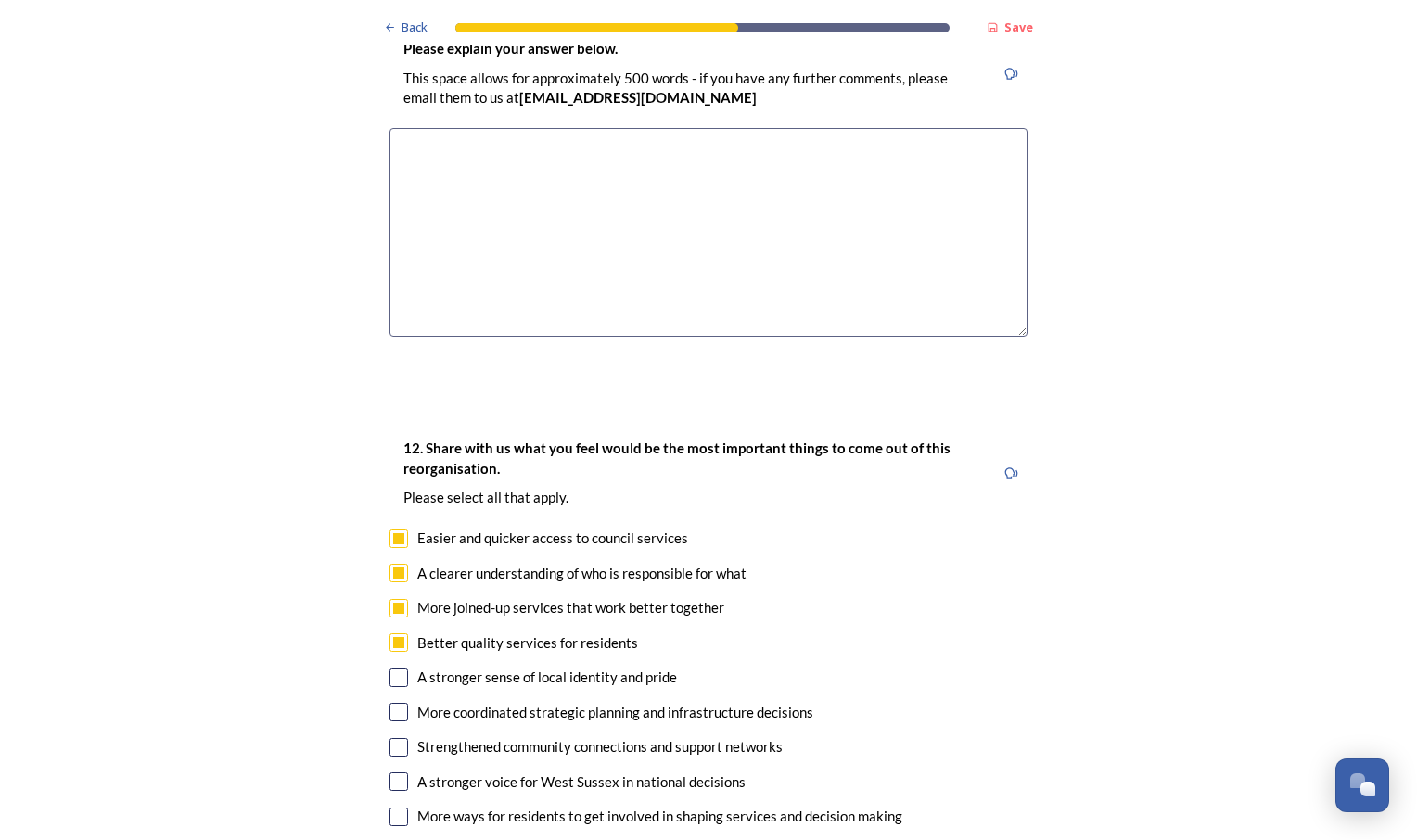
checkbox input "true"
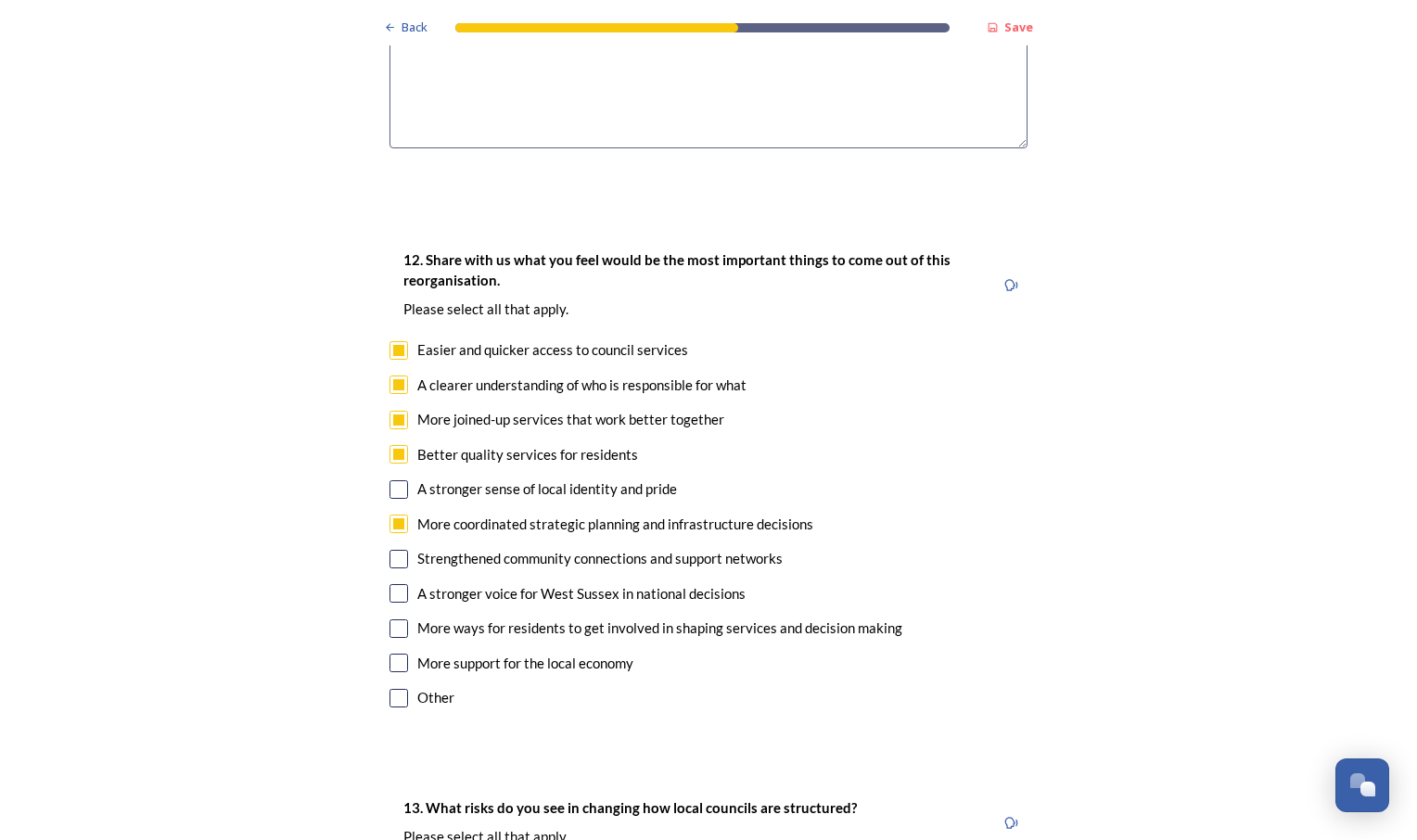
scroll to position [3265, 0]
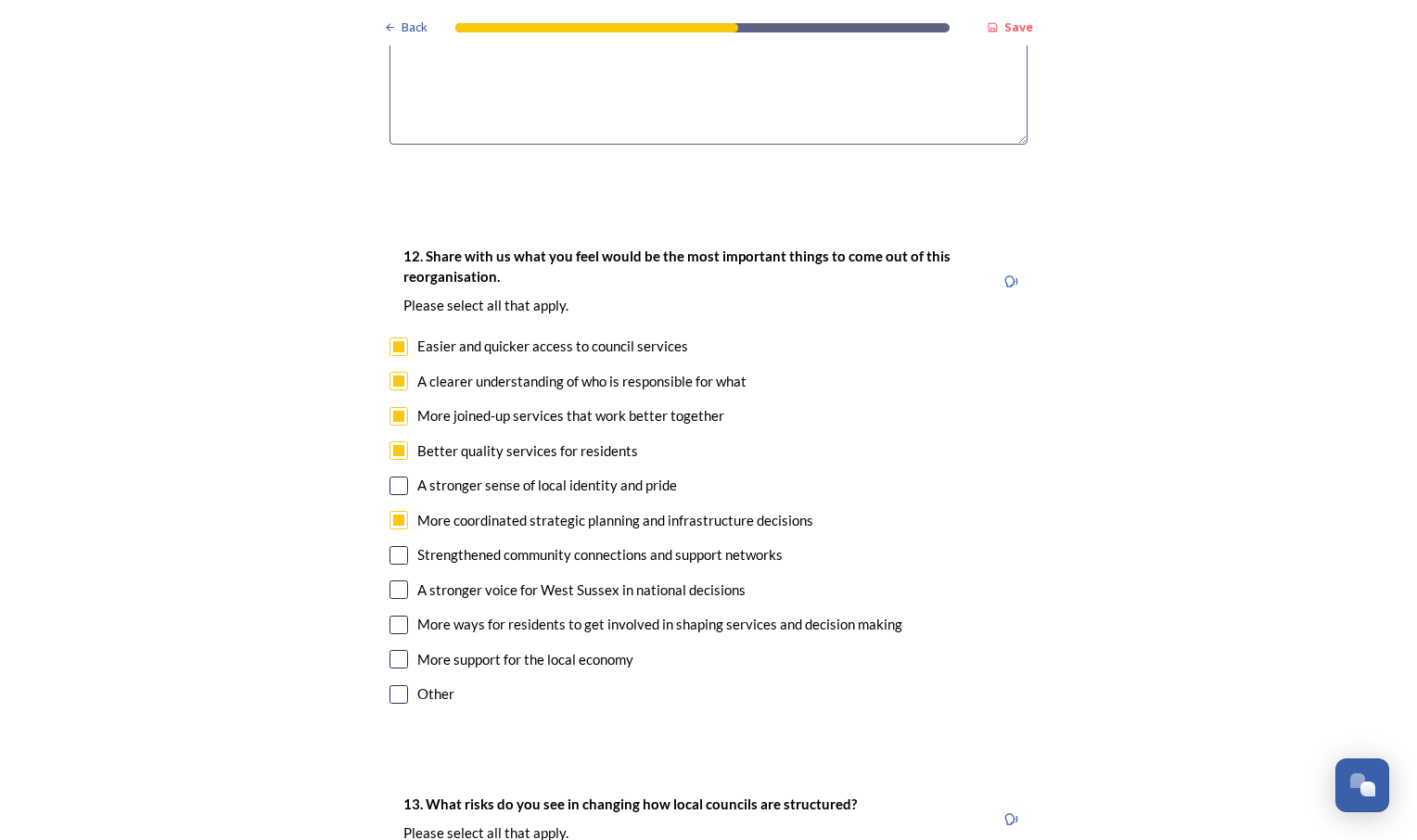
click at [394, 650] on input "checkbox" at bounding box center [398, 659] width 18 height 18
checkbox input "true"
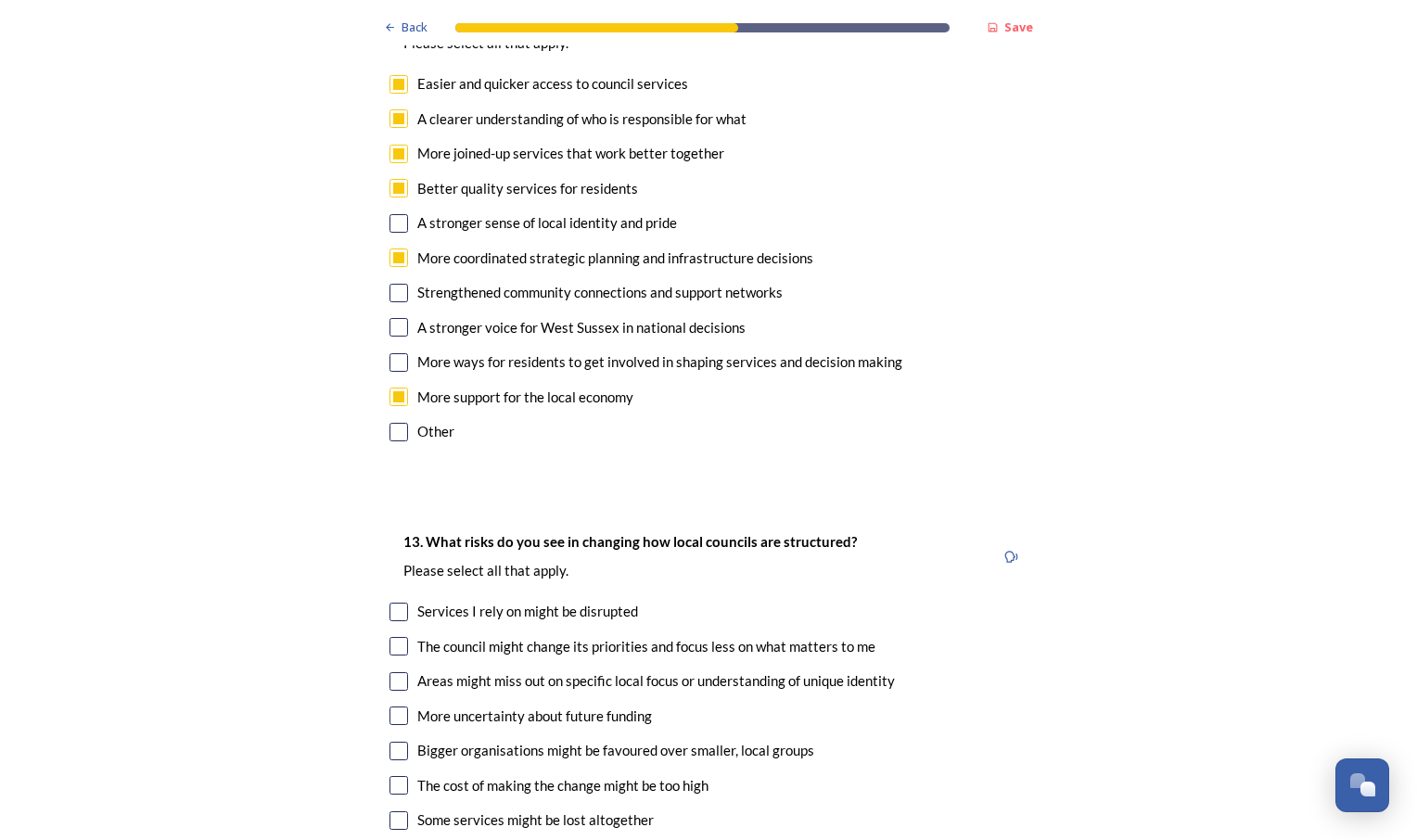
scroll to position [3529, 0]
click at [393, 636] on input "checkbox" at bounding box center [398, 645] width 18 height 18
checkbox input "true"
click at [393, 671] on input "checkbox" at bounding box center [398, 680] width 18 height 18
checkbox input "true"
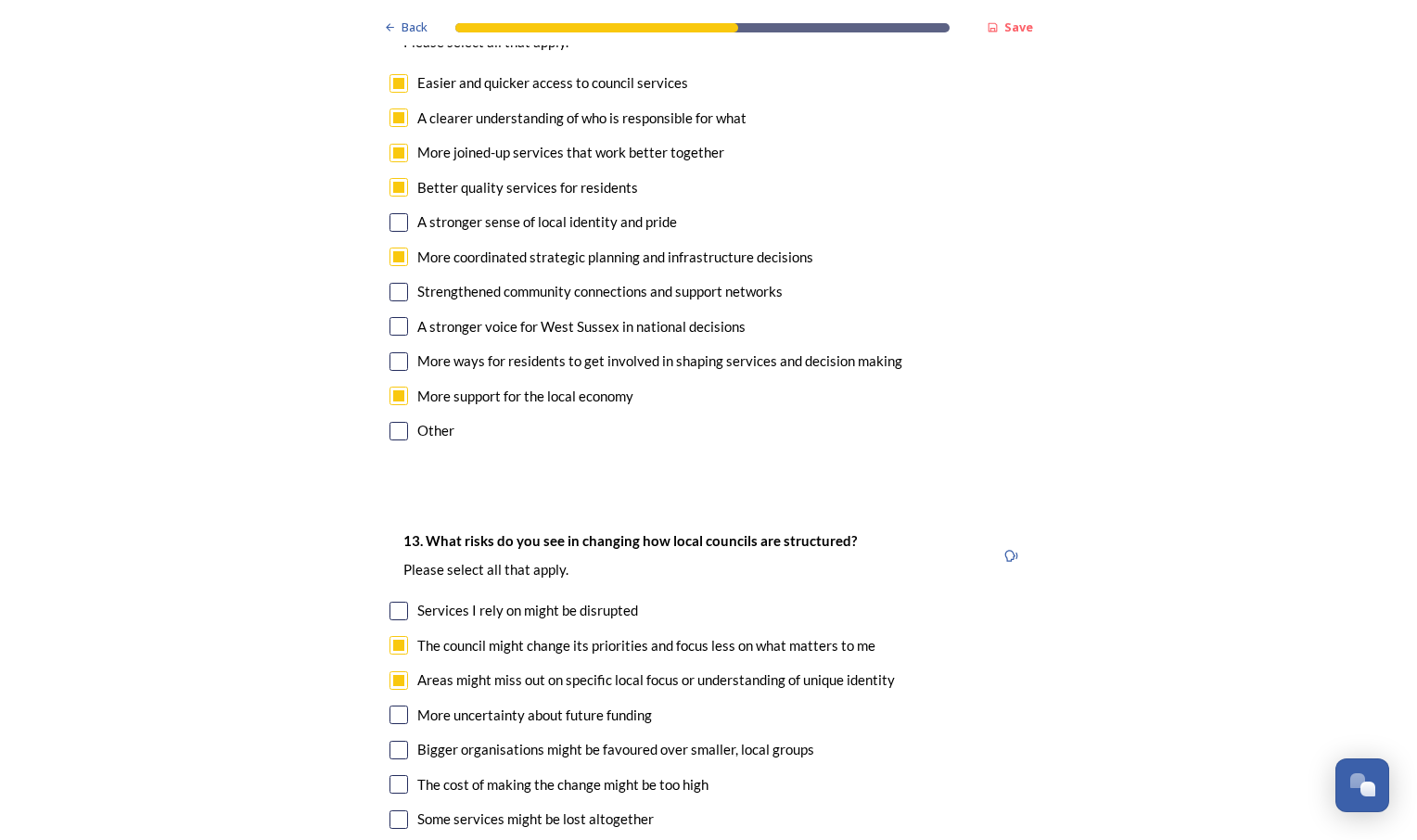
click at [396, 706] on input "checkbox" at bounding box center [398, 714] width 18 height 18
checkbox input "false"
click at [399, 810] on input "checkbox" at bounding box center [398, 819] width 18 height 18
checkbox input "true"
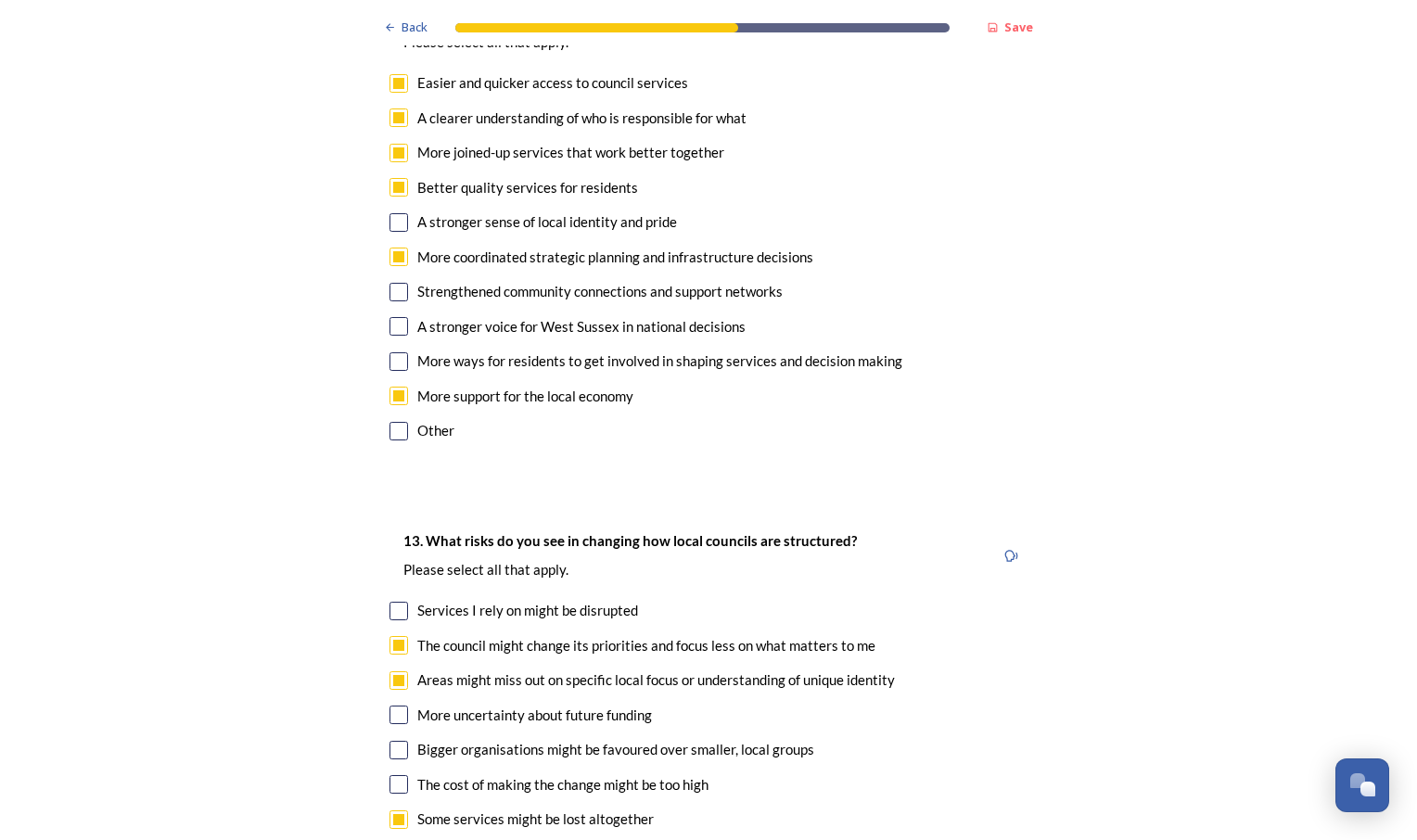
click at [401, 600] on div "Services I rely on might be disrupted" at bounding box center [708, 611] width 638 height 21
checkbox input "true"
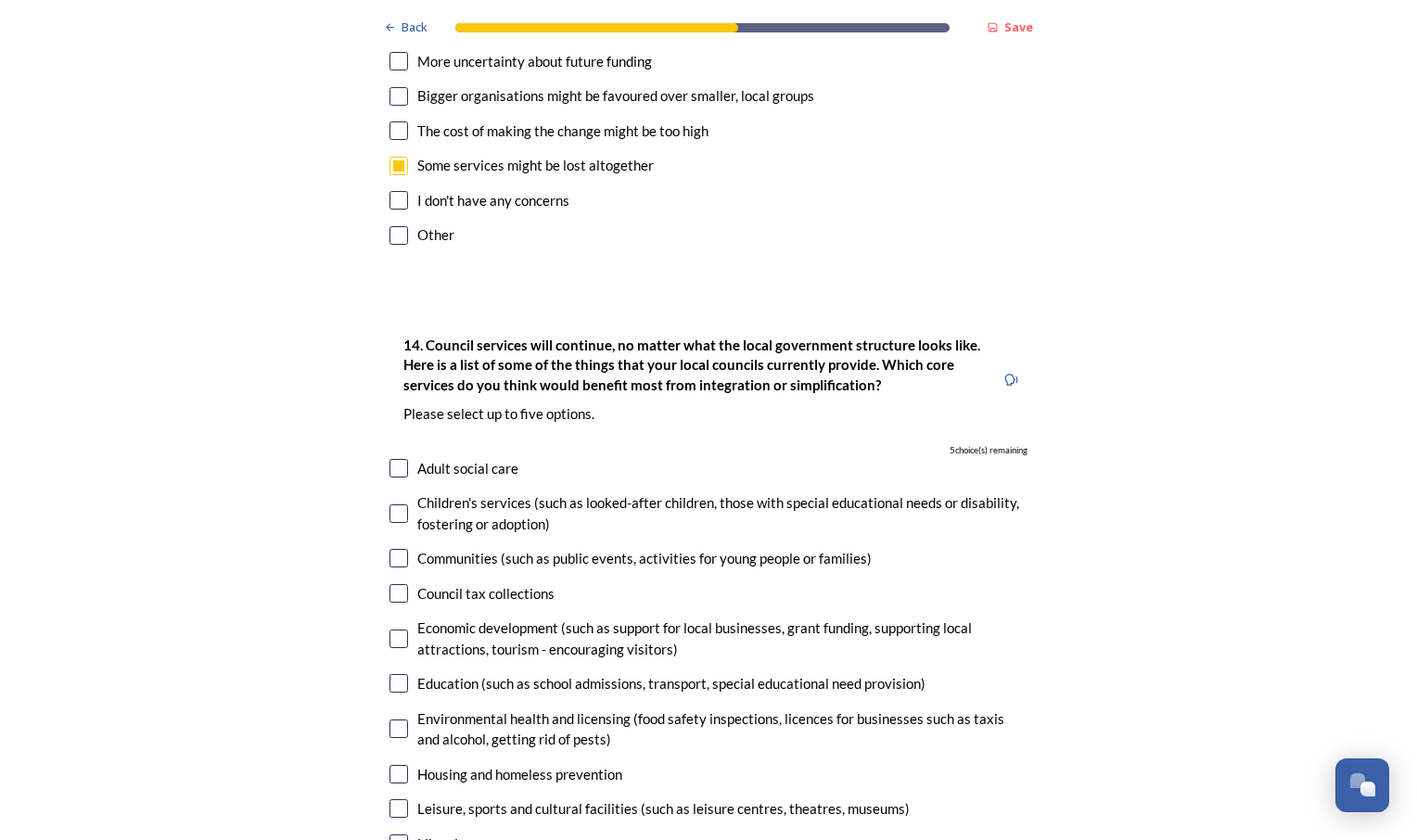
scroll to position [4184, 0]
click at [396, 504] on input "checkbox" at bounding box center [398, 513] width 18 height 18
checkbox input "true"
click at [400, 673] on input "checkbox" at bounding box center [398, 682] width 18 height 18
checkbox input "true"
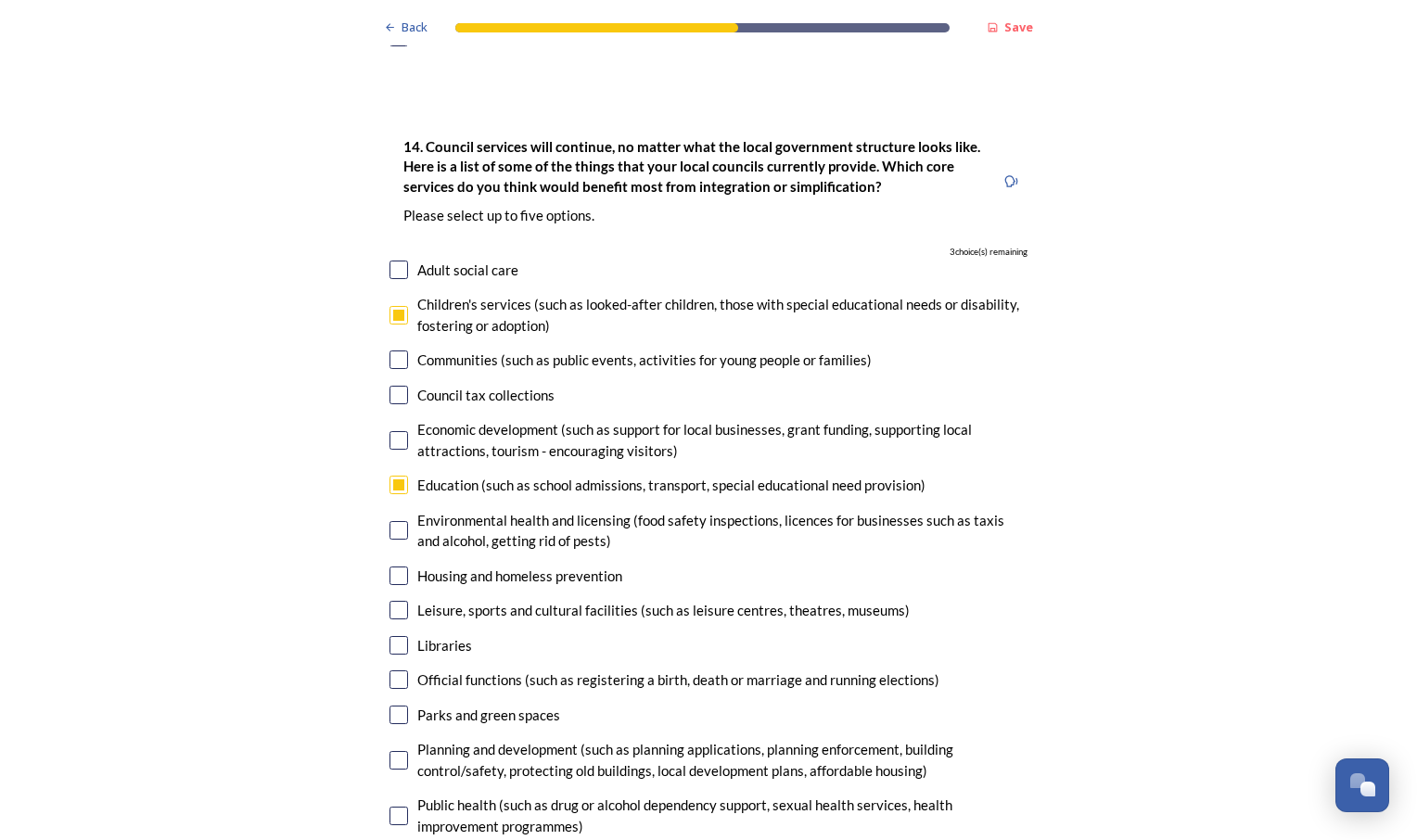
scroll to position [4382, 0]
click at [391, 636] on input "checkbox" at bounding box center [398, 644] width 18 height 18
checkbox input "true"
click at [395, 705] on input "checkbox" at bounding box center [398, 713] width 18 height 18
checkbox input "true"
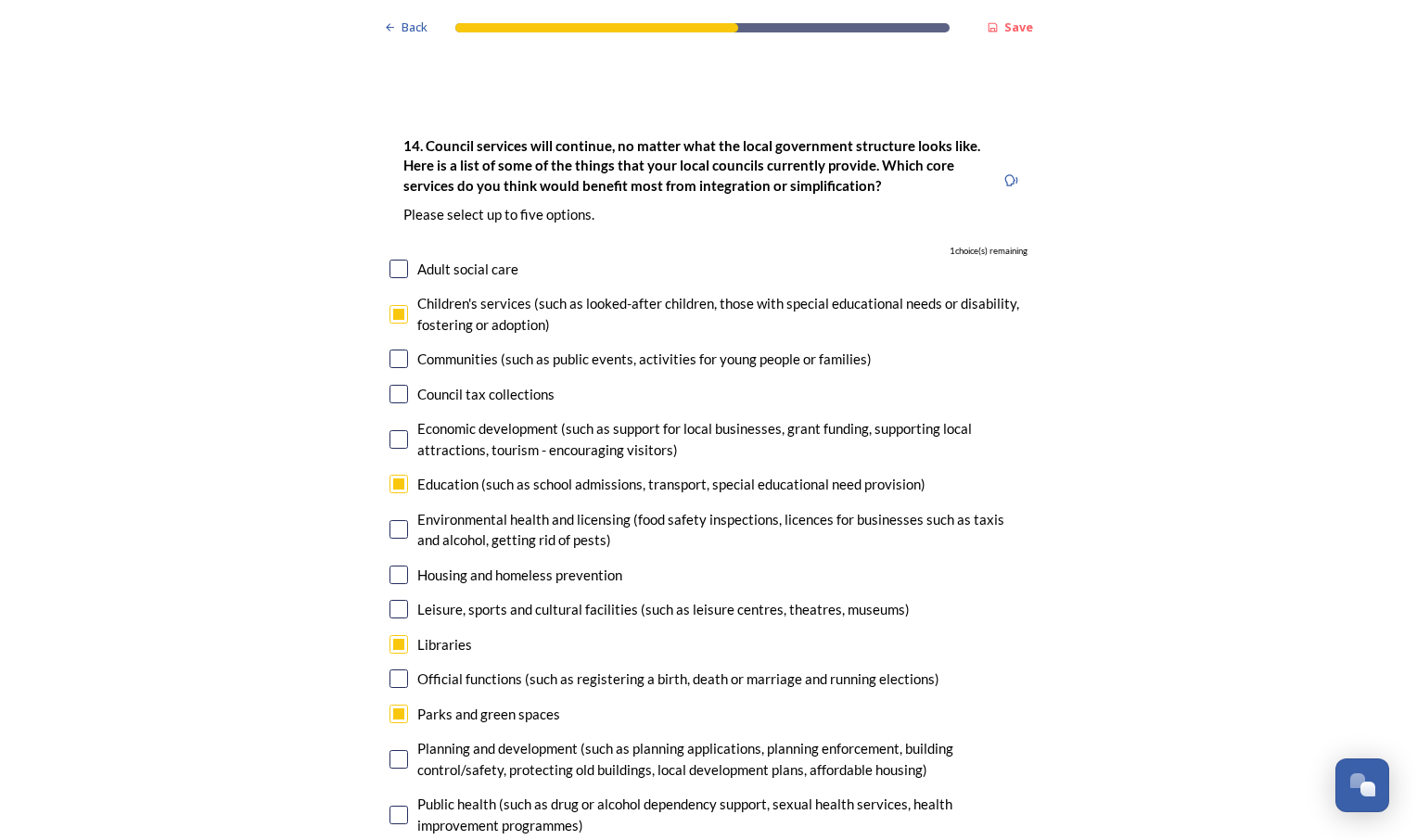
click at [397, 751] on input "checkbox" at bounding box center [398, 759] width 18 height 18
checkbox input "true"
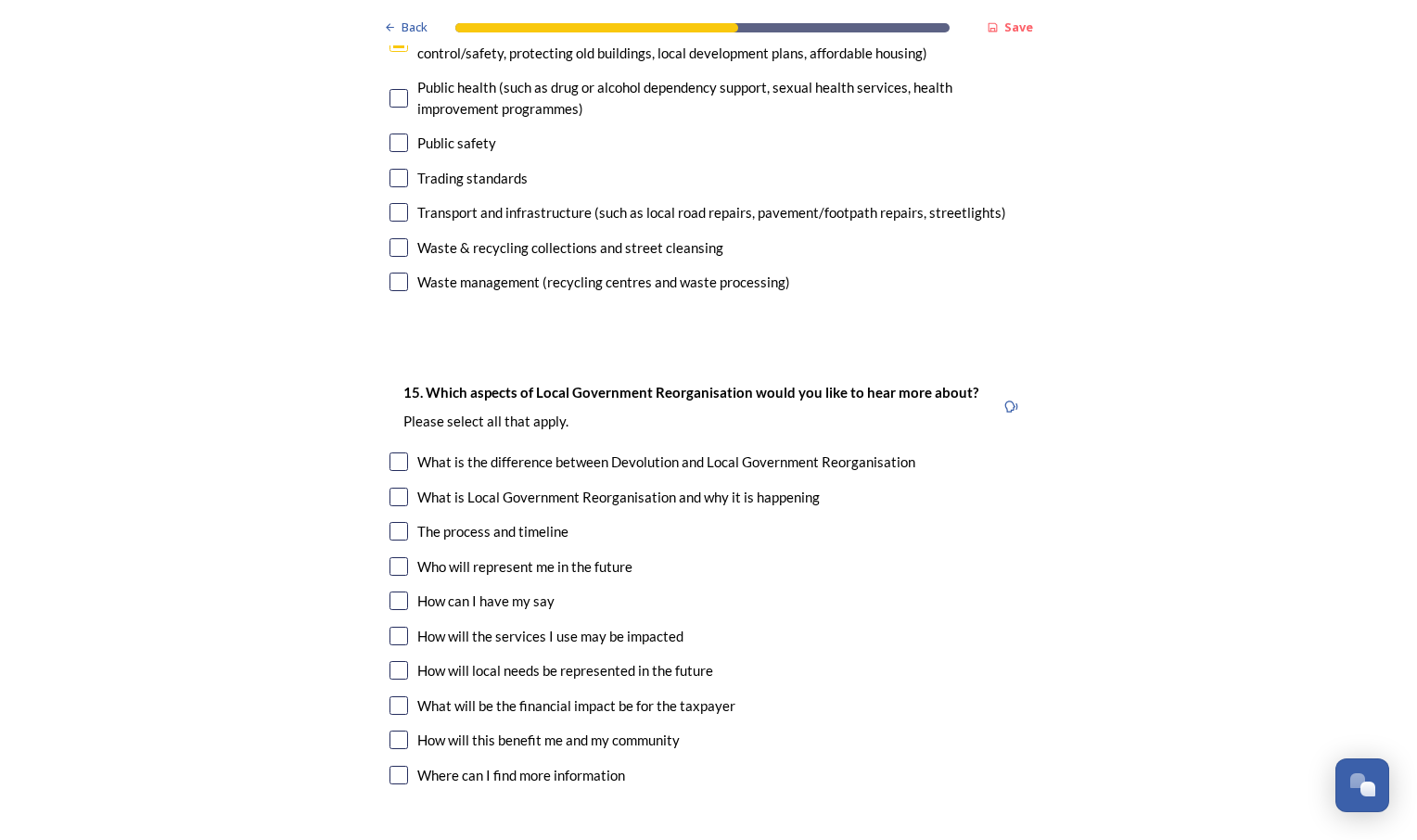
scroll to position [5102, 0]
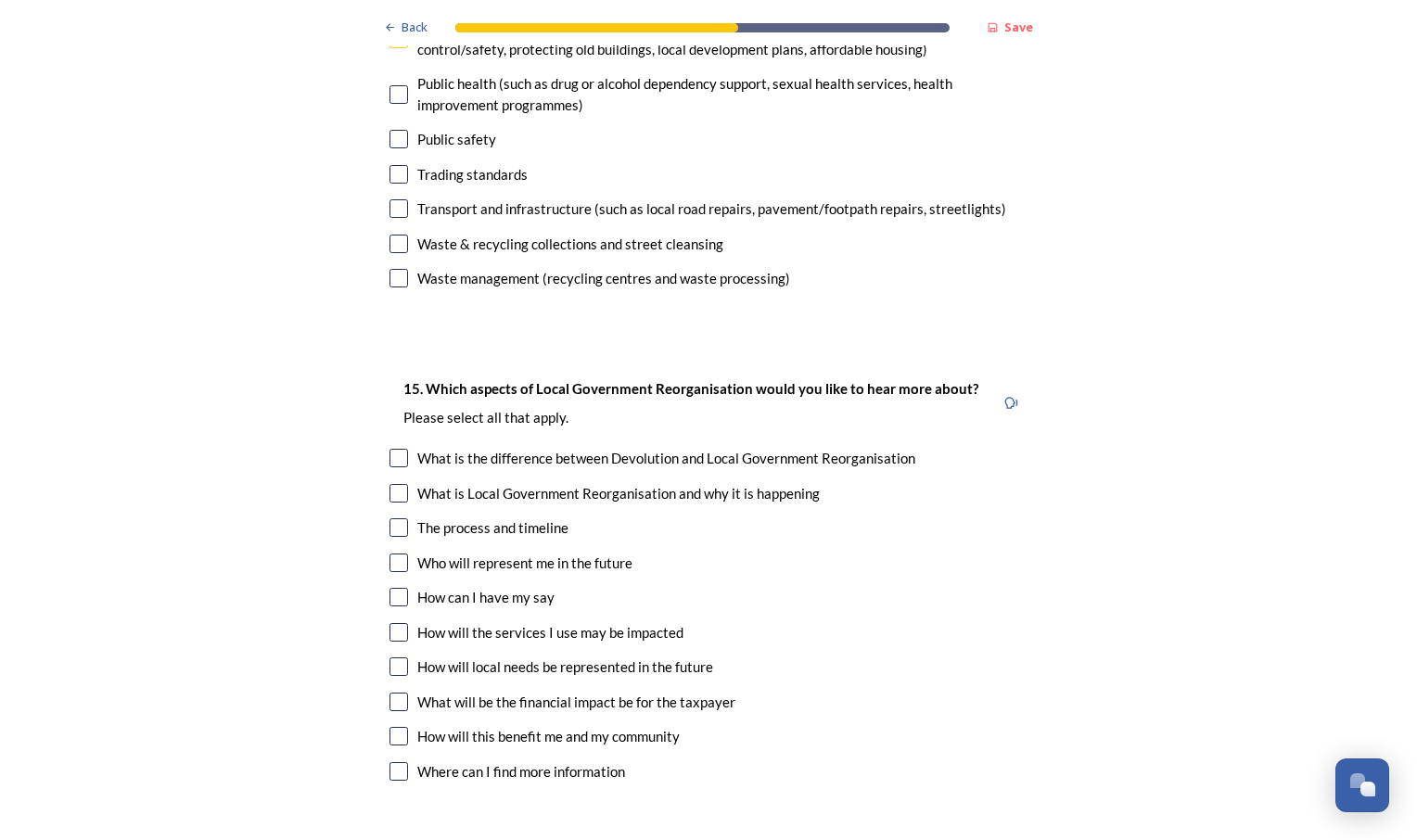
click at [393, 518] on input "checkbox" at bounding box center [398, 527] width 18 height 18
checkbox input "true"
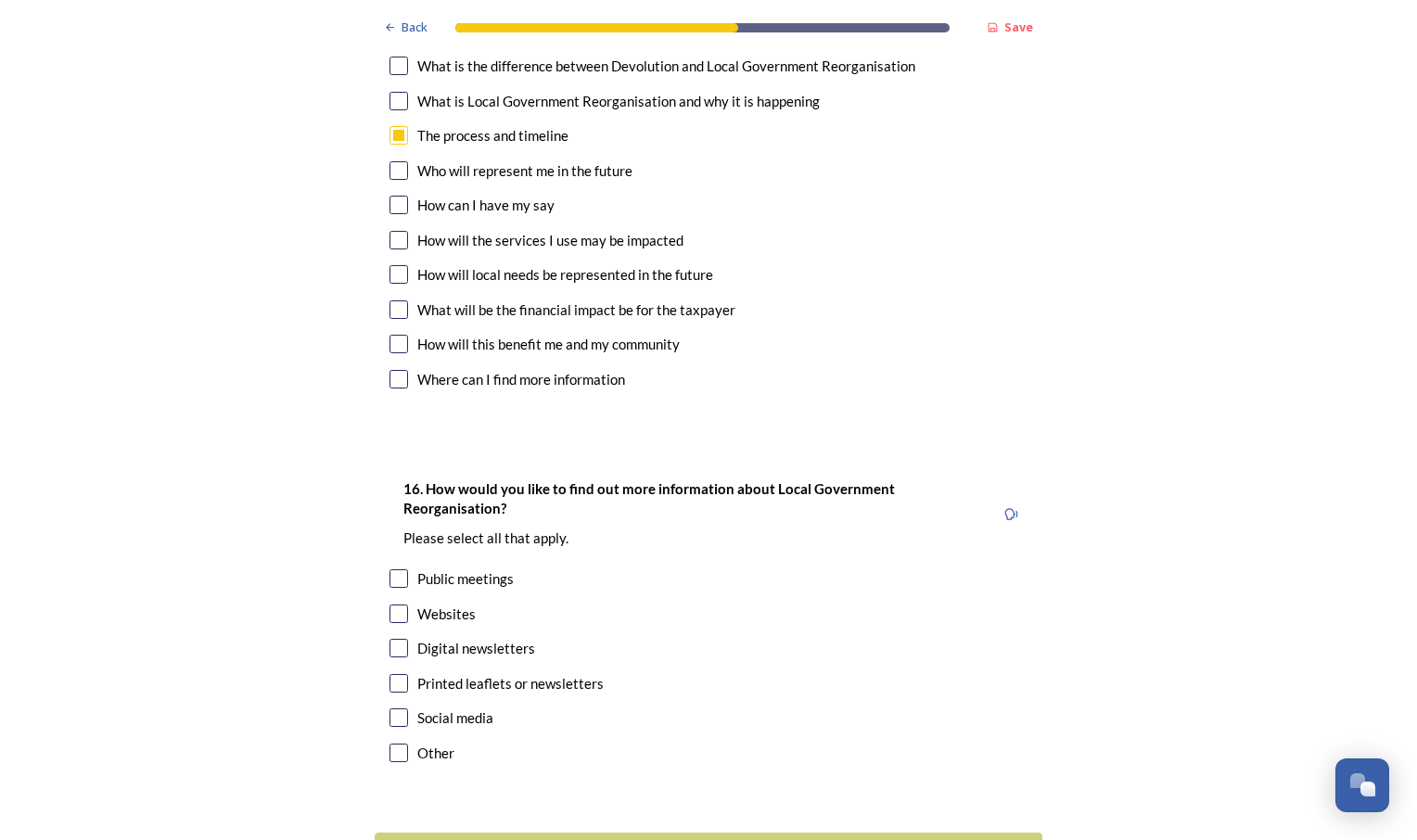
scroll to position [5496, 0]
click at [391, 638] on input "checkbox" at bounding box center [398, 647] width 18 height 18
checkbox input "true"
click at [630, 839] on div "Continue" at bounding box center [696, 854] width 628 height 25
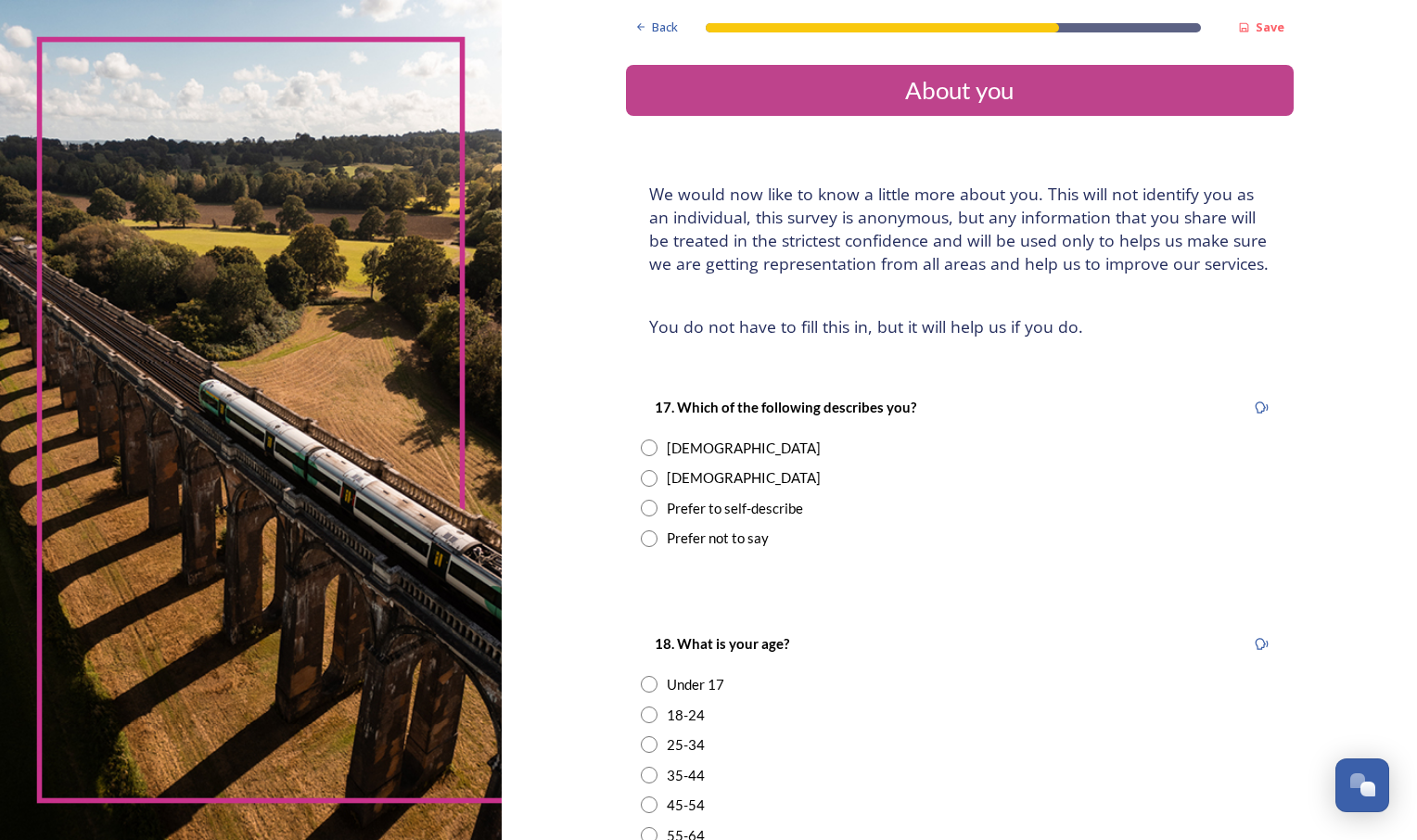
click at [641, 452] on input "radio" at bounding box center [649, 447] width 16 height 16
radio input "true"
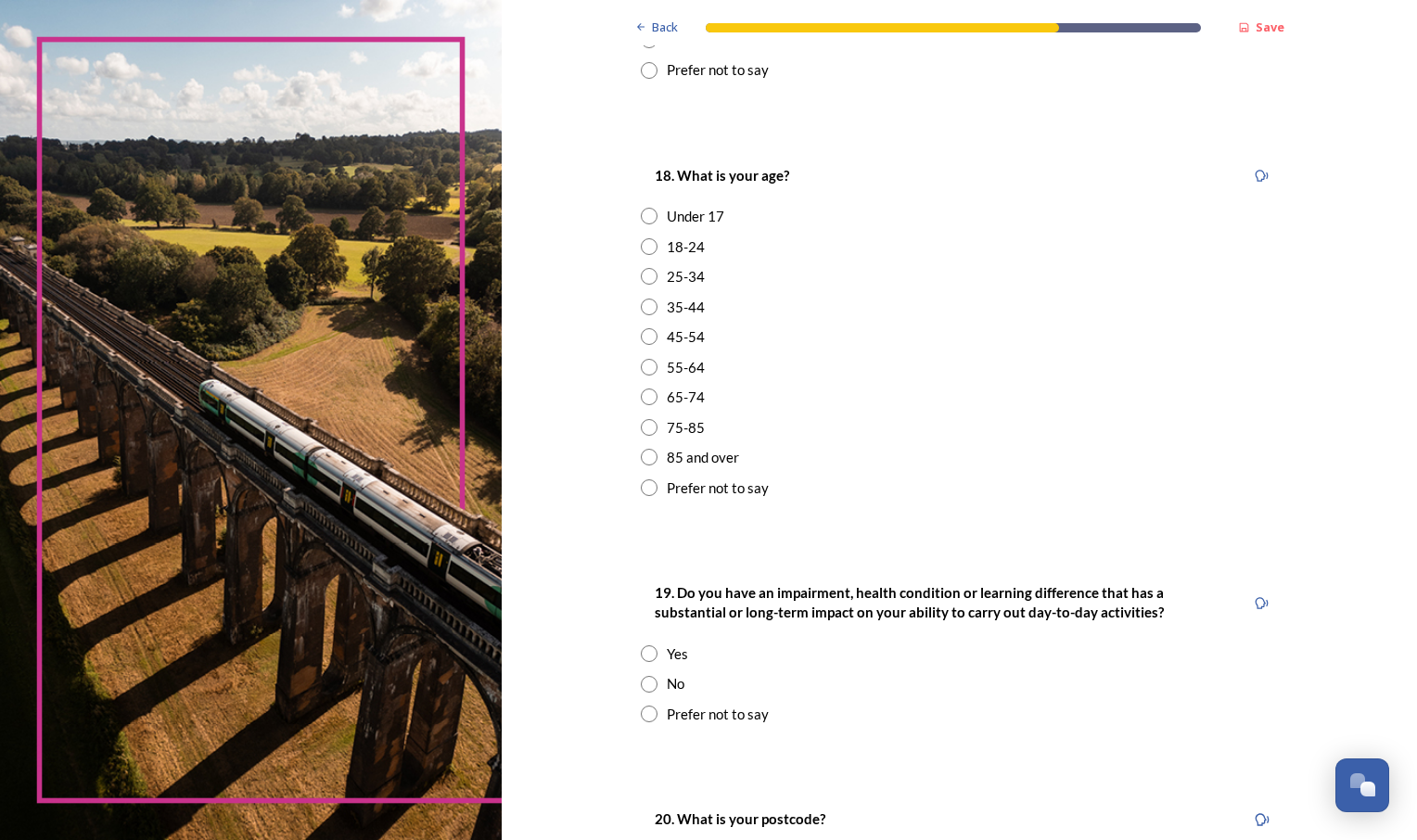
scroll to position [470, 0]
click at [641, 325] on div "45-54" at bounding box center [960, 335] width 638 height 21
radio input "true"
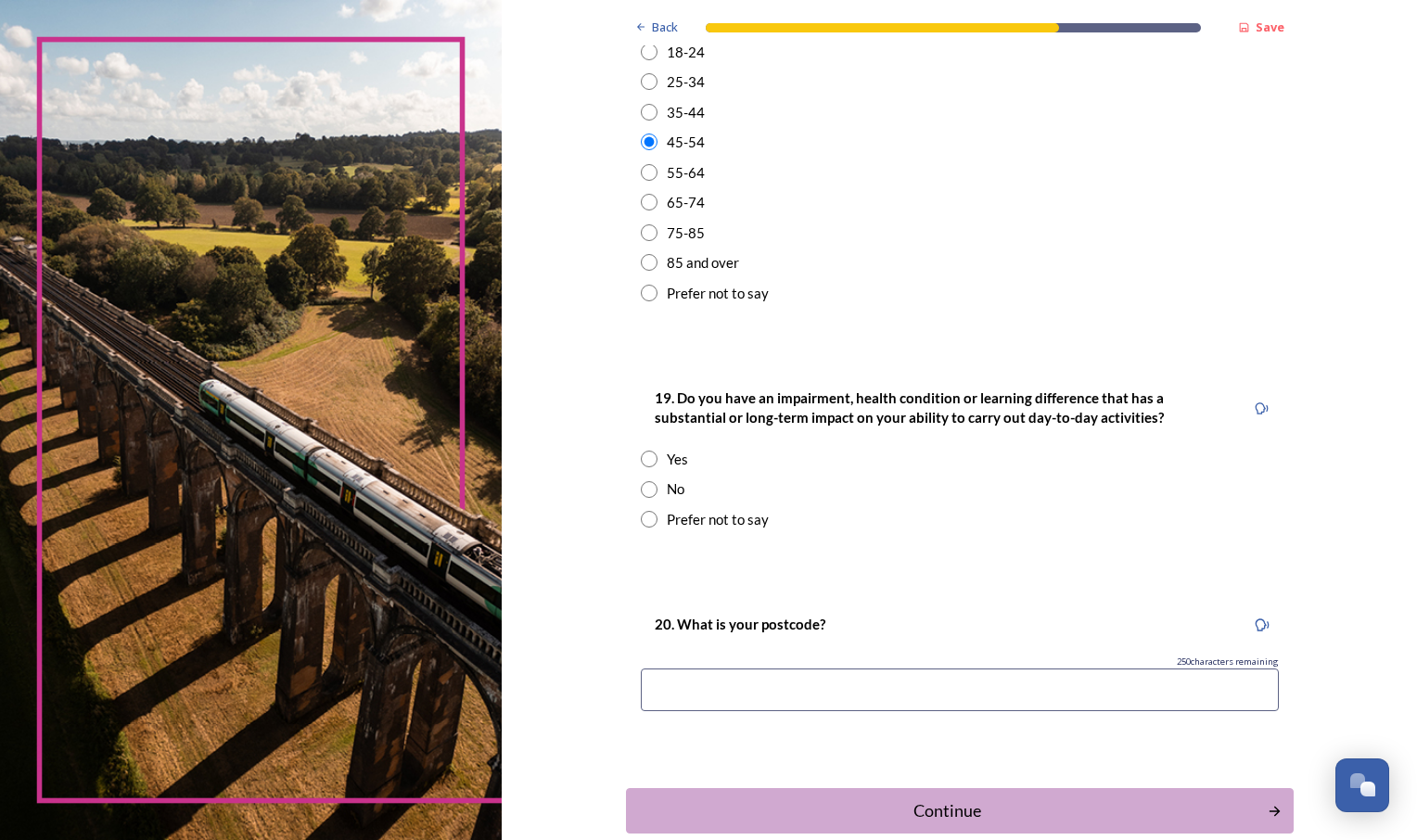
scroll to position [669, 0]
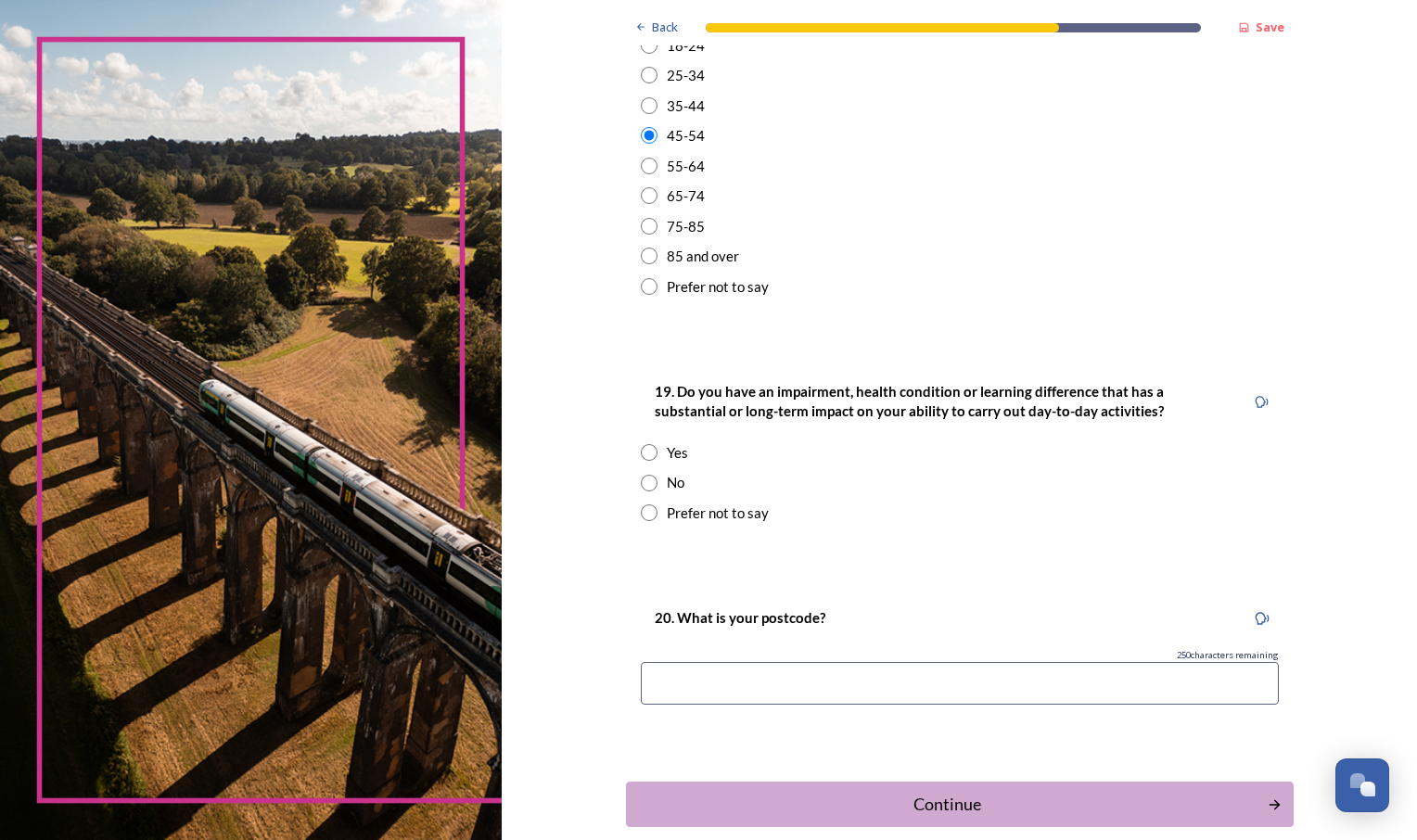
click at [641, 479] on input "radio" at bounding box center [649, 483] width 16 height 16
radio input "true"
click at [894, 817] on div "Continue" at bounding box center [947, 804] width 628 height 25
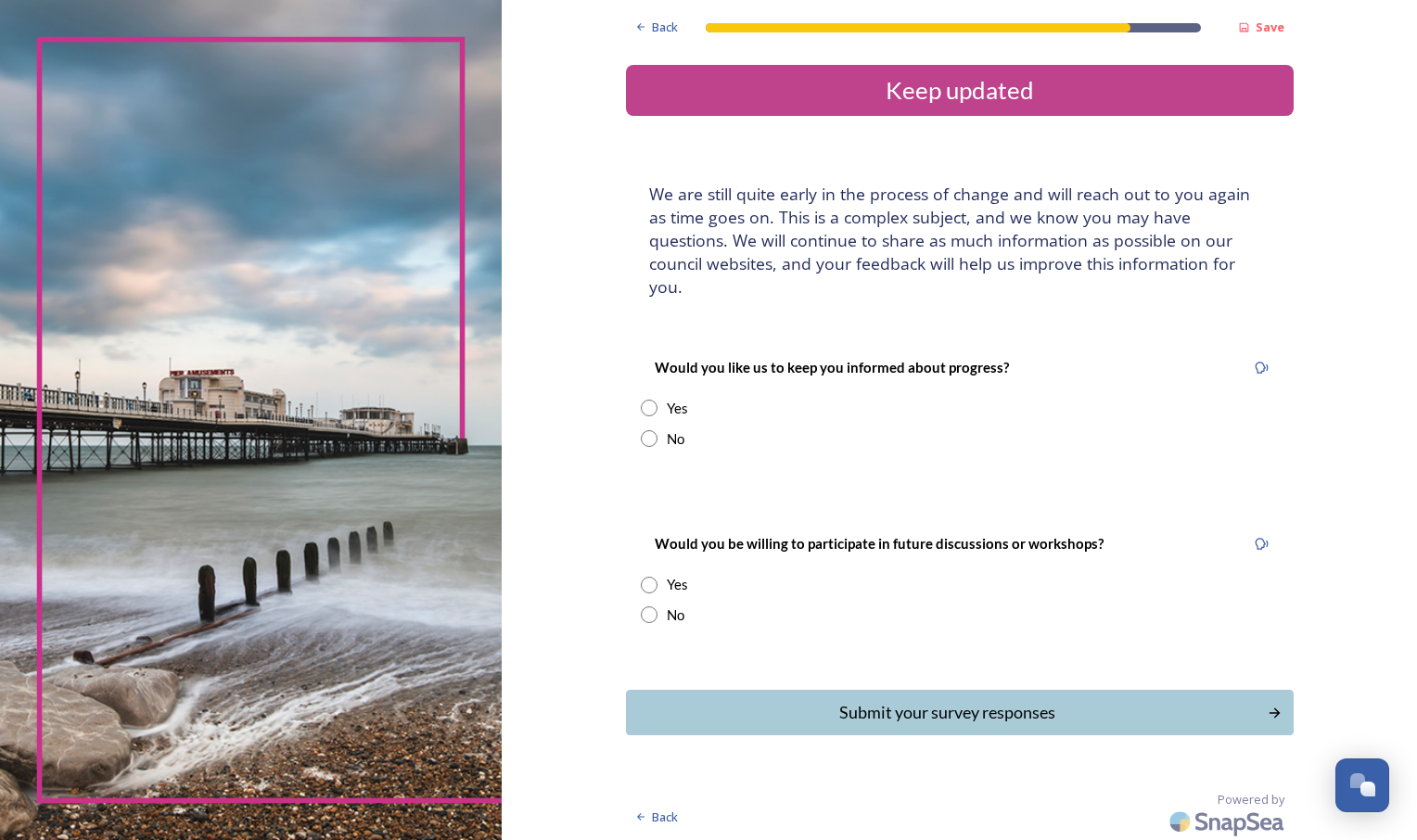
click at [654, 430] on input "radio" at bounding box center [649, 438] width 16 height 16
radio input "true"
click at [648, 399] on input "radio" at bounding box center [649, 407] width 16 height 16
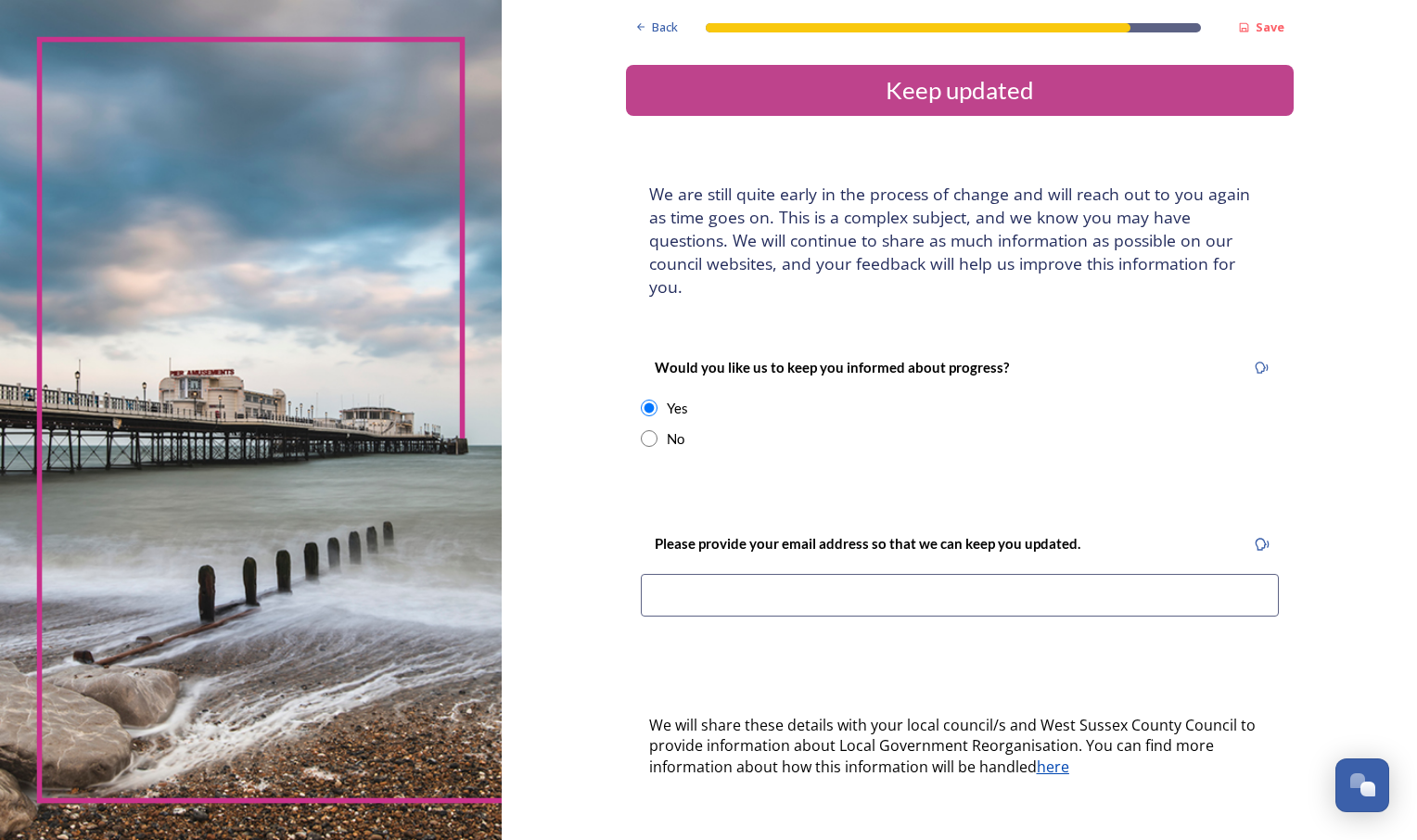
click at [643, 428] on div "No" at bounding box center [960, 439] width 638 height 21
radio input "false"
radio input "true"
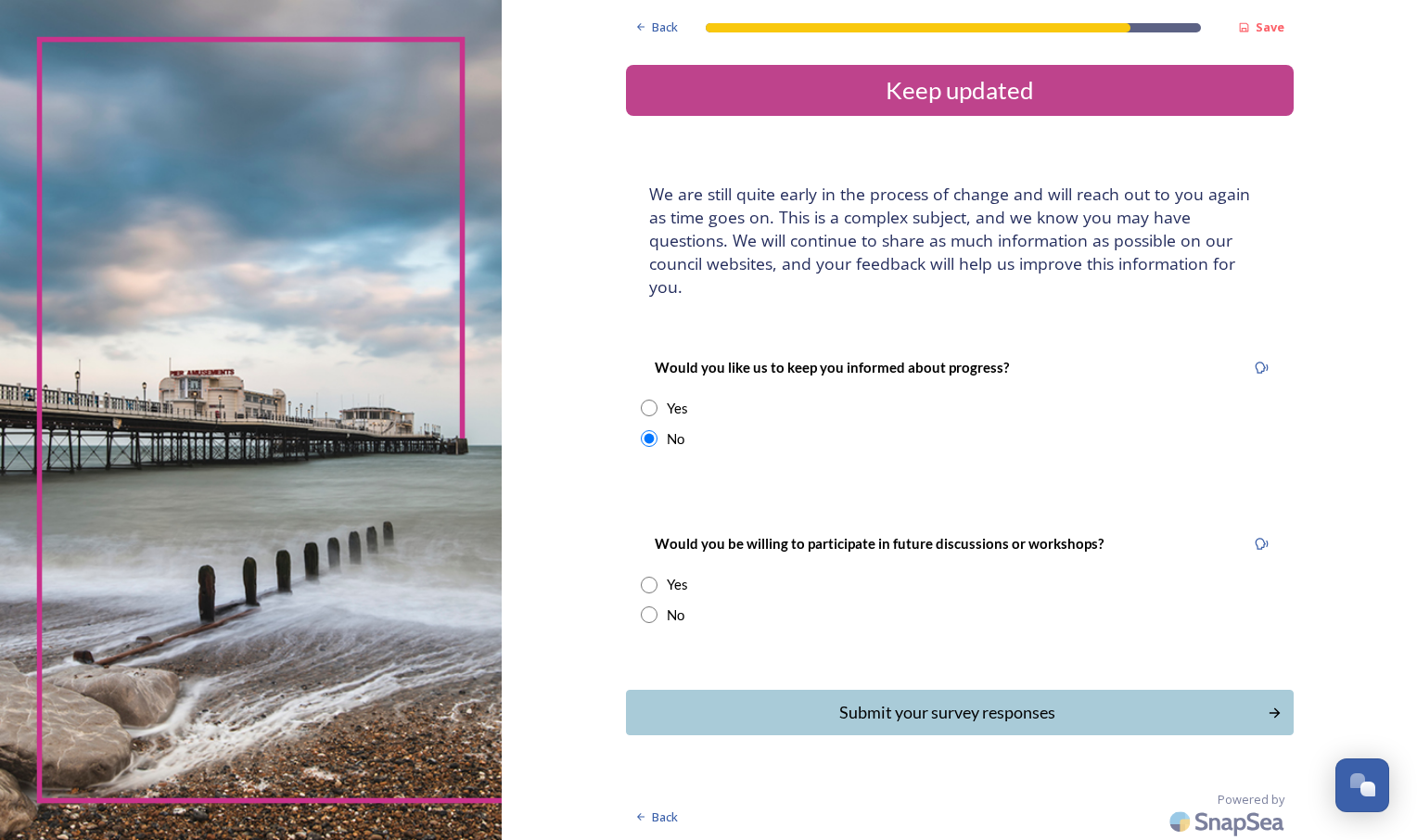
click at [646, 578] on div "Would you be willing to participate in future discussions or workshops? Yes No" at bounding box center [960, 578] width 668 height 130
click at [648, 607] on input "radio" at bounding box center [649, 614] width 16 height 16
radio input "true"
click at [690, 690] on button "Submit your survey responses" at bounding box center [959, 712] width 674 height 45
